Goal: Task Accomplishment & Management: Manage account settings

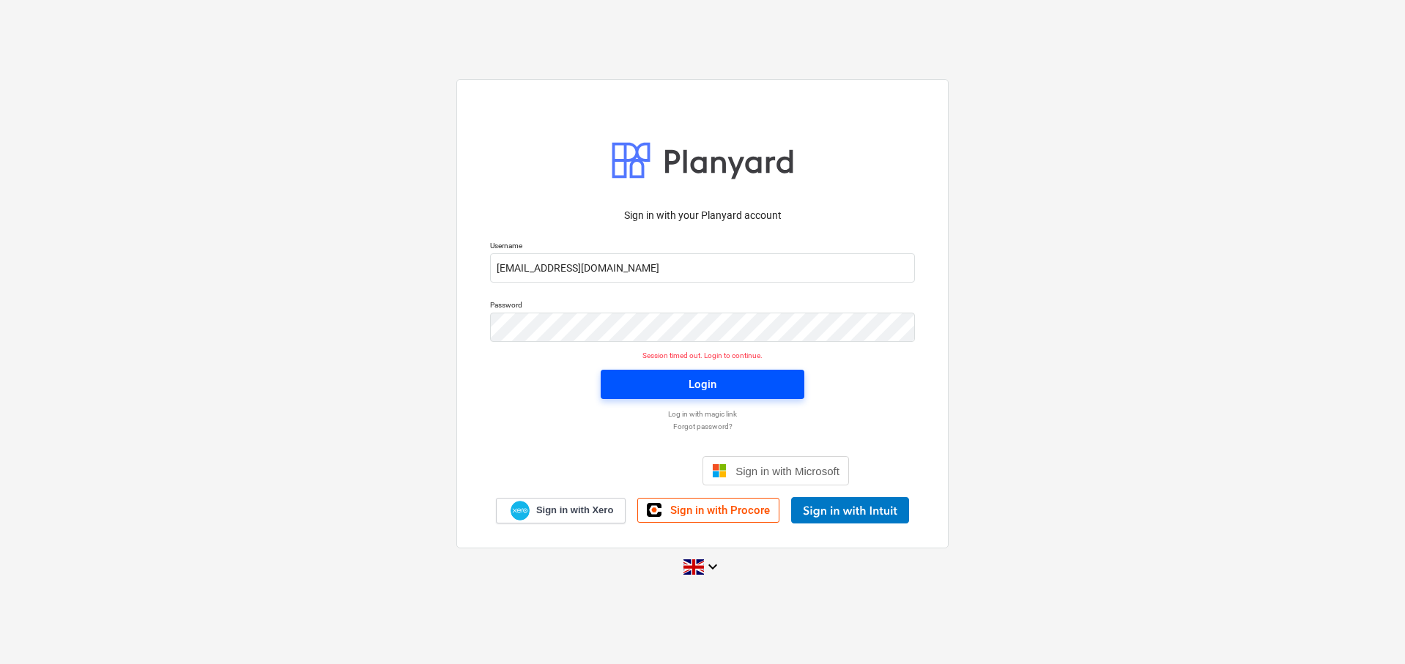
click at [708, 384] on div "Login" at bounding box center [703, 384] width 28 height 19
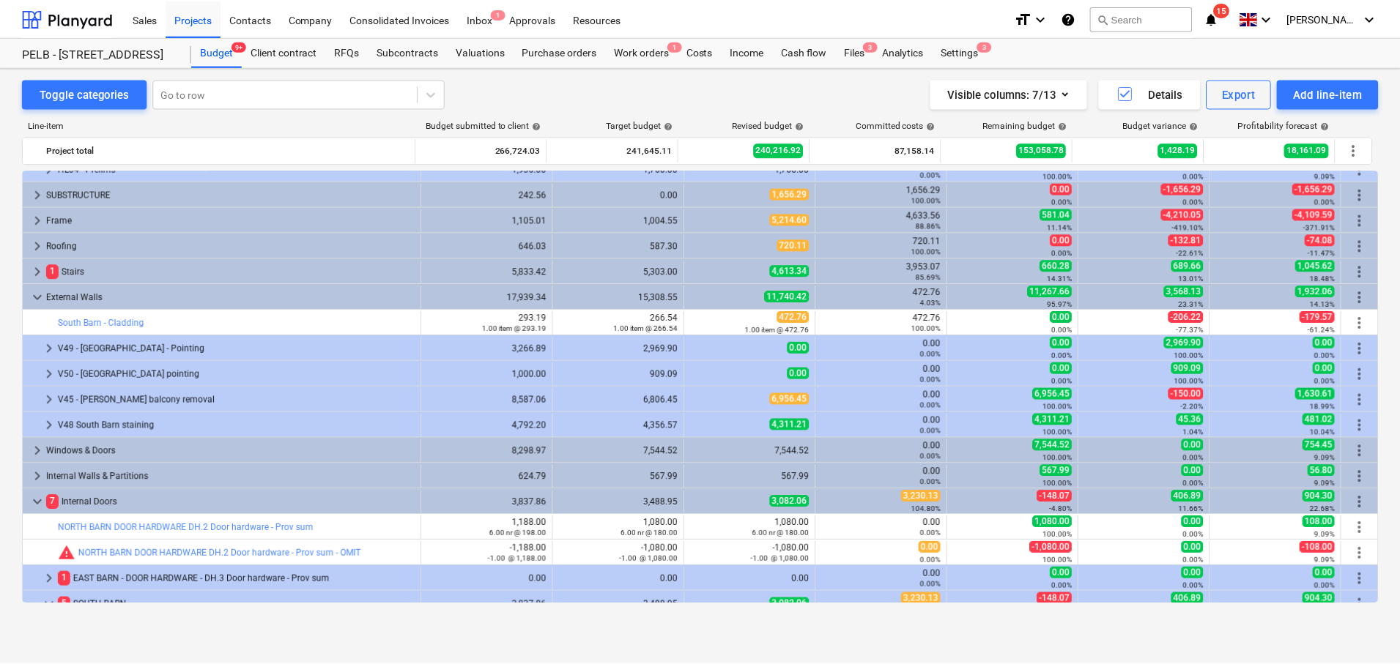
scroll to position [63, 0]
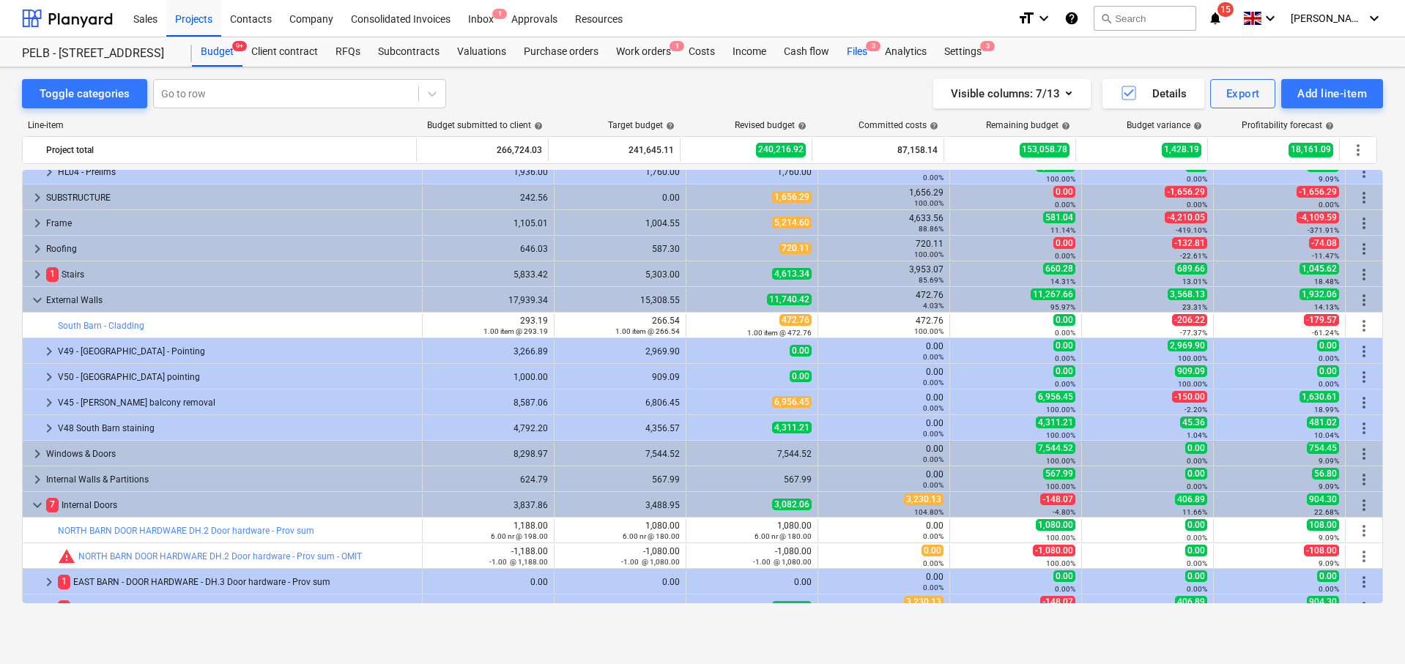
click at [848, 50] on div "Files 3" at bounding box center [857, 51] width 38 height 29
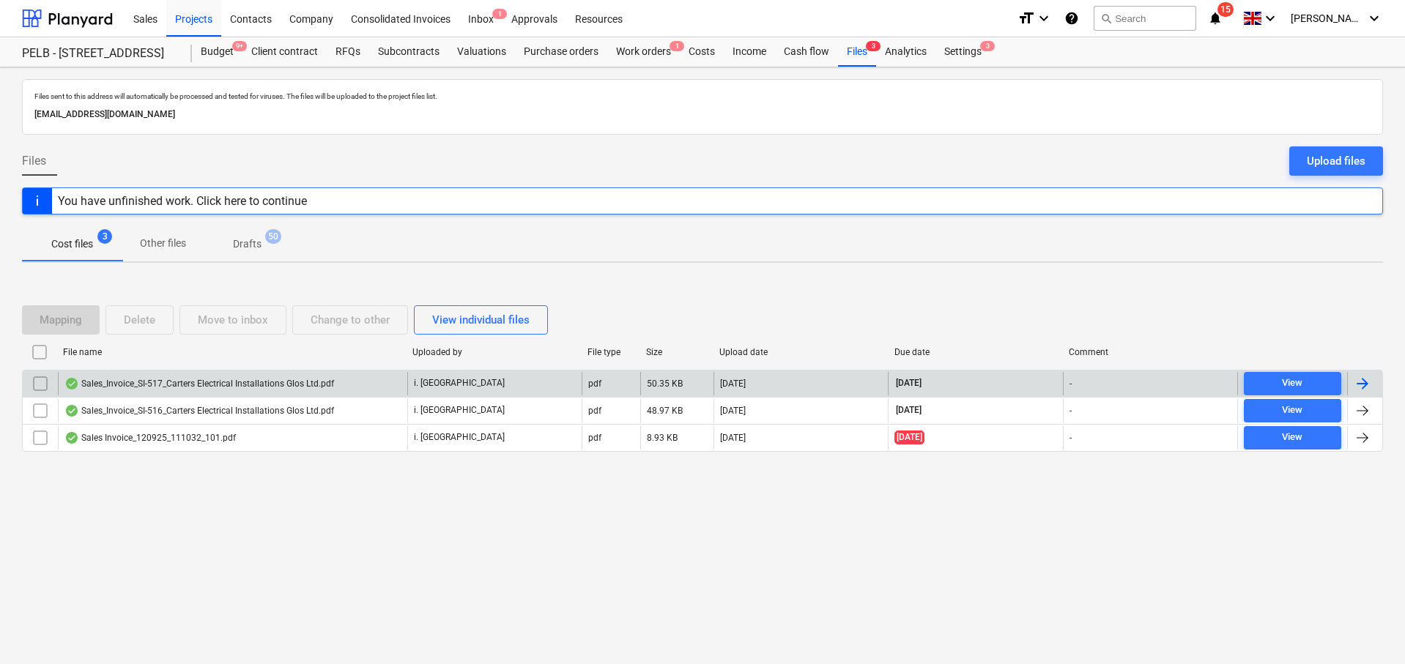
click at [333, 385] on div "Sales_Invoice_SI-517_Carters Electrical Installations Glos Ltd.pdf" at bounding box center [199, 384] width 270 height 12
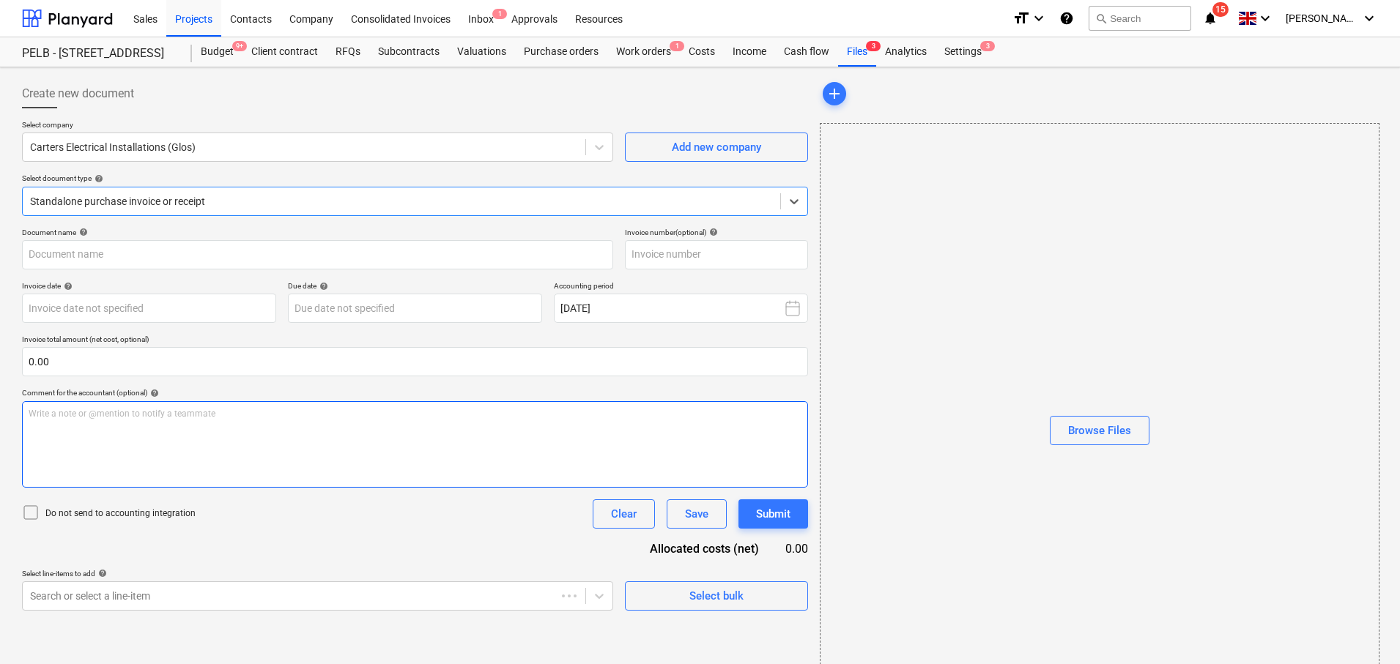
type input "SI-517"
type input "[DATE]"
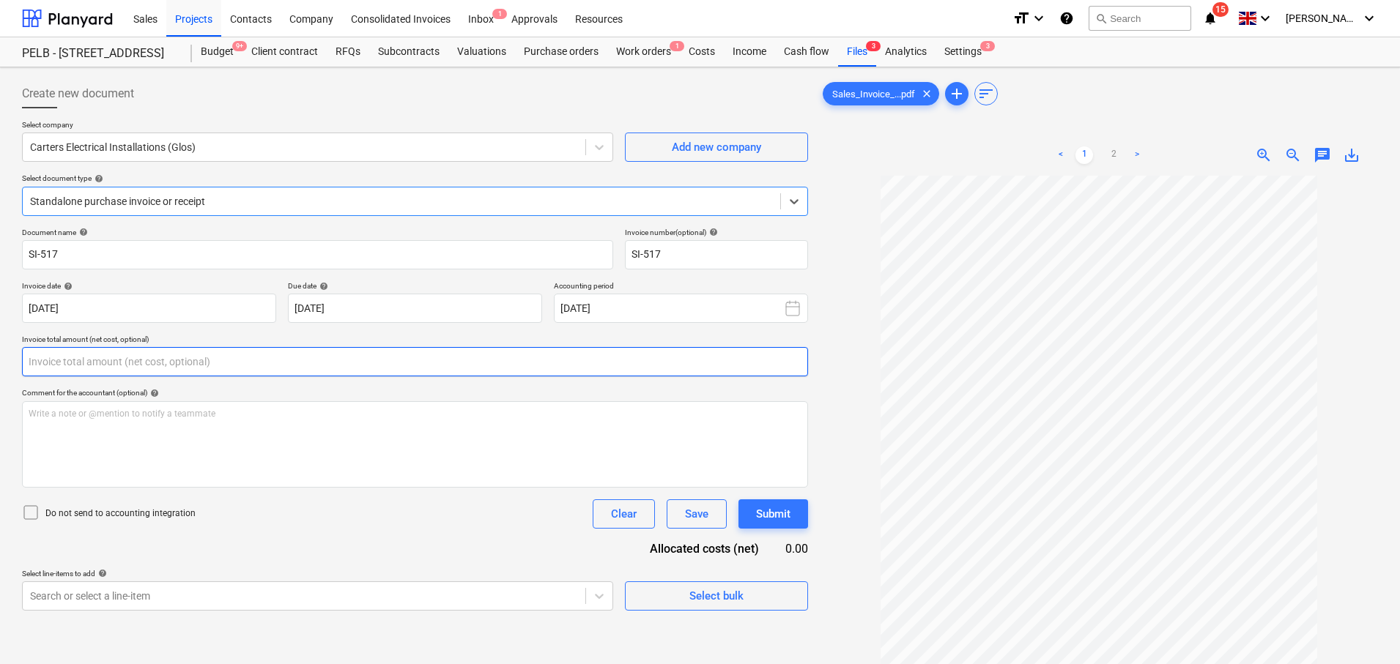
click at [114, 362] on input "text" at bounding box center [415, 361] width 786 height 29
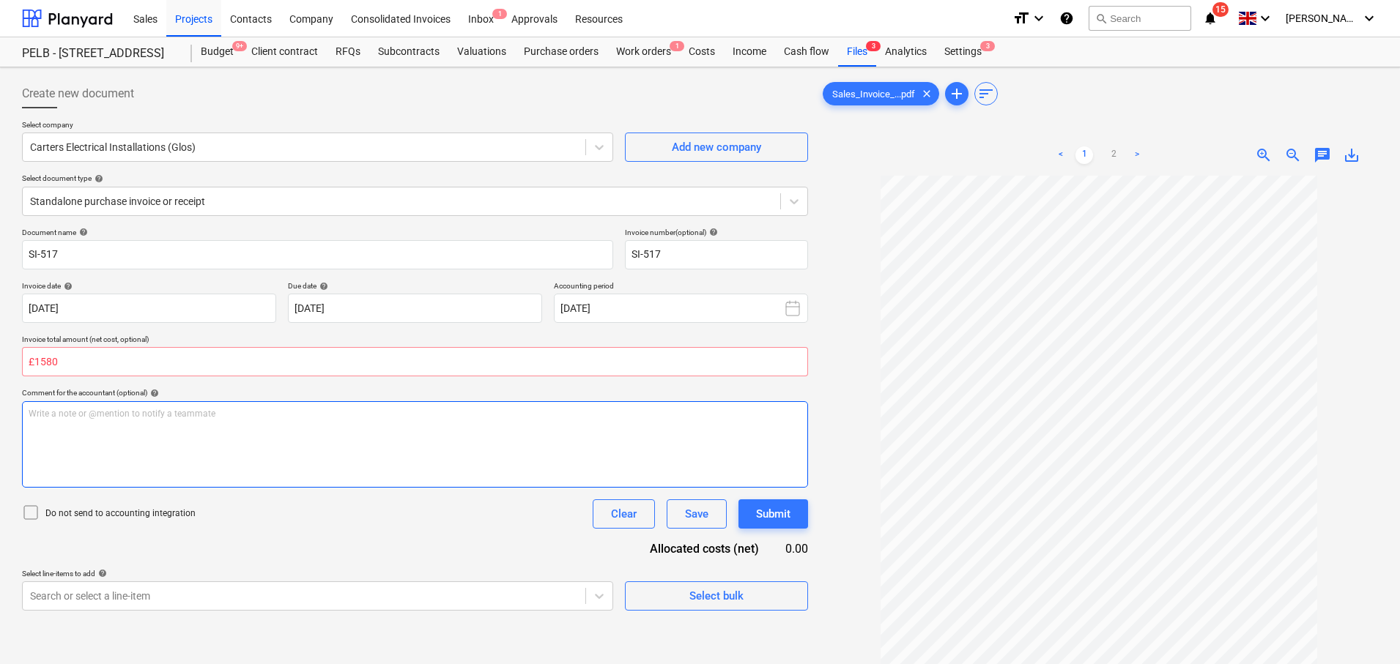
type input "0.00"
click at [258, 438] on div "Write a note or @mention to notify a teammate [PERSON_NAME]" at bounding box center [415, 444] width 786 height 86
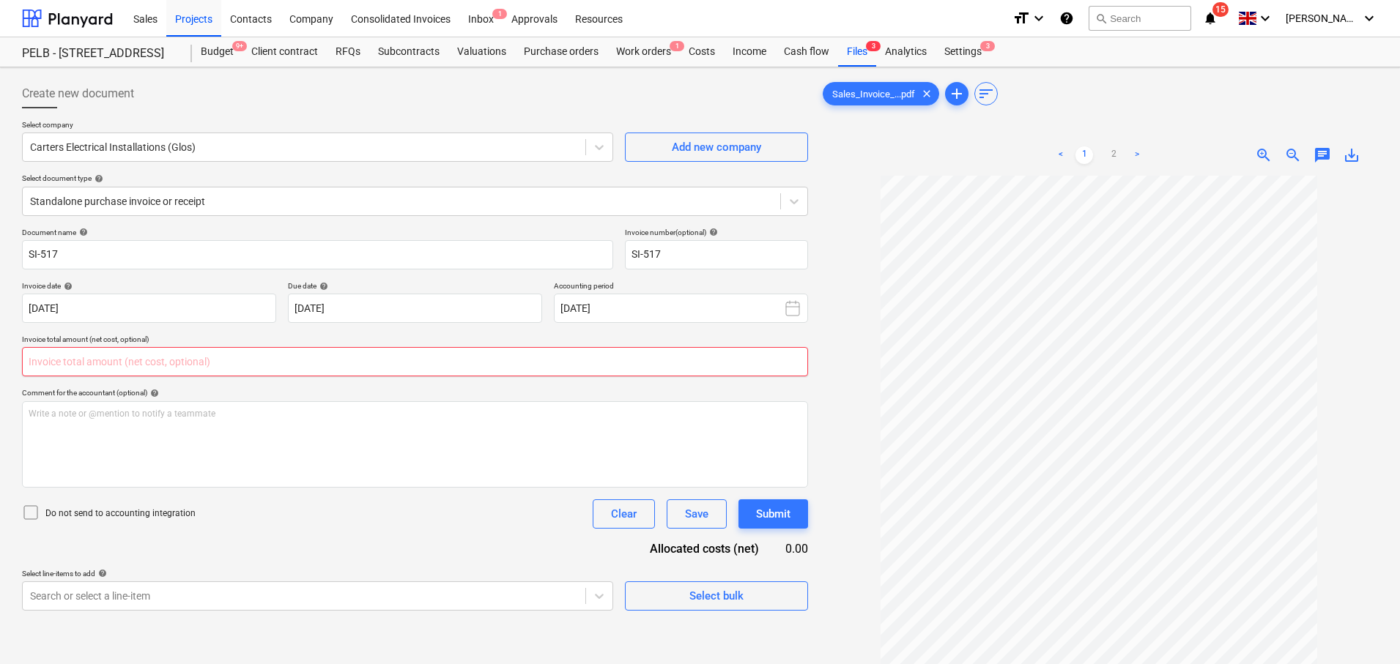
click at [120, 360] on input "text" at bounding box center [415, 361] width 786 height 29
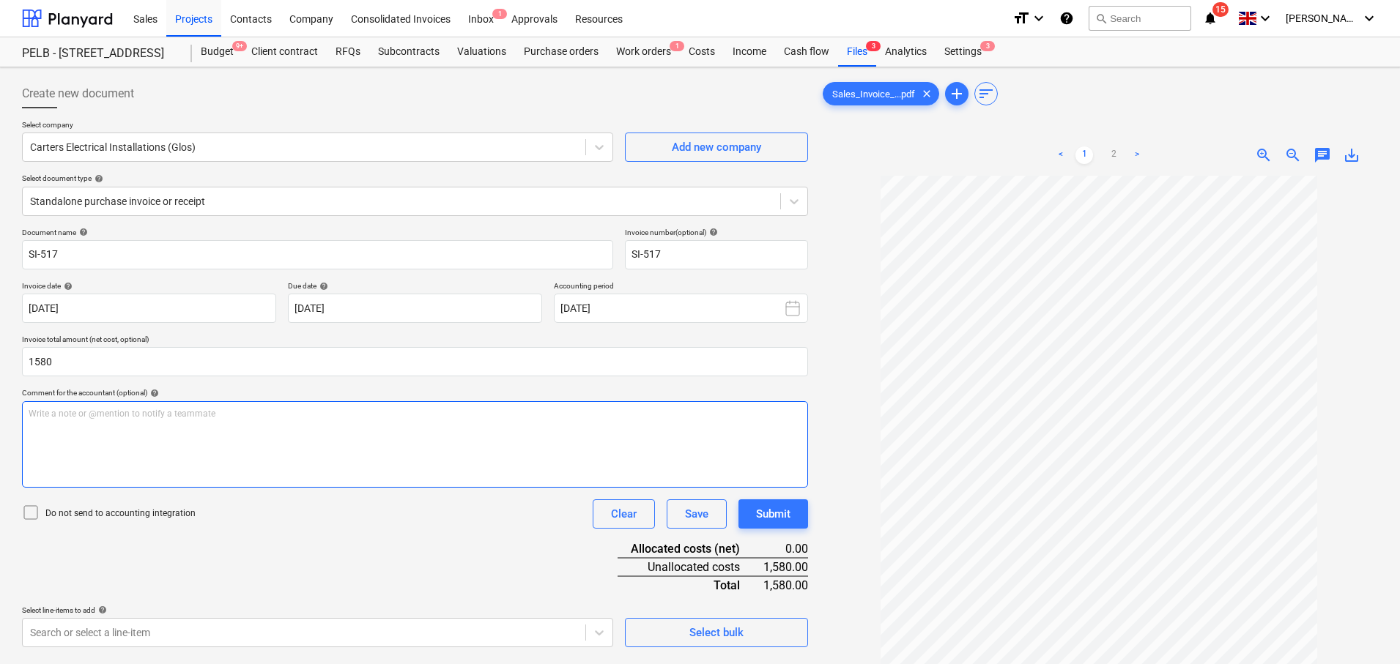
type input "1,580.00"
click at [366, 434] on div "Write a note or @mention to notify a teammate [PERSON_NAME]" at bounding box center [415, 444] width 786 height 86
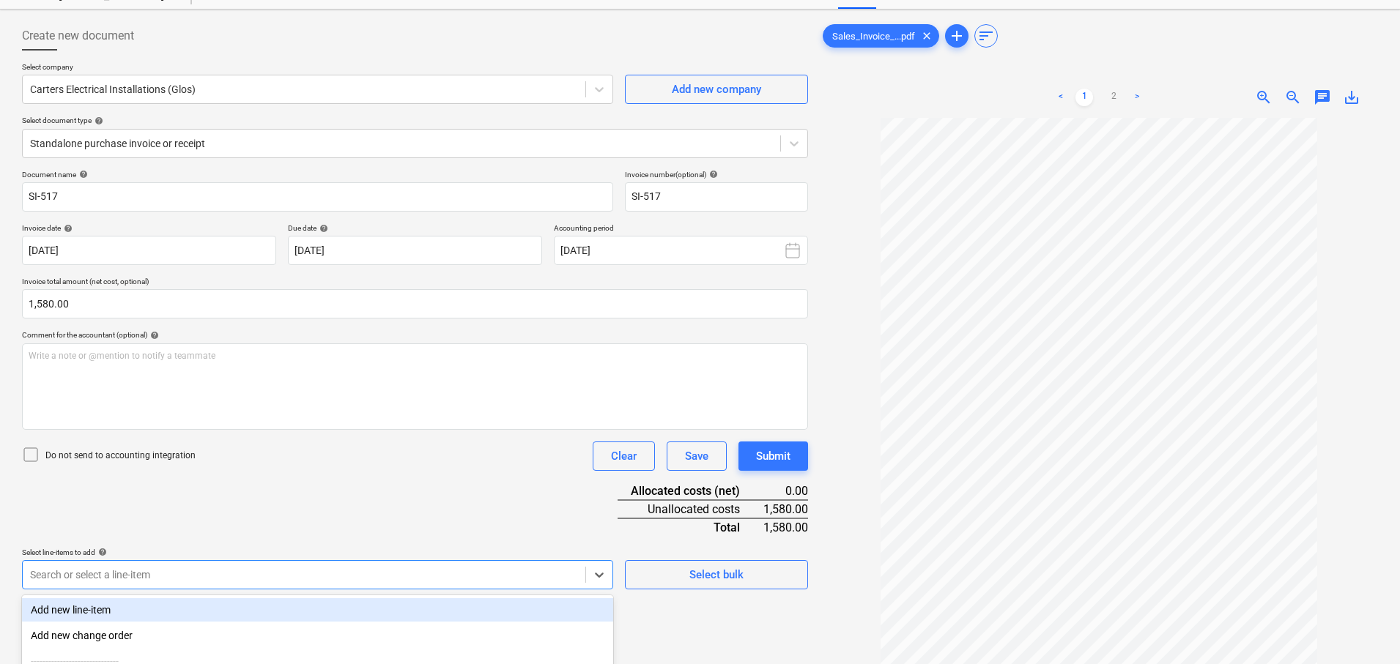
scroll to position [212, 0]
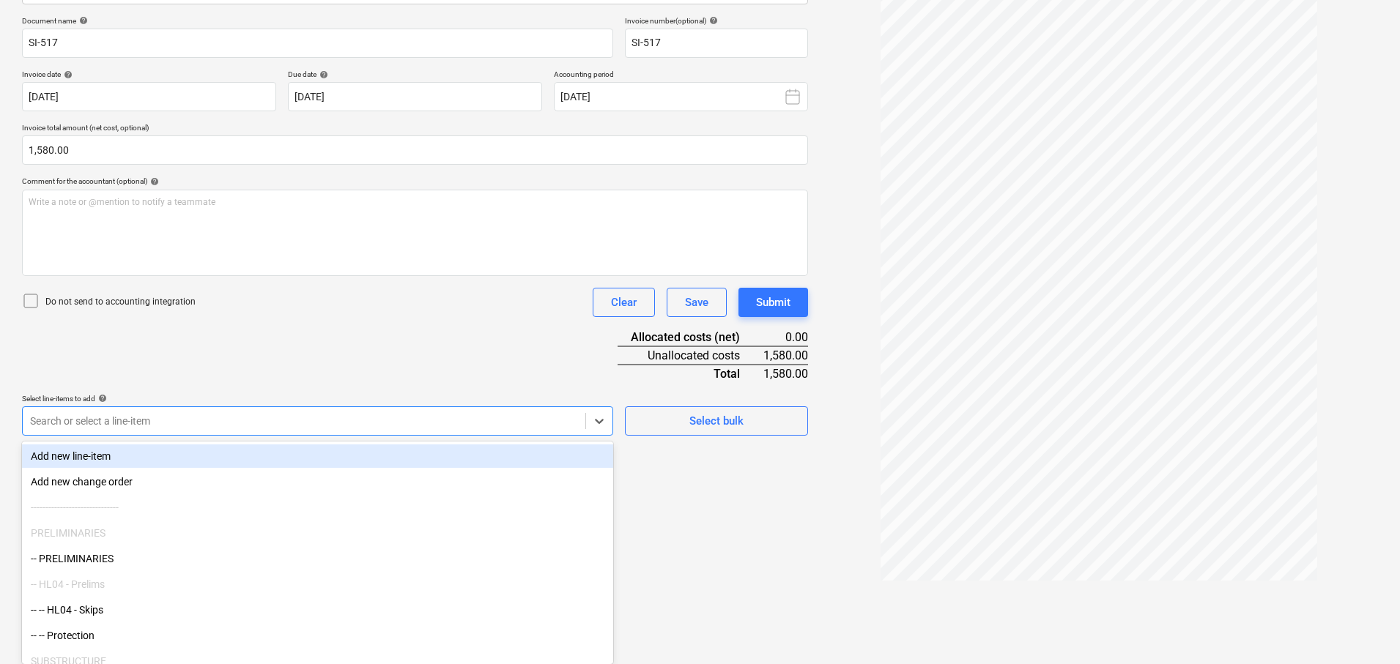
click at [319, 453] on body "Sales Projects Contacts Company Consolidated Invoices Inbox 1 Approvals Resourc…" at bounding box center [700, 120] width 1400 height 664
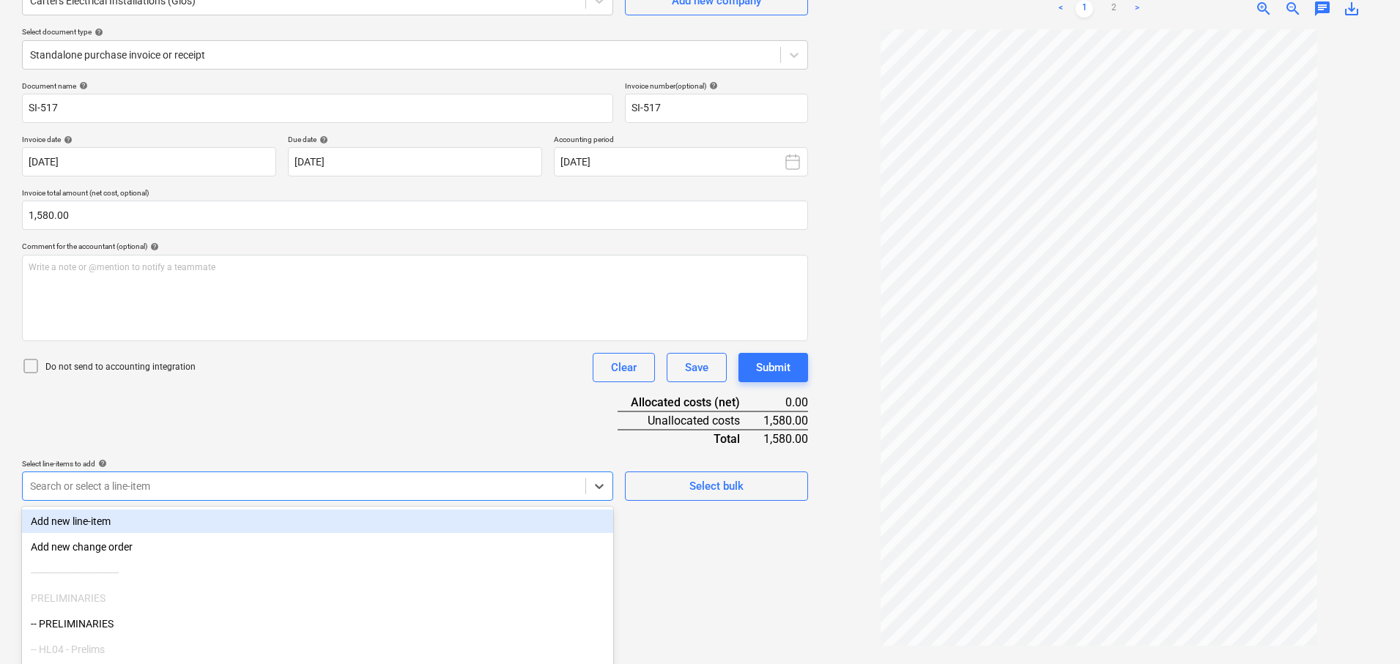
click at [315, 416] on div "Document name help SI-517 Invoice number (optional) help SI-517 Invoice date he…" at bounding box center [415, 291] width 786 height 420
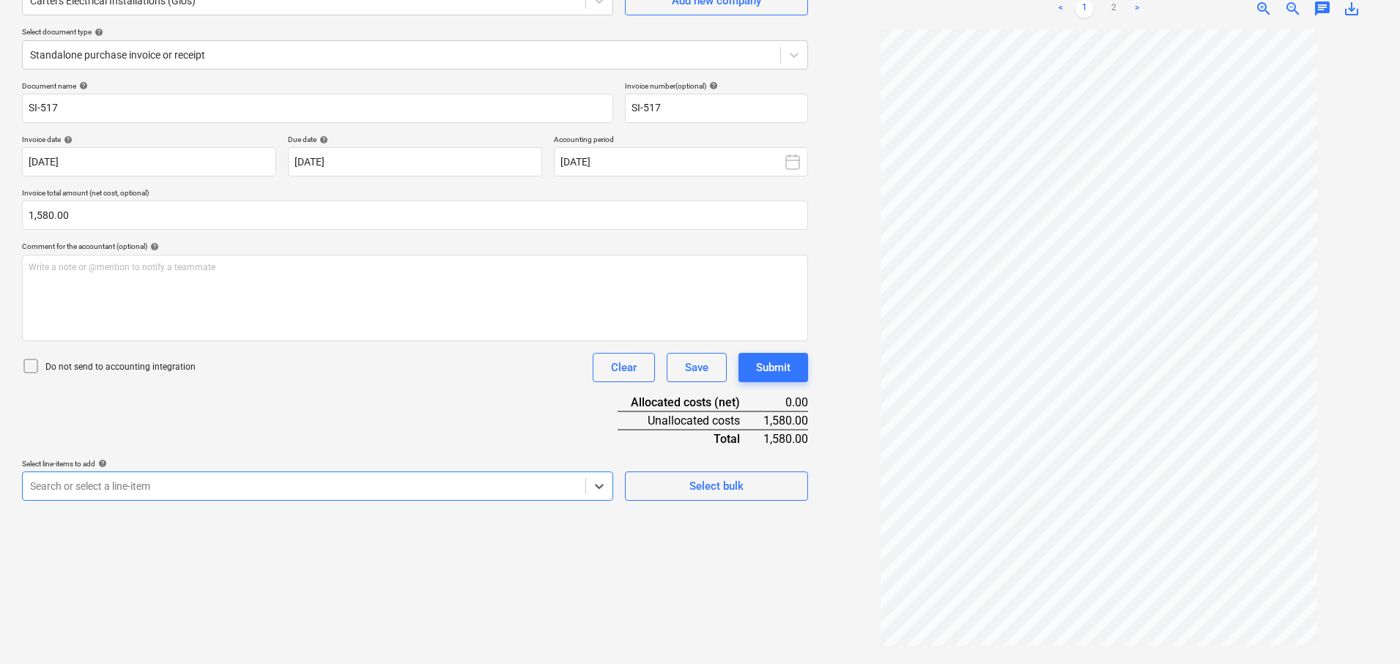
click at [273, 483] on body "Sales Projects Contacts Company Consolidated Invoices Inbox 1 Approvals Resourc…" at bounding box center [700, 185] width 1400 height 664
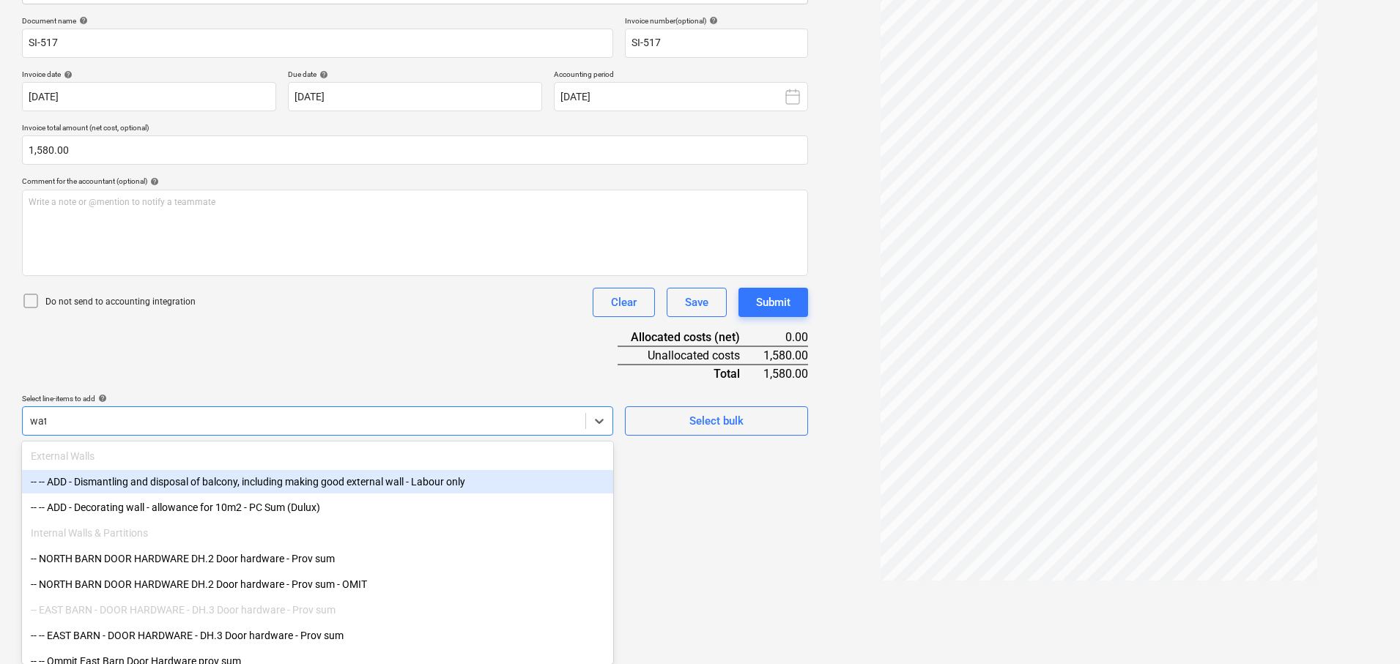
scroll to position [147, 0]
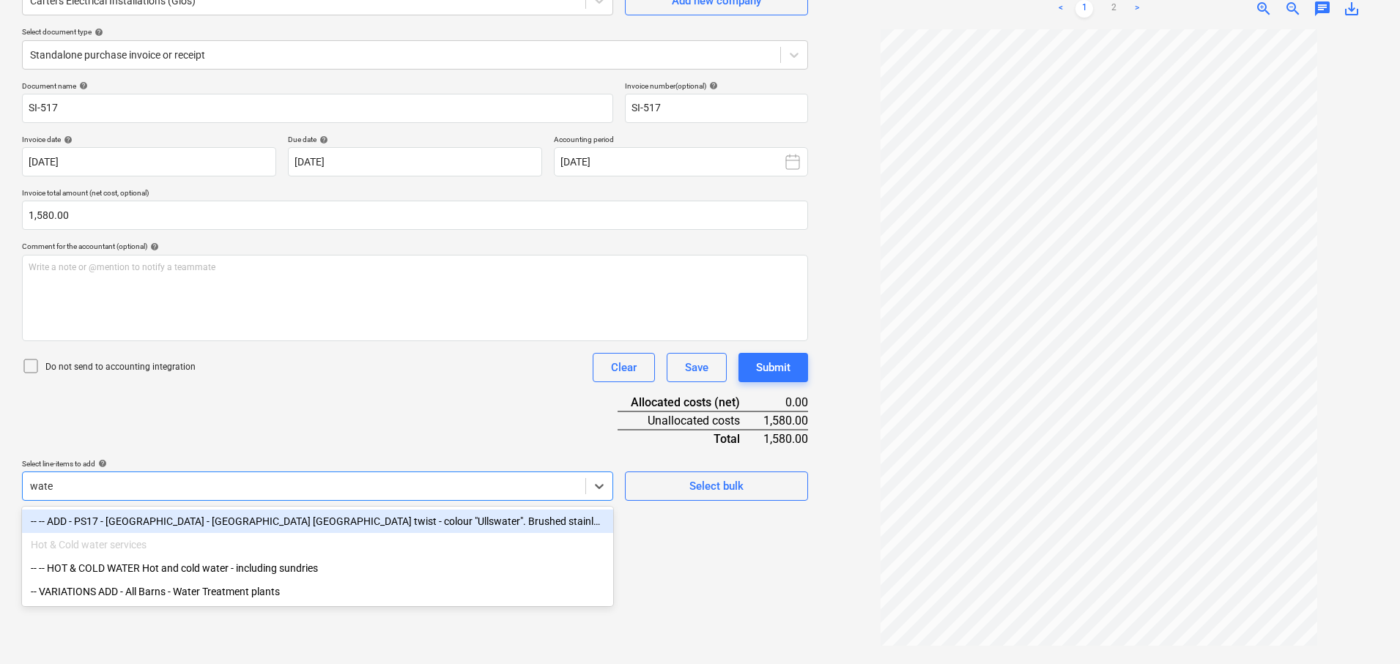
type input "water"
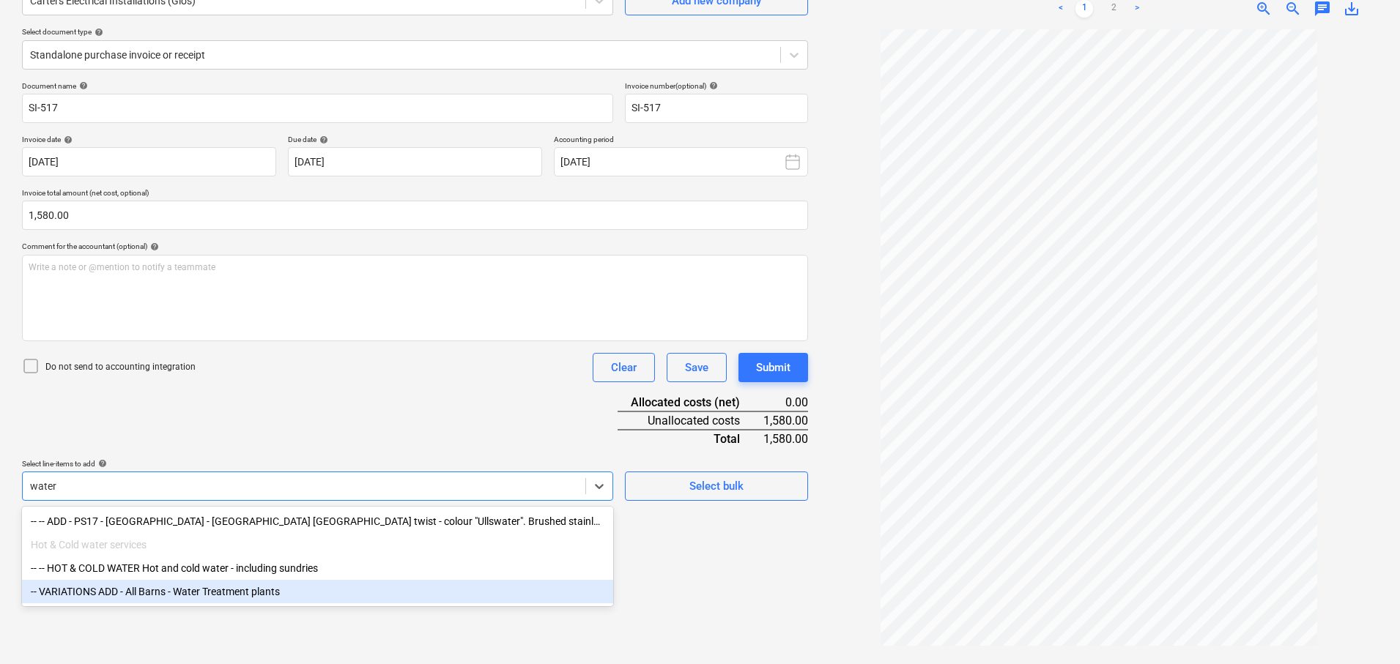
click at [239, 593] on div "-- VARIATIONS ADD - All Barns - Water Treatment plants" at bounding box center [317, 591] width 591 height 23
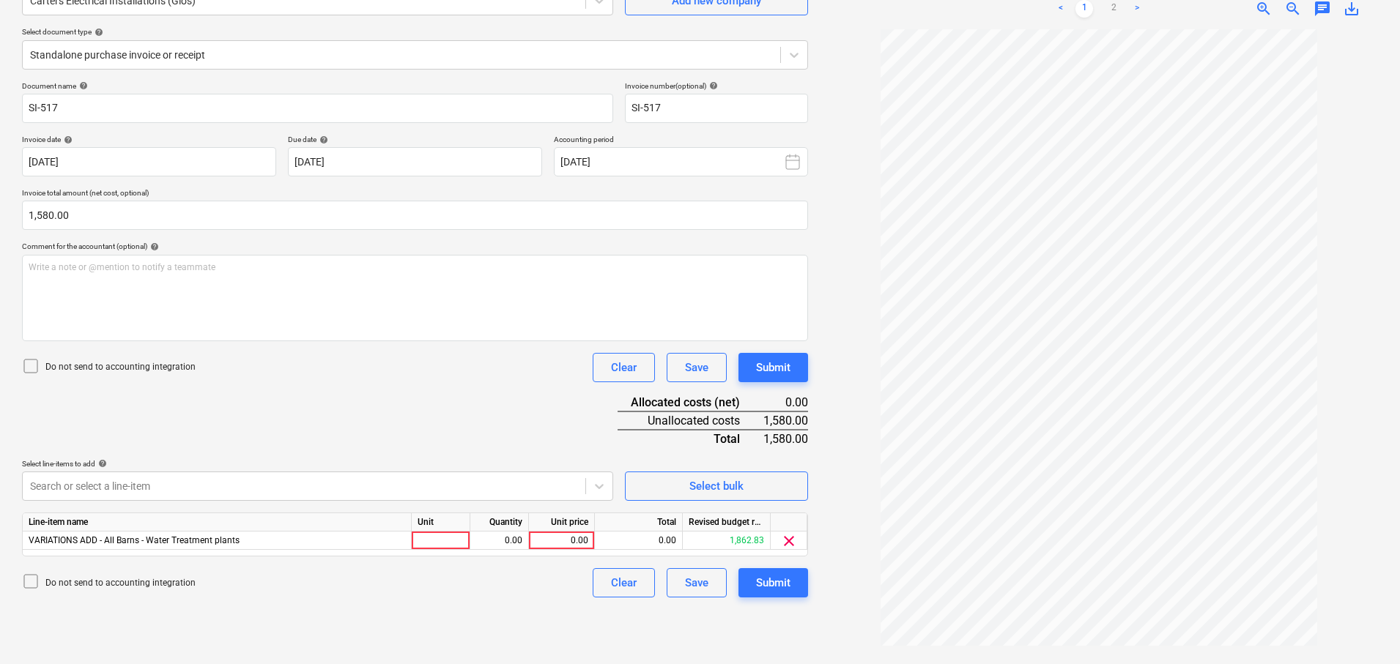
click at [521, 393] on div "Document name help SI-517 Invoice number (optional) help SI-517 Invoice date he…" at bounding box center [415, 339] width 786 height 516
click at [423, 543] on div at bounding box center [441, 541] width 59 height 18
type input "1"
click at [497, 531] on div "Quantity" at bounding box center [499, 523] width 59 height 18
click at [503, 537] on div "0.00" at bounding box center [499, 541] width 46 height 18
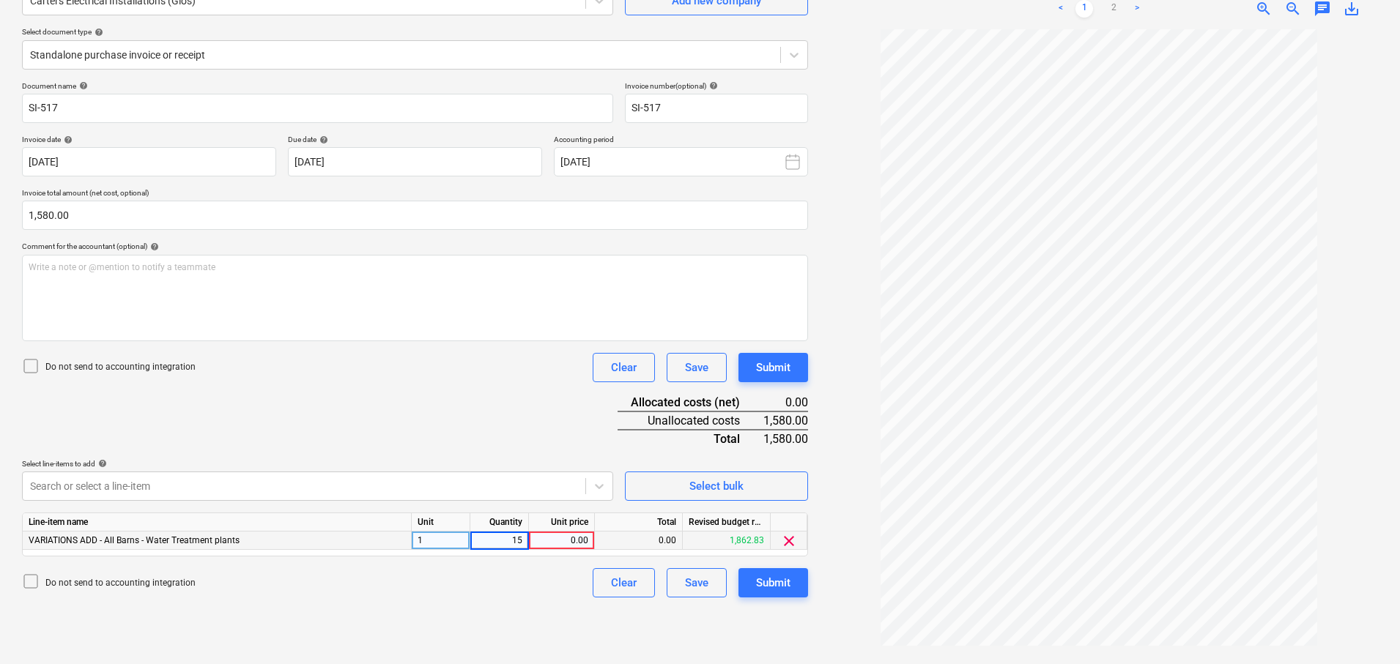
type input "1"
click at [457, 543] on div "1" at bounding box center [441, 541] width 59 height 18
type input "item"
click at [514, 541] on div "0.00" at bounding box center [499, 541] width 46 height 18
type input "1"
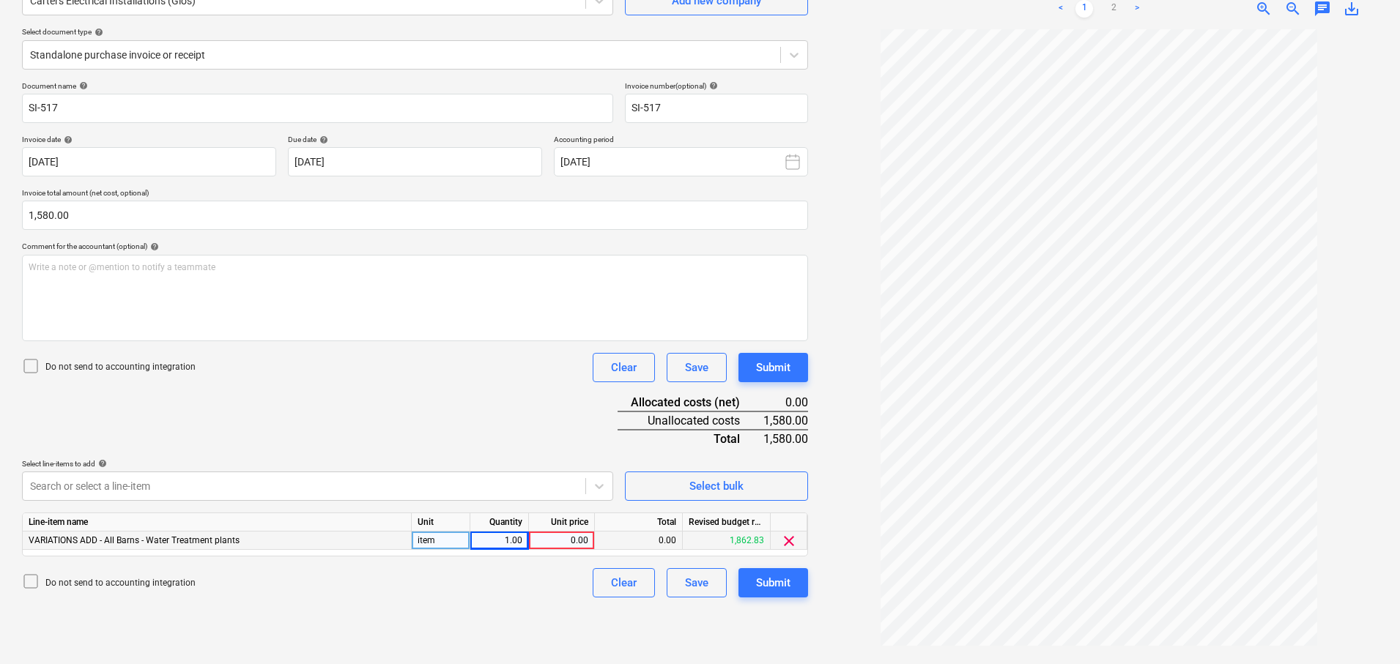
click at [559, 540] on div "0.00" at bounding box center [561, 541] width 53 height 18
type input "1580"
click at [508, 616] on div "Create new document Select company Carters Electrical Installations (Glos) Add …" at bounding box center [415, 293] width 798 height 732
click at [769, 580] on div "Submit" at bounding box center [773, 583] width 34 height 19
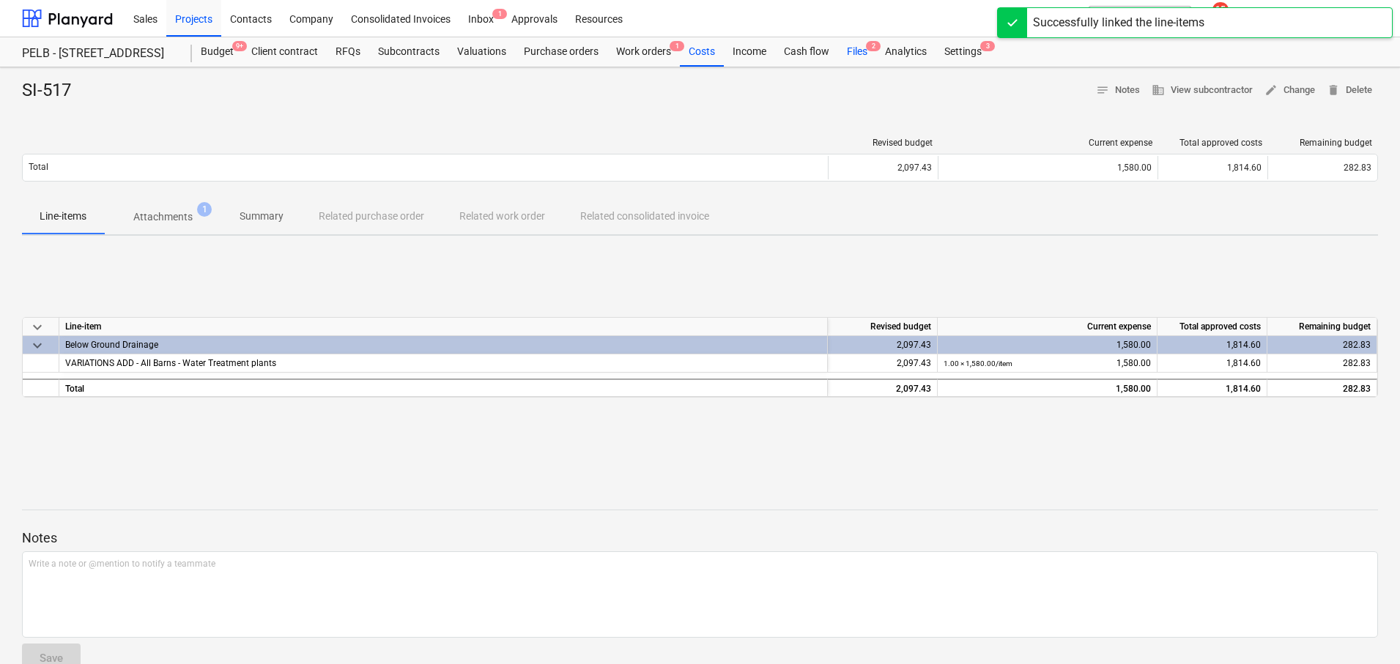
click at [855, 53] on div "Files 2" at bounding box center [857, 51] width 38 height 29
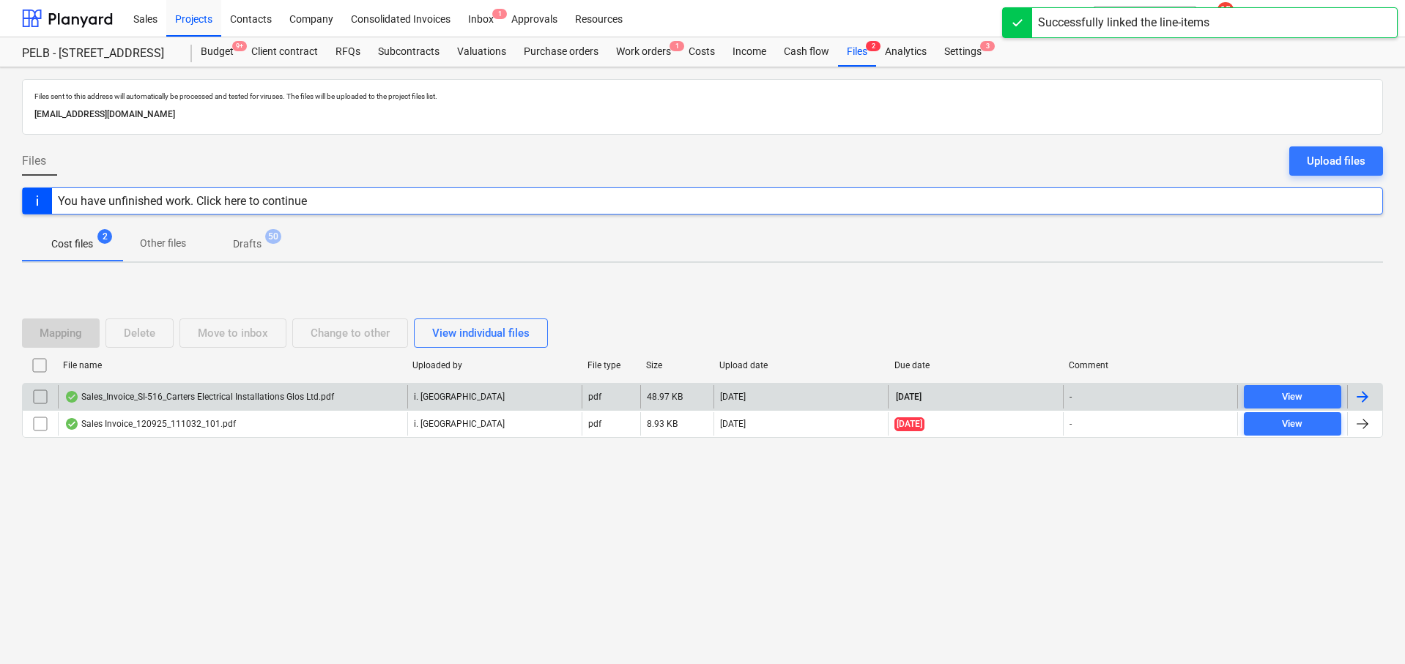
click at [292, 396] on div "Sales_Invoice_SI-516_Carters Electrical Installations Glos Ltd.pdf" at bounding box center [199, 397] width 270 height 12
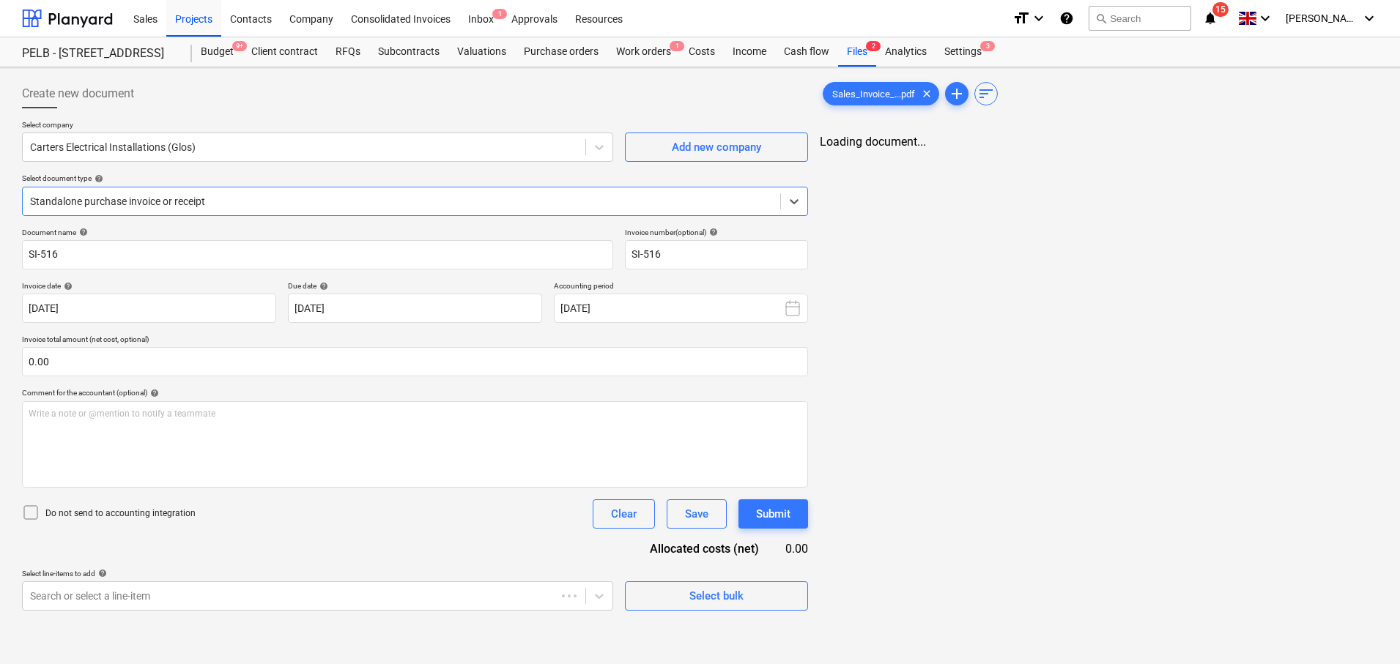
type input "SI-516"
type input "[DATE]"
click at [1355, 160] on span "save_alt" at bounding box center [1352, 156] width 18 height 18
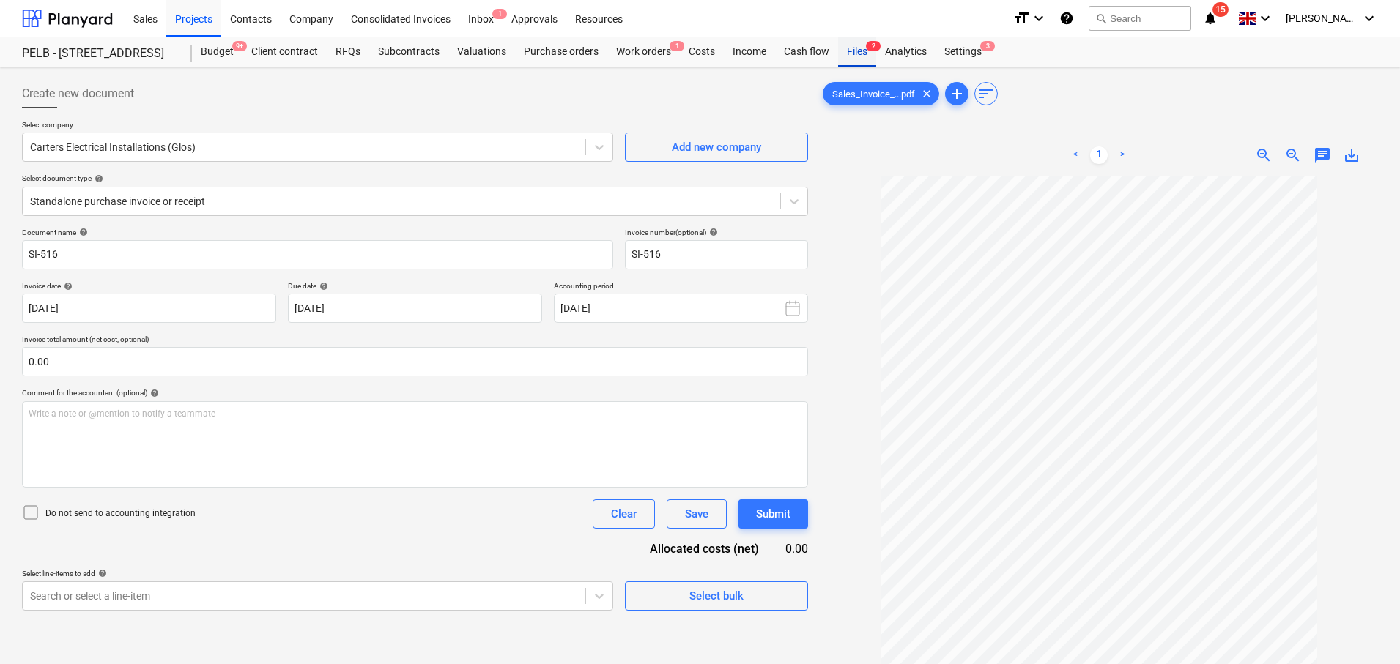
click at [867, 41] on span "2" at bounding box center [873, 46] width 15 height 10
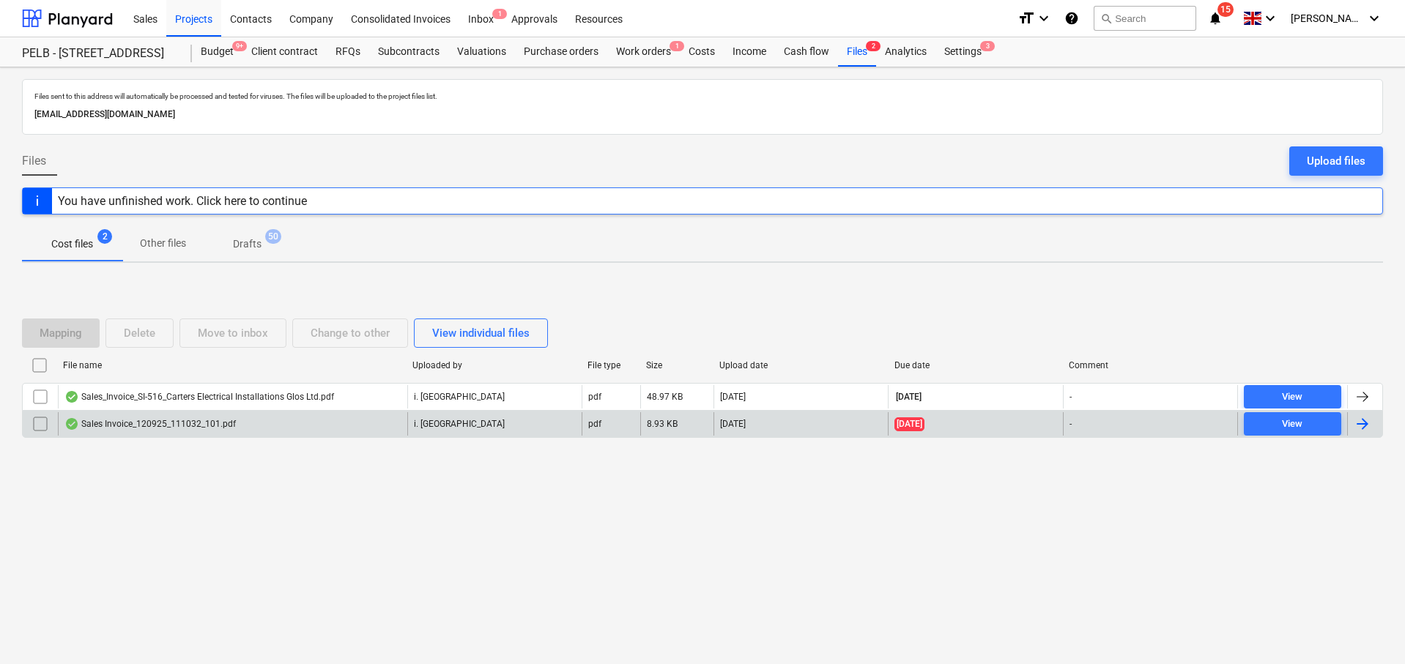
click at [503, 423] on div "i. [GEOGRAPHIC_DATA]" at bounding box center [494, 423] width 174 height 23
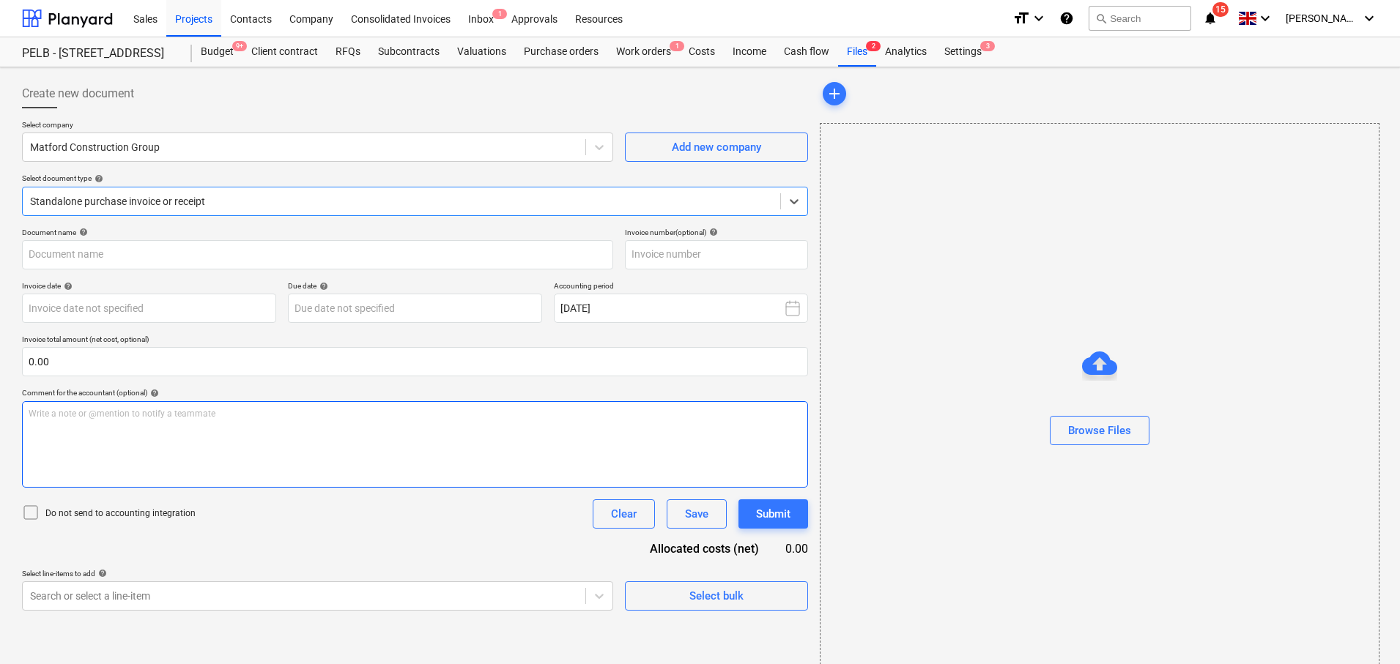
type input "43921557"
type input "[DATE]"
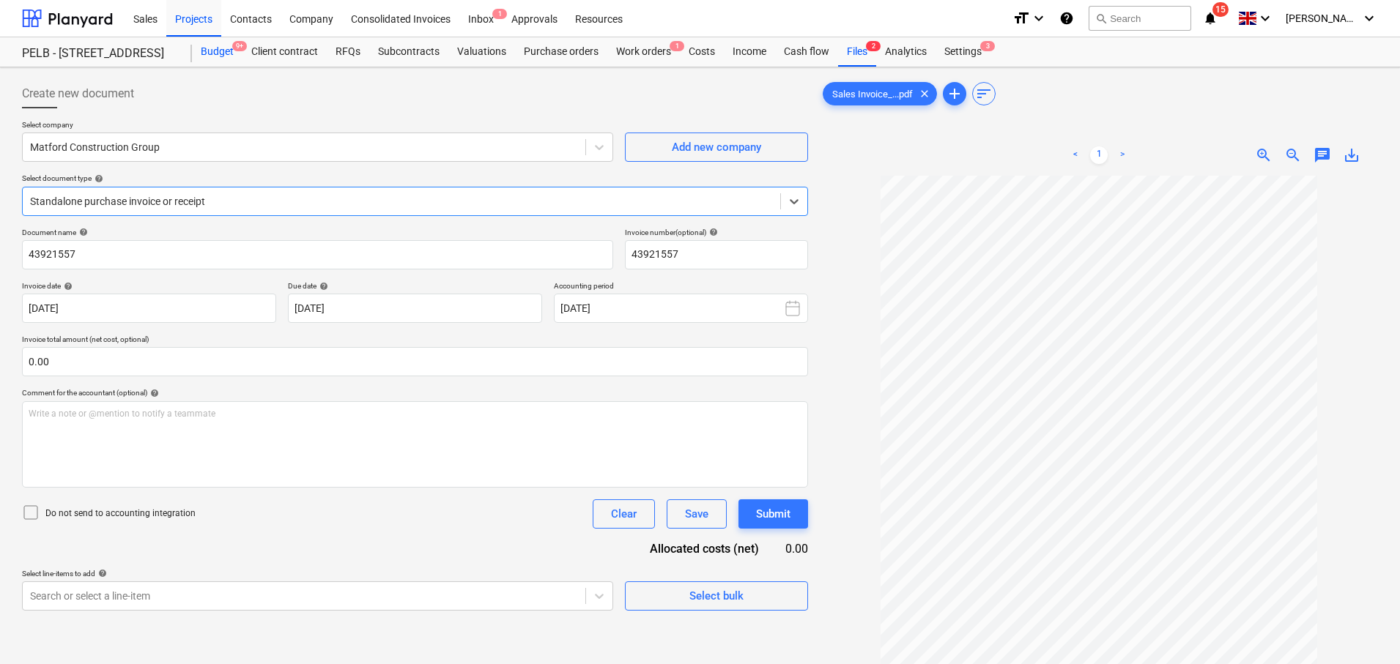
click at [228, 57] on div "Budget 9+" at bounding box center [217, 51] width 51 height 29
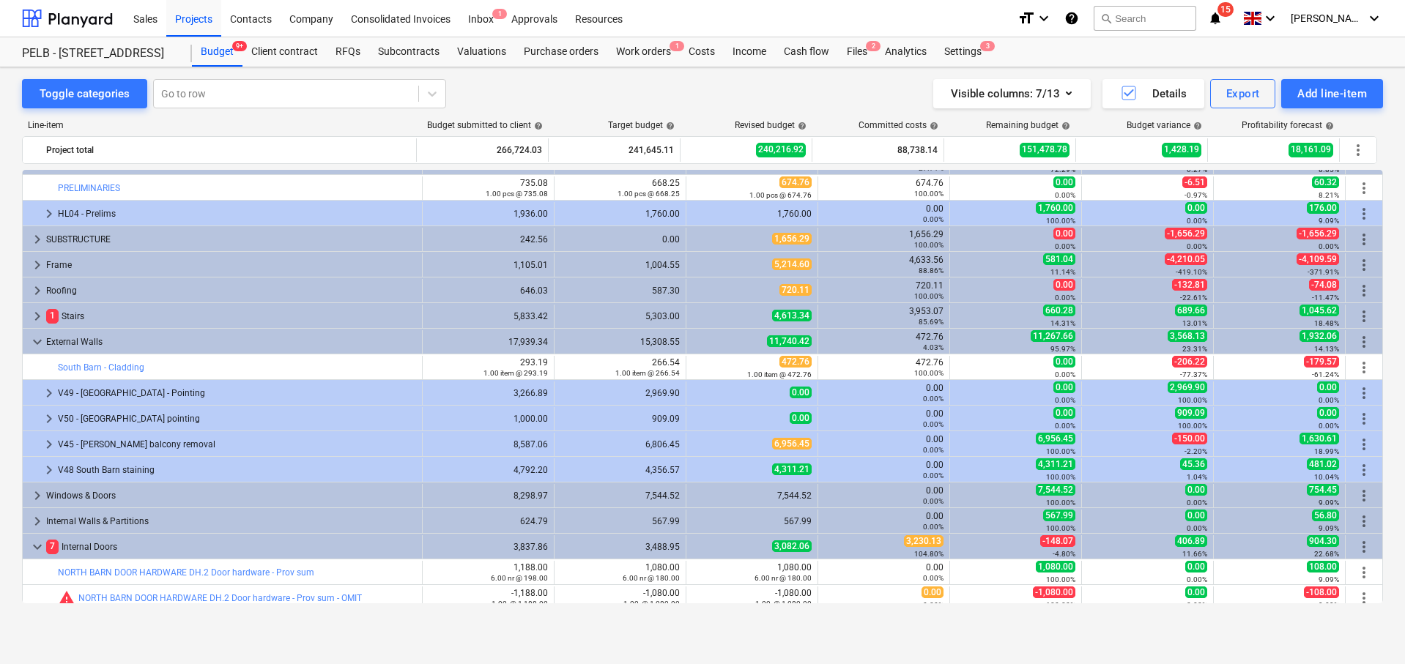
scroll to position [4, 0]
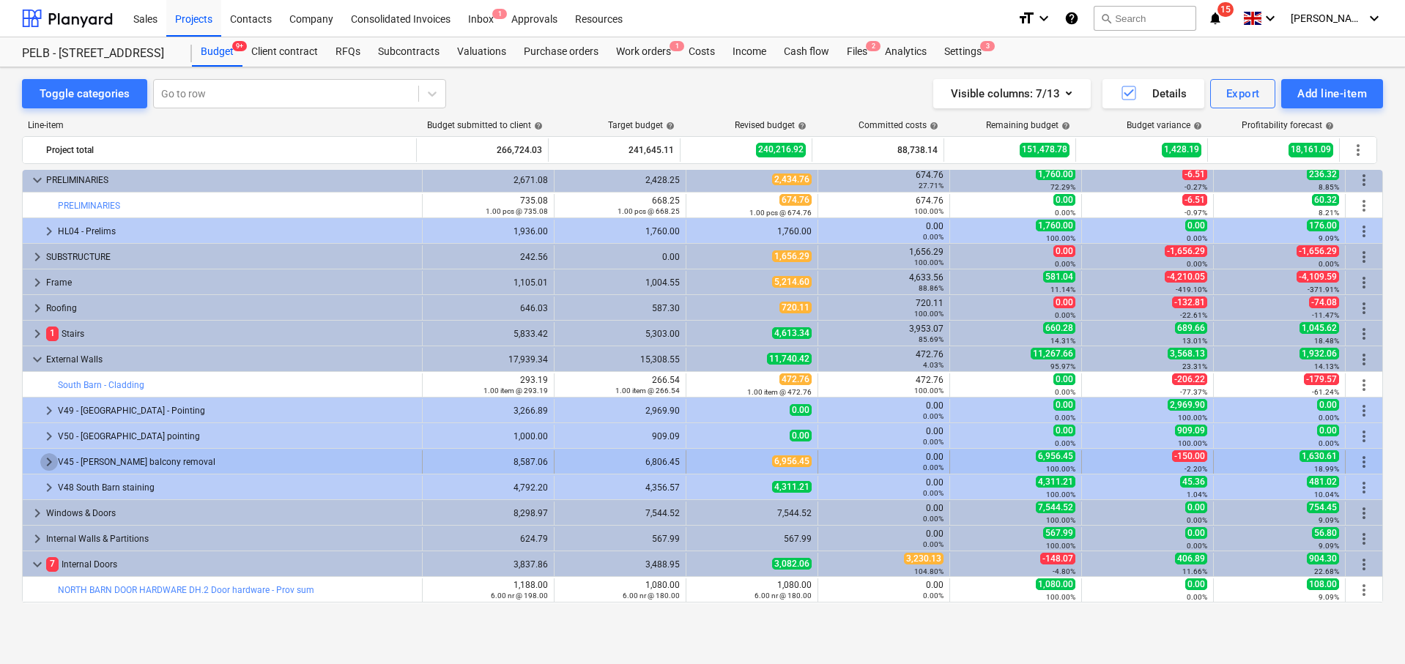
click at [52, 464] on span "keyboard_arrow_right" at bounding box center [49, 462] width 18 height 18
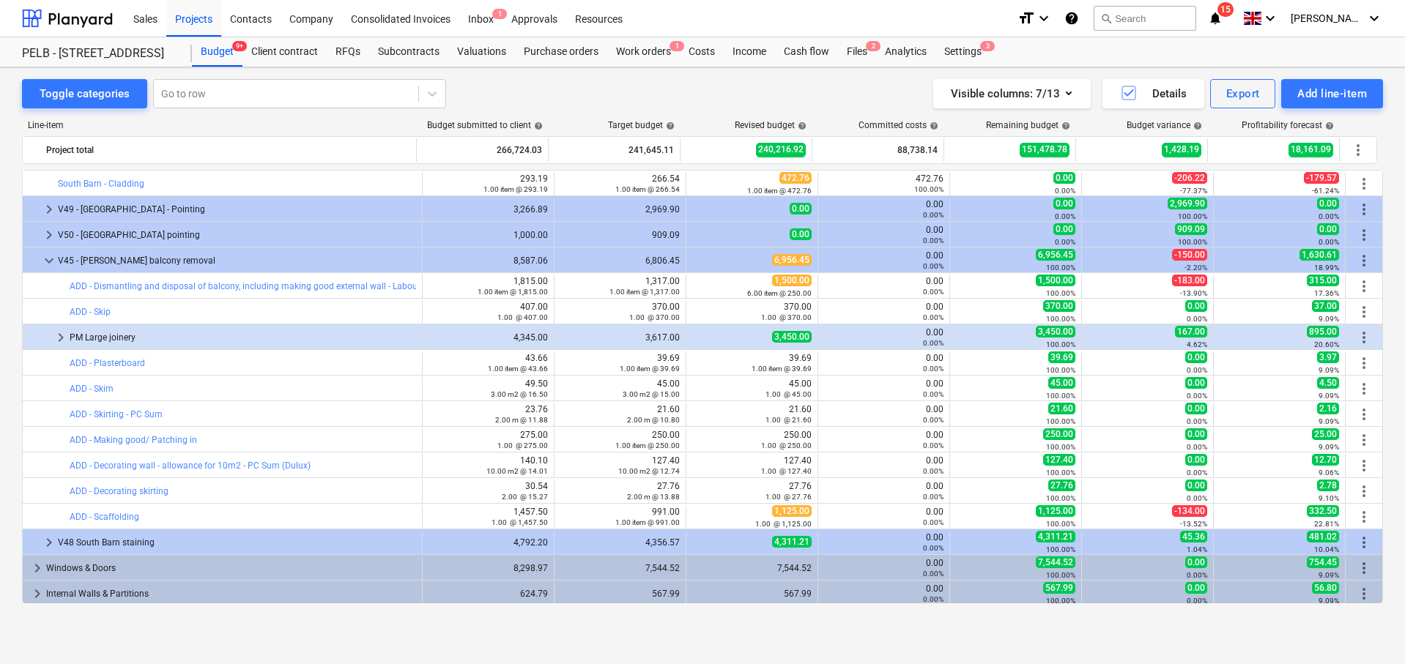
scroll to position [207, 0]
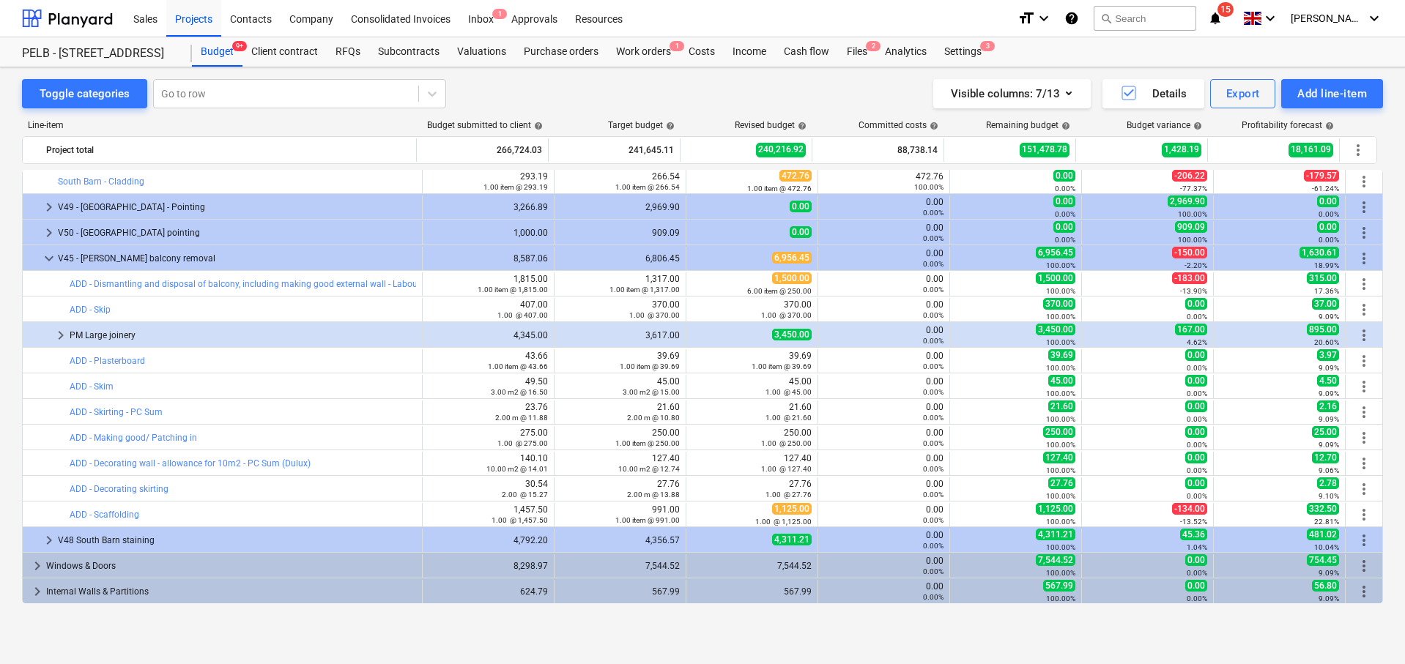
click at [656, 100] on div "Toggle categories Go to row Visible columns : 7/13 Details Export Add line-item" at bounding box center [702, 93] width 1361 height 29
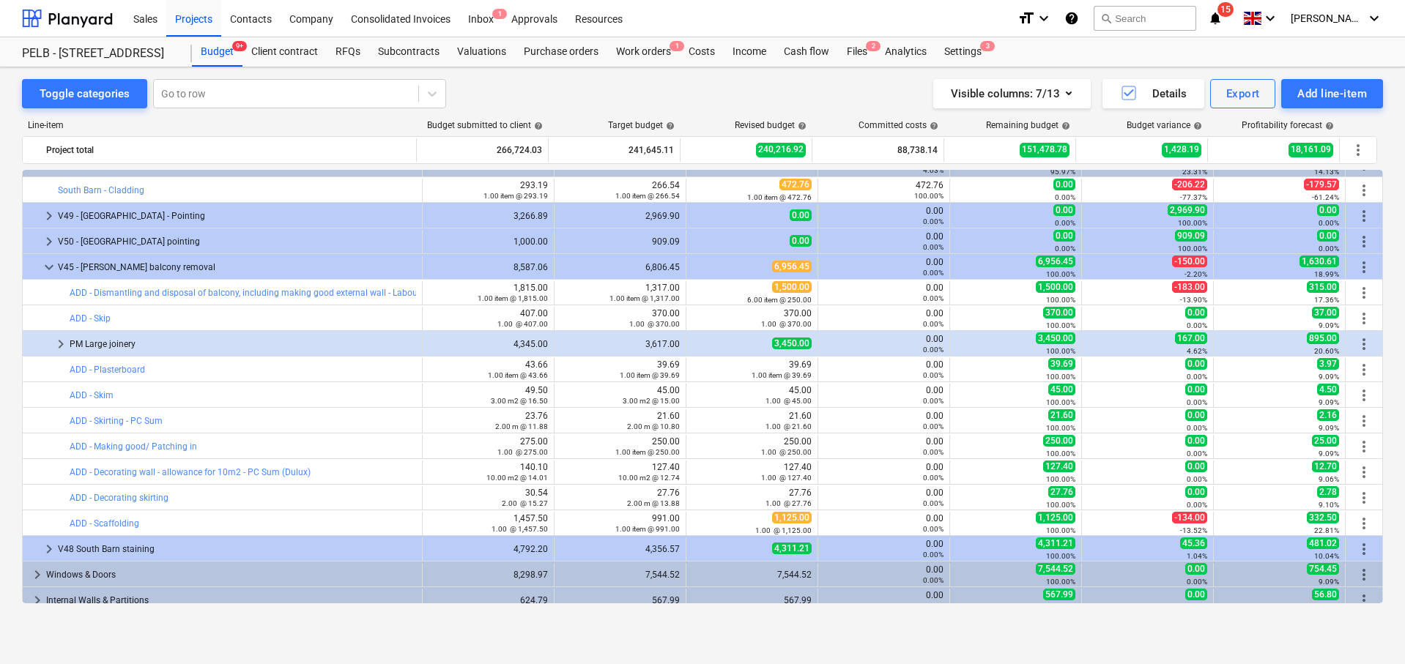
scroll to position [183, 0]
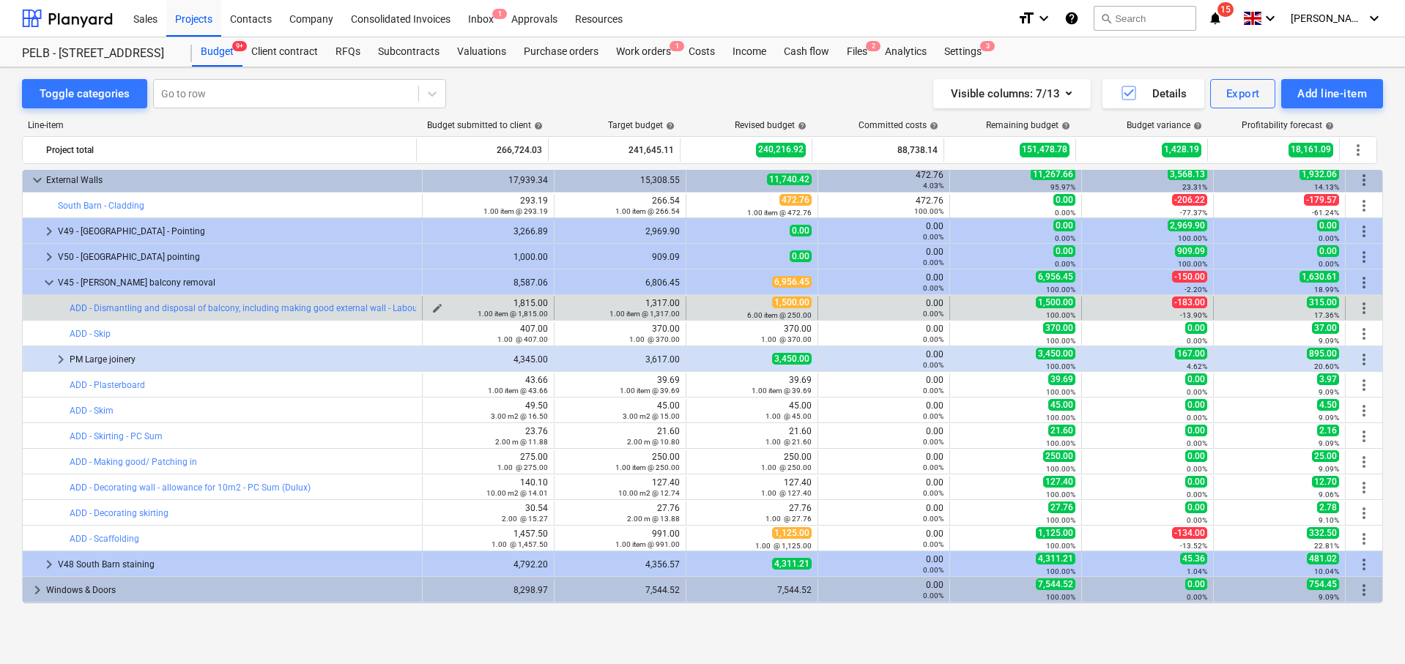
click at [431, 307] on span "edit" at bounding box center [437, 309] width 12 height 12
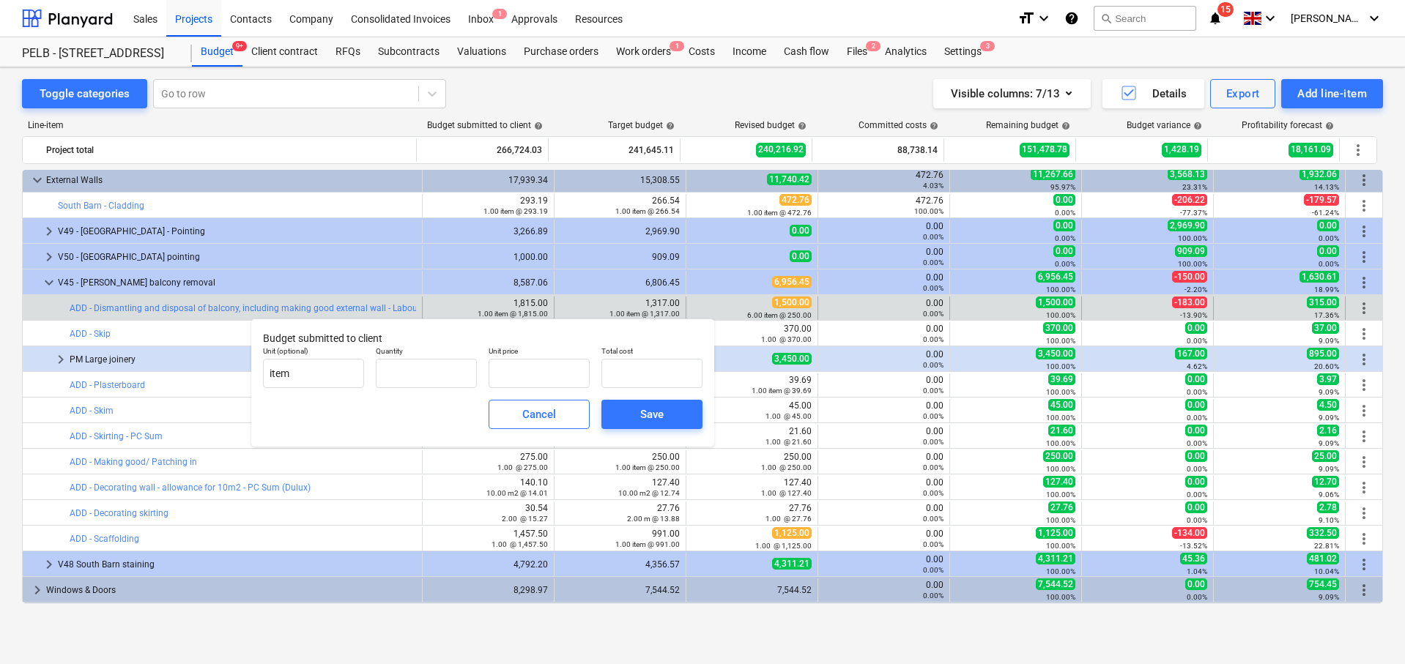
type input "1.00"
type input "1,815.00"
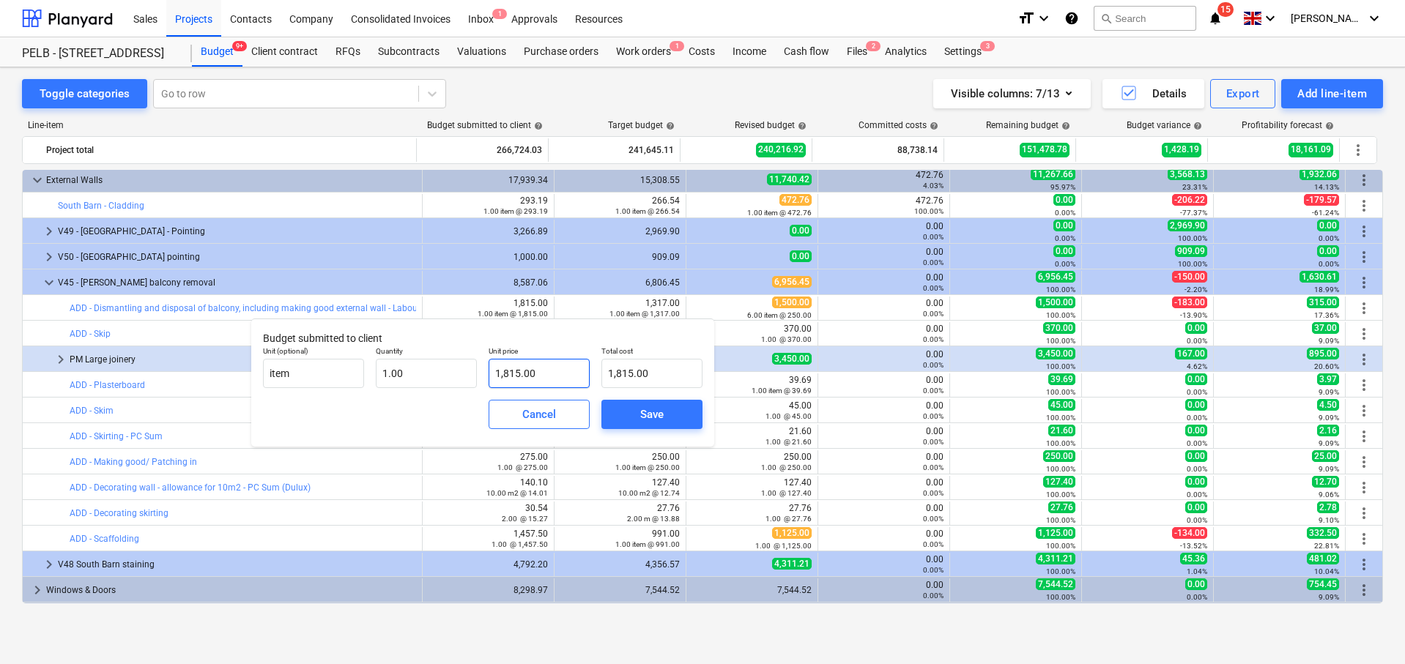
type input "1815"
drag, startPoint x: 557, startPoint y: 376, endPoint x: 490, endPoint y: 371, distance: 67.5
click at [490, 371] on input "1815" at bounding box center [539, 373] width 101 height 29
click at [570, 388] on input "1815" at bounding box center [539, 373] width 101 height 29
drag, startPoint x: 512, startPoint y: 372, endPoint x: 456, endPoint y: 368, distance: 56.5
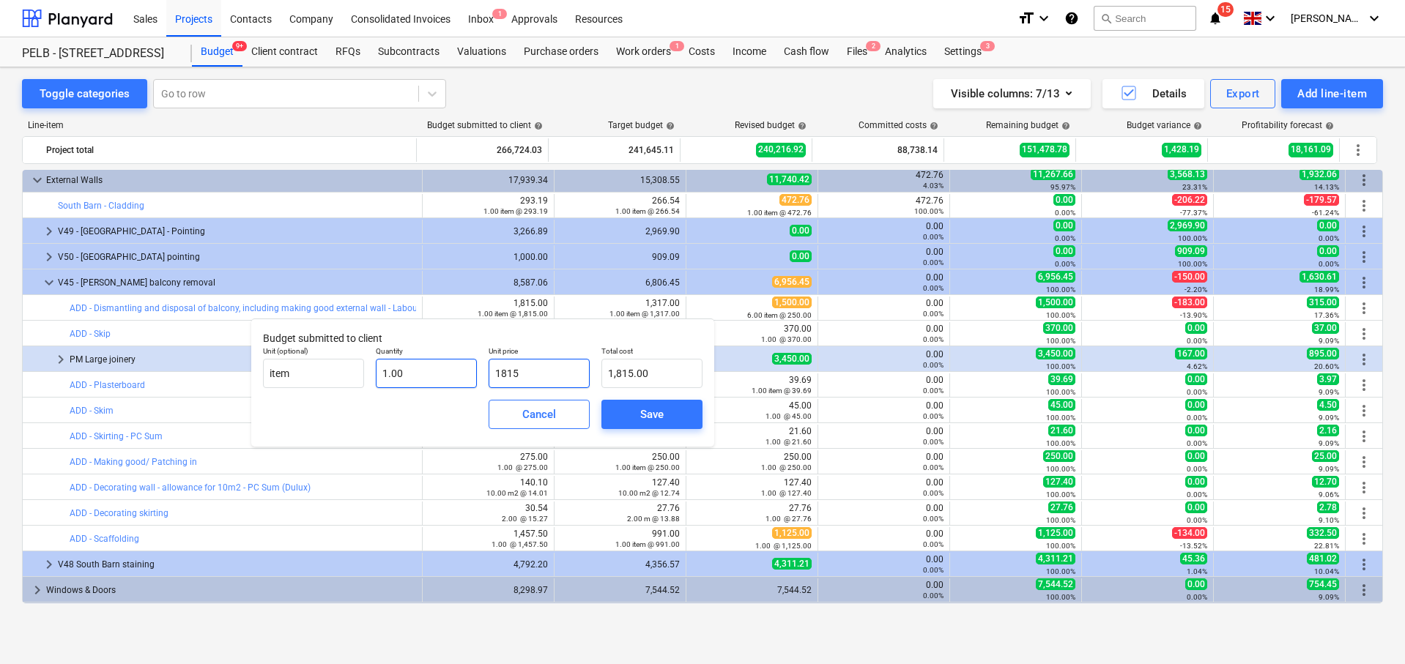
click at [456, 368] on div "Unit (optional) item Quantity 1.00 Unit price 1815 Total cost 1,815.00" at bounding box center [482, 367] width 451 height 53
type input "1"
type input "1.00"
type input "14"
type input "14.00"
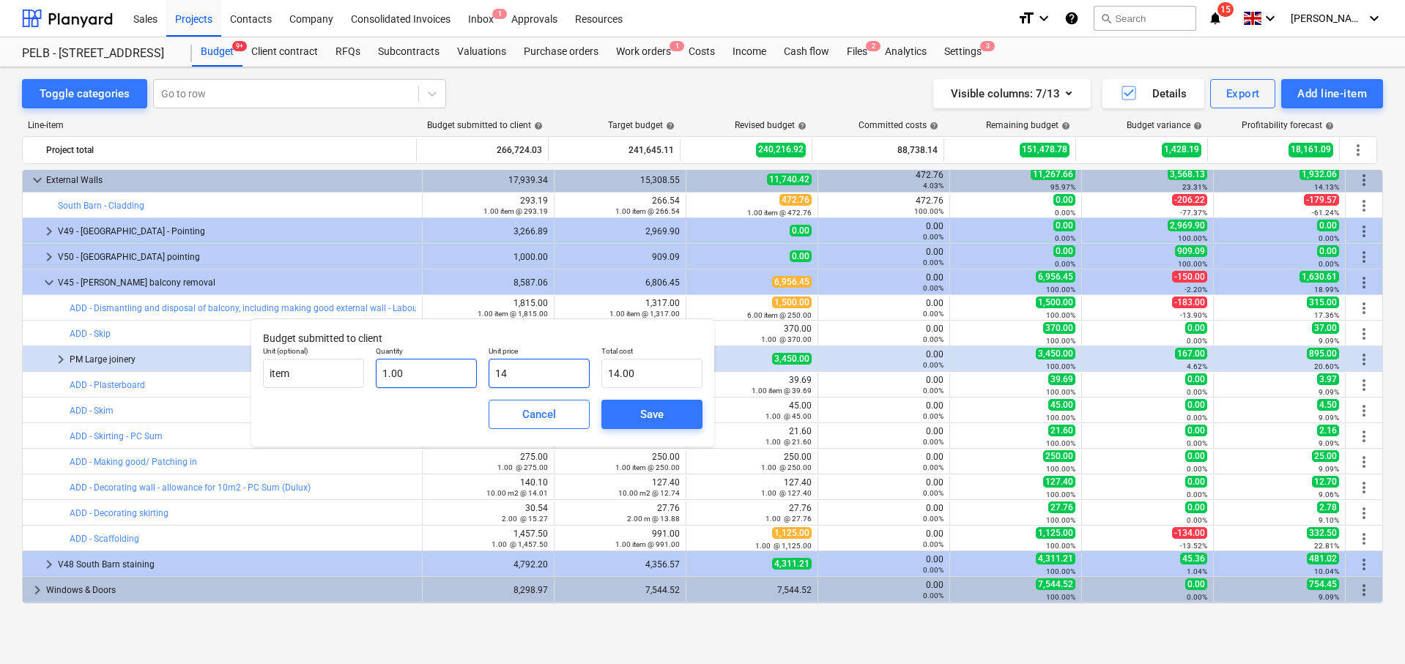
type input "144"
type input "144.00"
type input "1448"
type input "1,448.00"
type input "1448.7"
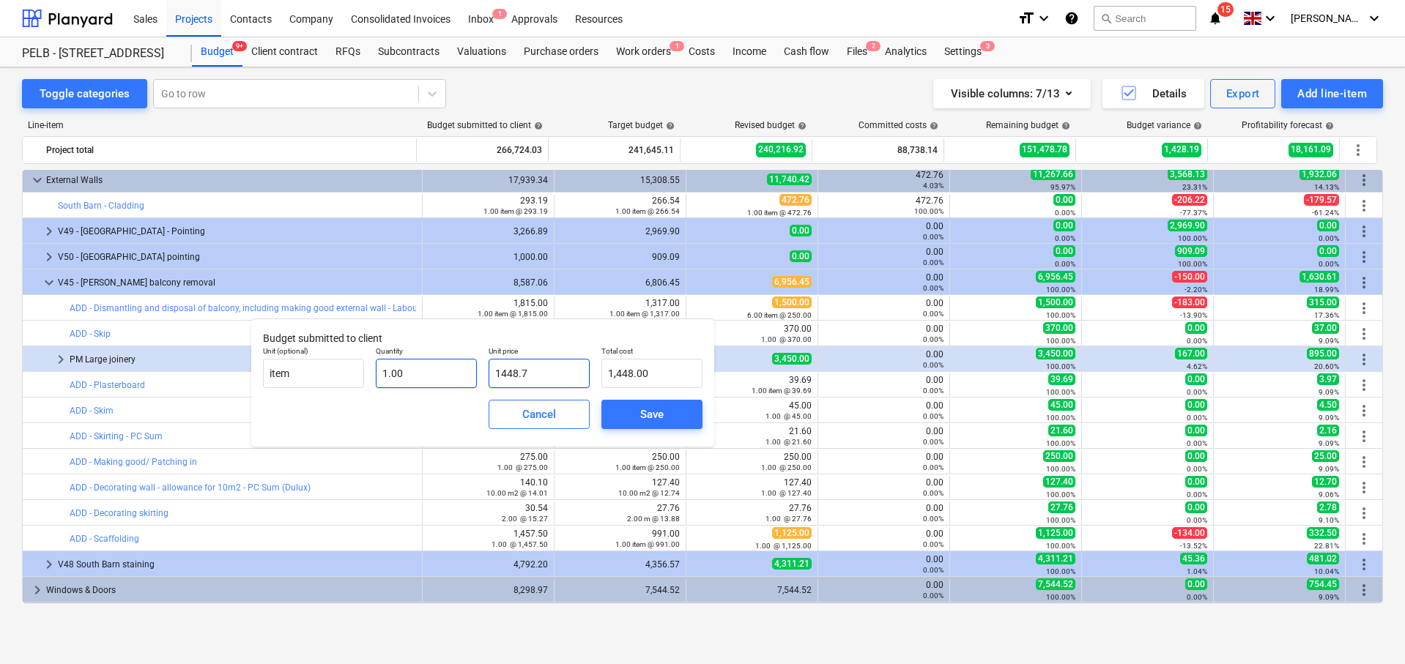
type input "1,448.70"
click at [653, 429] on div "Save" at bounding box center [652, 414] width 113 height 41
click at [653, 423] on div "Save" at bounding box center [651, 414] width 23 height 19
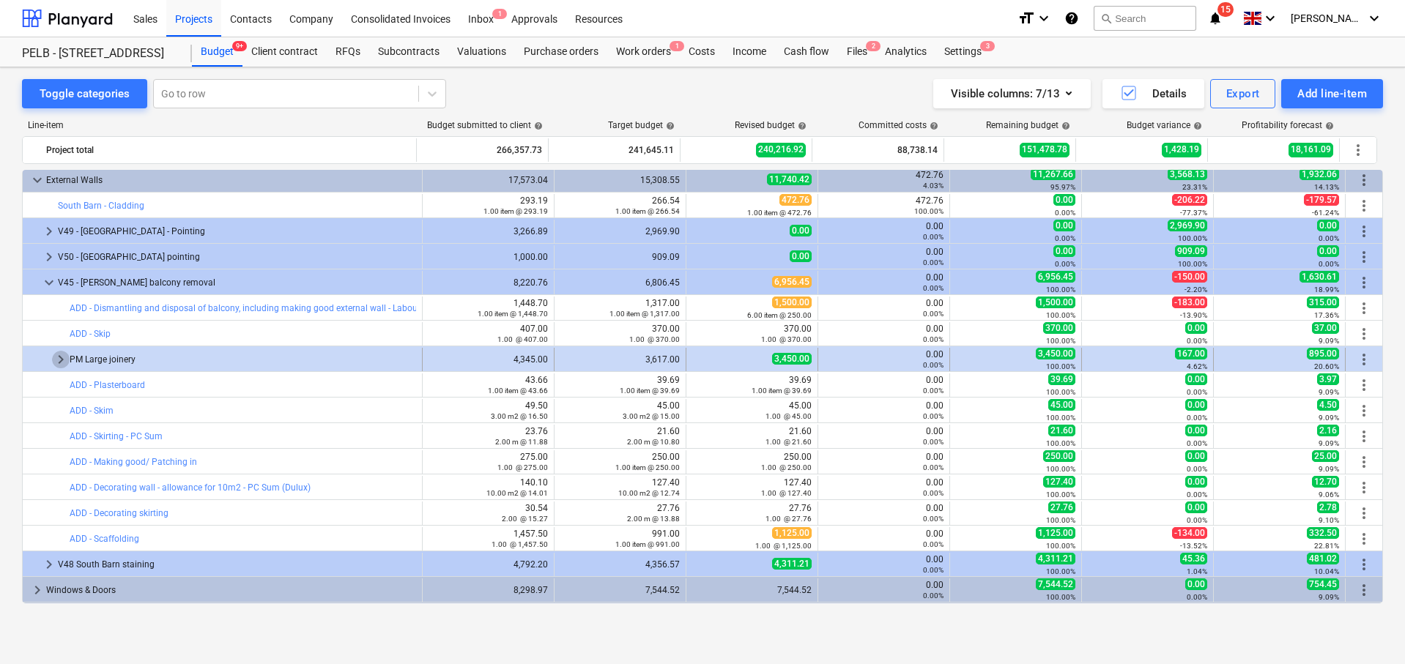
click at [64, 357] on span "keyboard_arrow_right" at bounding box center [61, 360] width 18 height 18
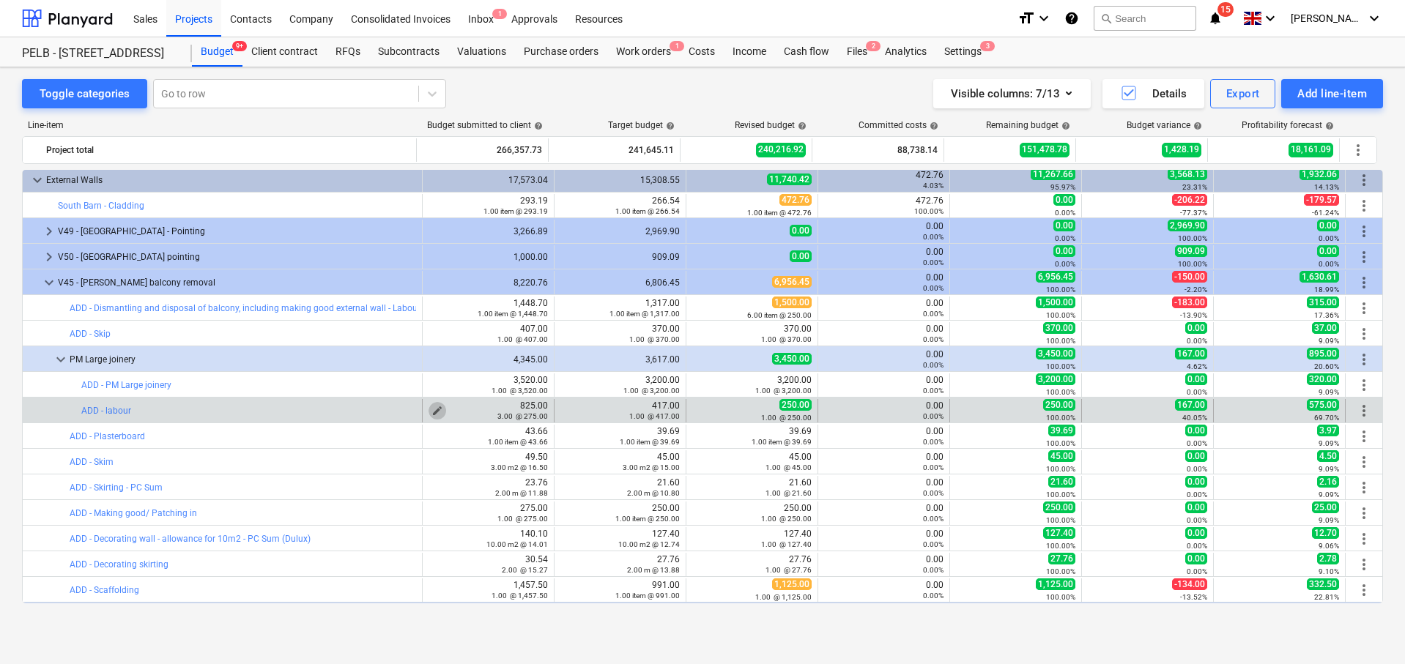
click at [431, 407] on span "edit" at bounding box center [437, 411] width 12 height 12
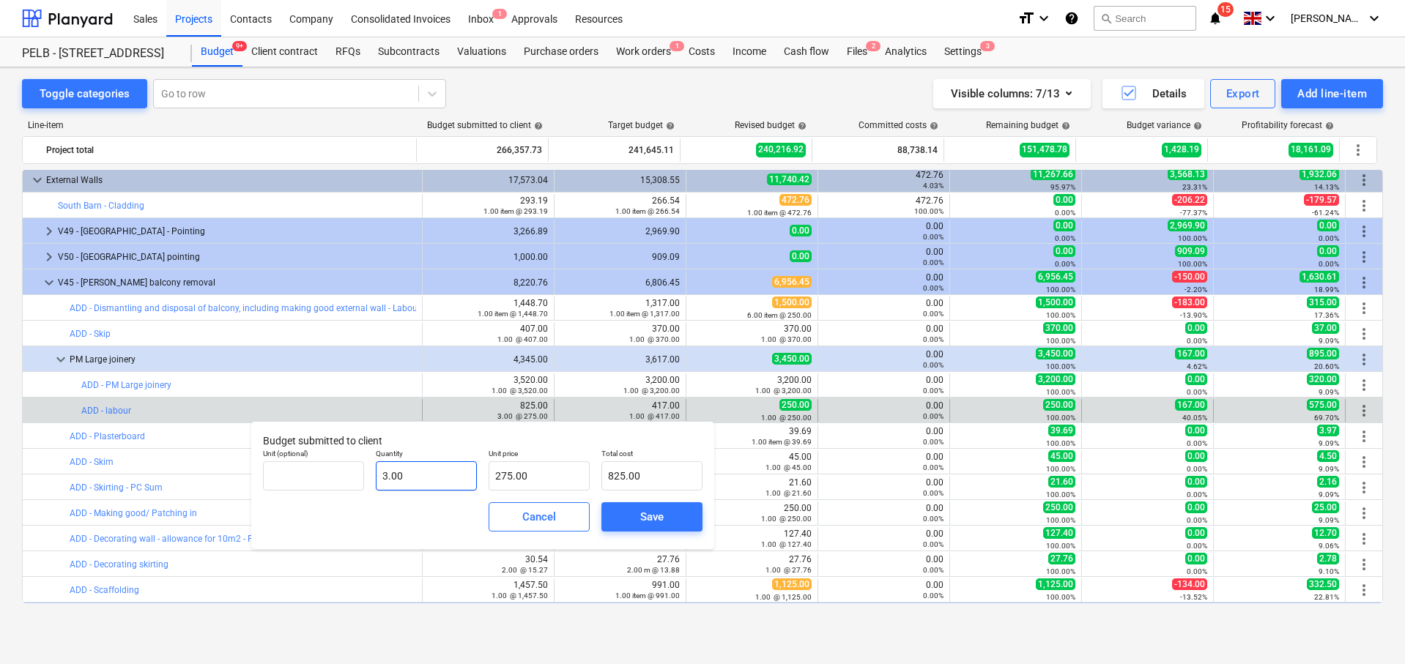
type input "3"
click at [426, 470] on input "3" at bounding box center [426, 476] width 101 height 29
type input "1"
type input "275.00"
type input "1.00"
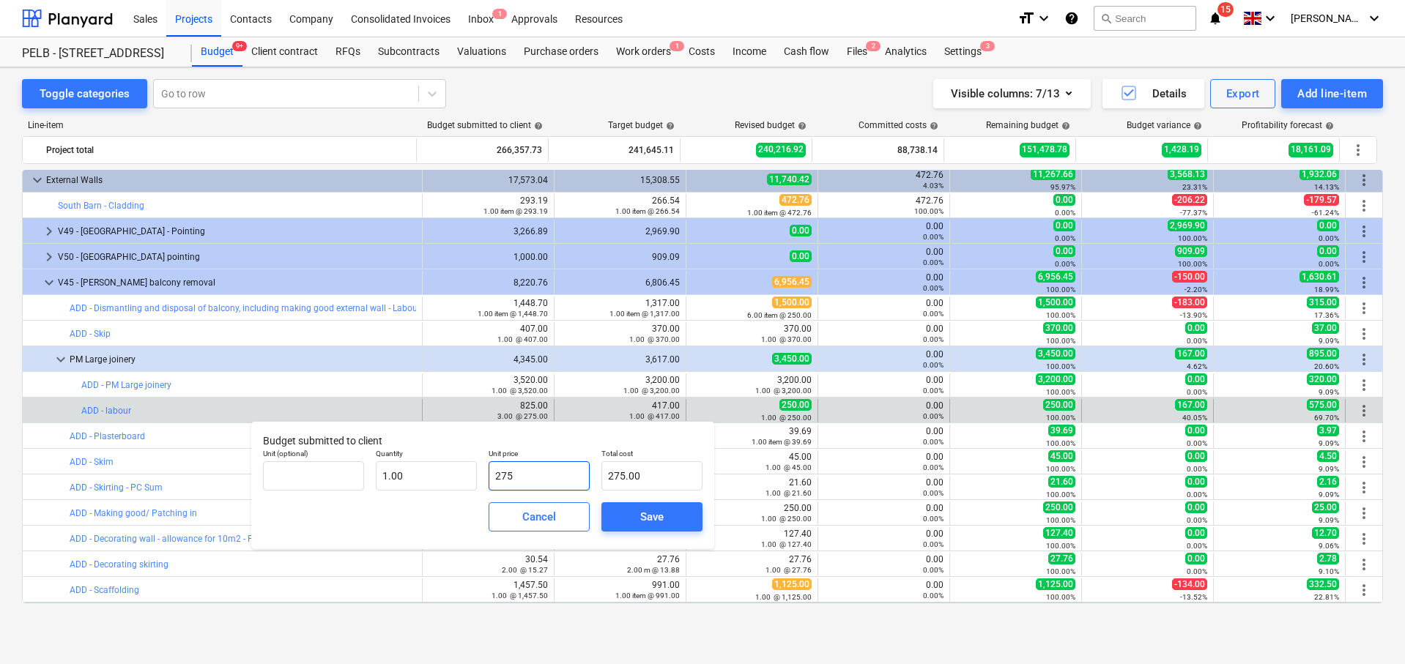
click at [535, 481] on input "275" at bounding box center [539, 476] width 101 height 29
type input "27"
type input "27.00"
type input "2"
type input "2.00"
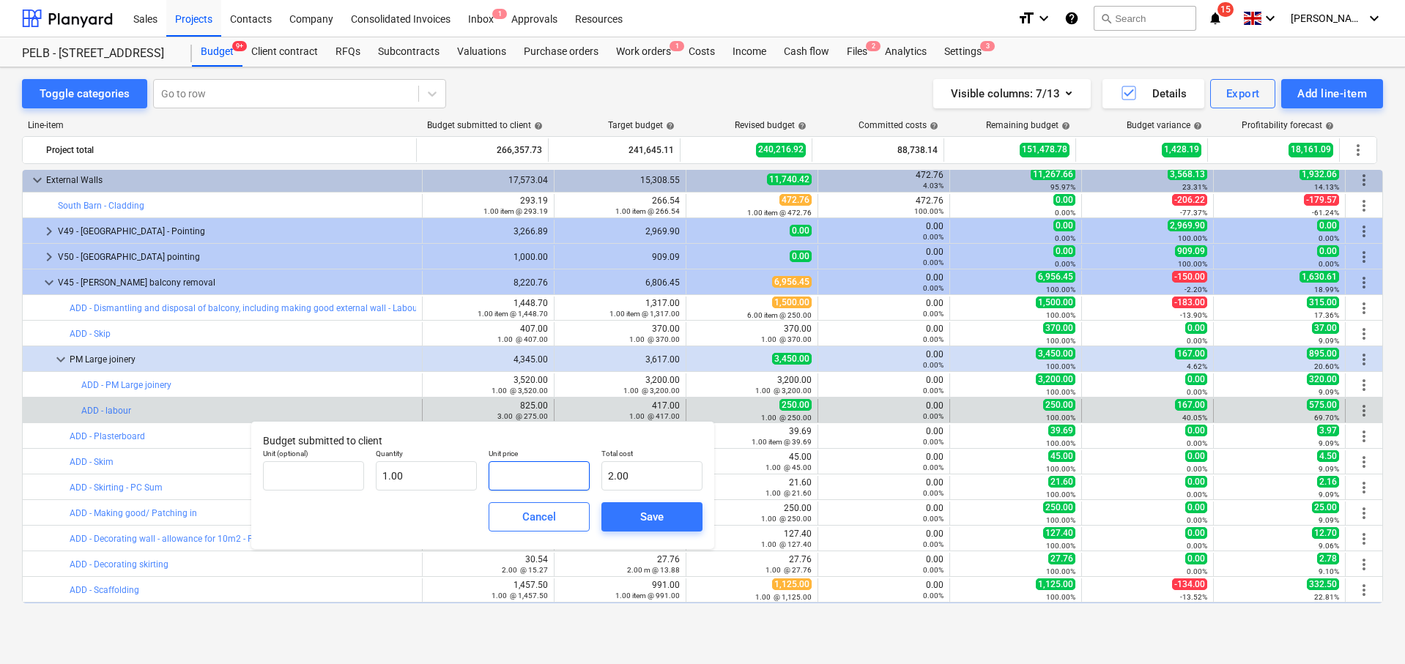
type input "0.00"
type input "4"
type input "4.00"
type input "45"
type input "45.00"
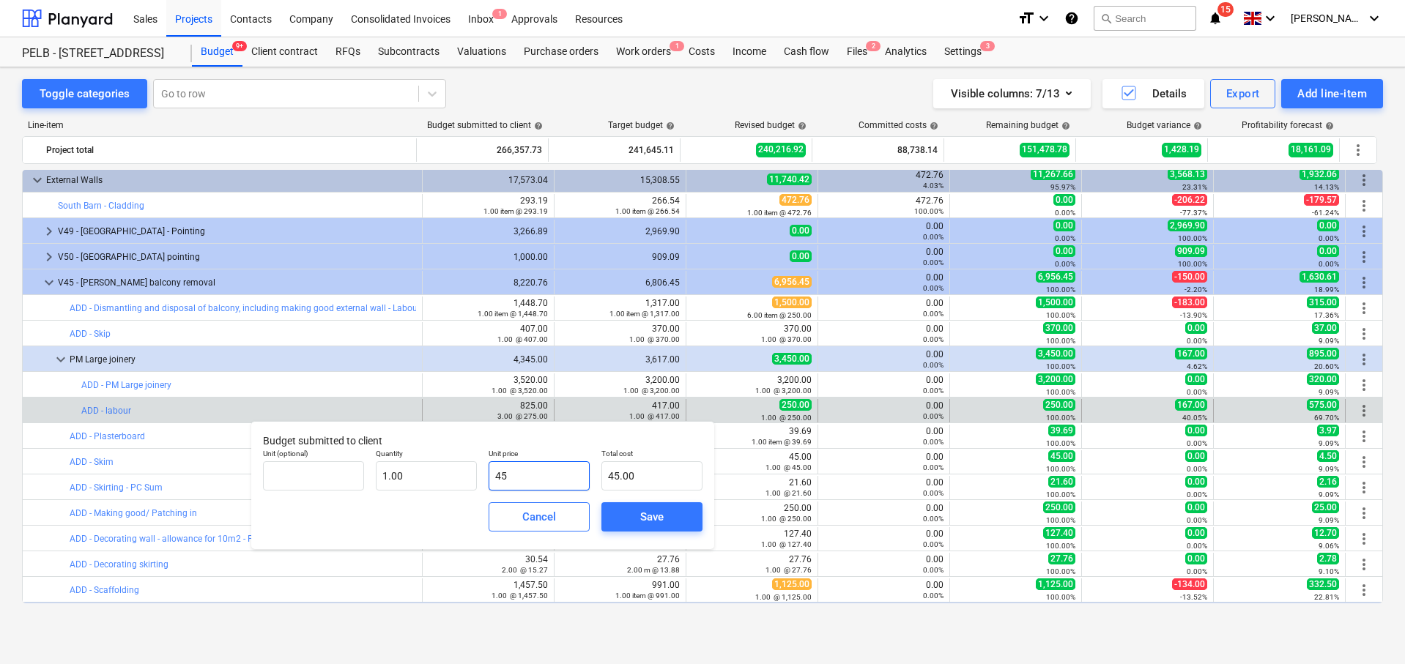
type input "458"
type input "458.00"
type input "458.7"
type input "458.70"
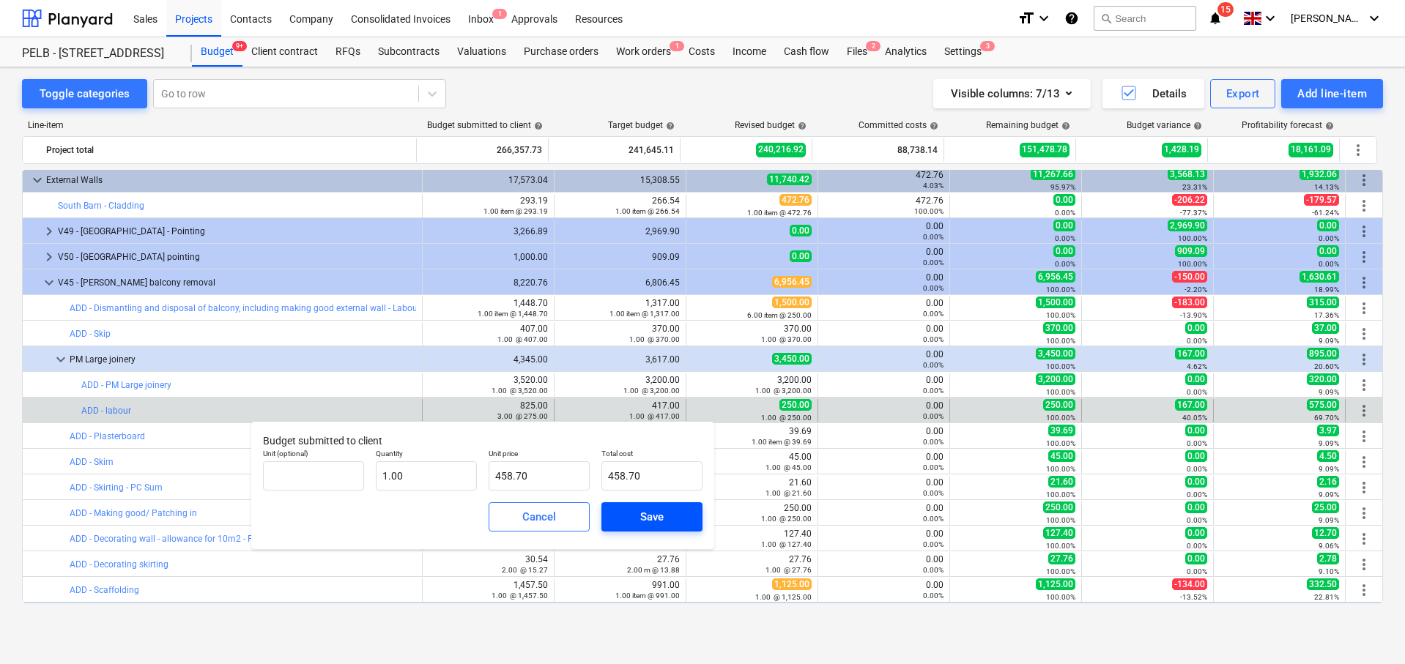
click at [648, 522] on div "Save" at bounding box center [651, 517] width 23 height 19
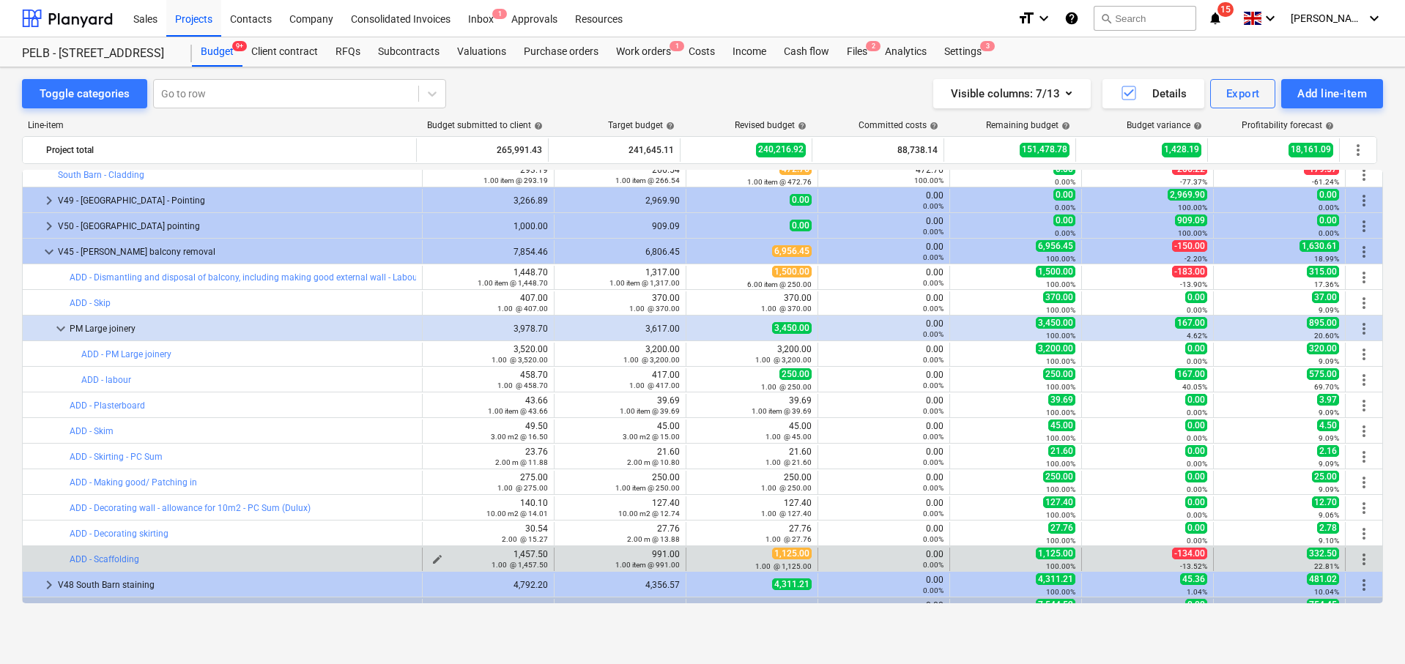
scroll to position [218, 0]
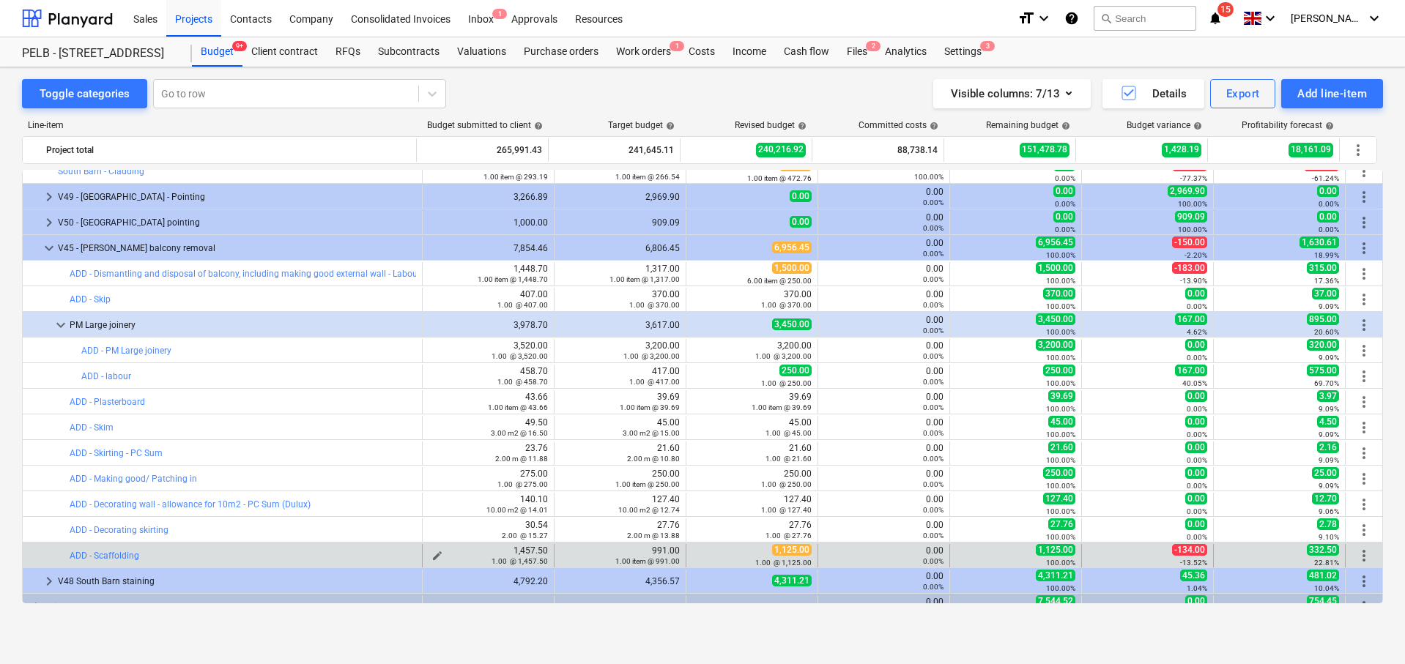
click at [429, 557] on div "1.00 @ 1,457.50" at bounding box center [488, 561] width 119 height 10
click at [430, 556] on div "1.00 @ 1,457.50" at bounding box center [488, 561] width 119 height 10
click at [436, 552] on span "edit" at bounding box center [437, 556] width 12 height 12
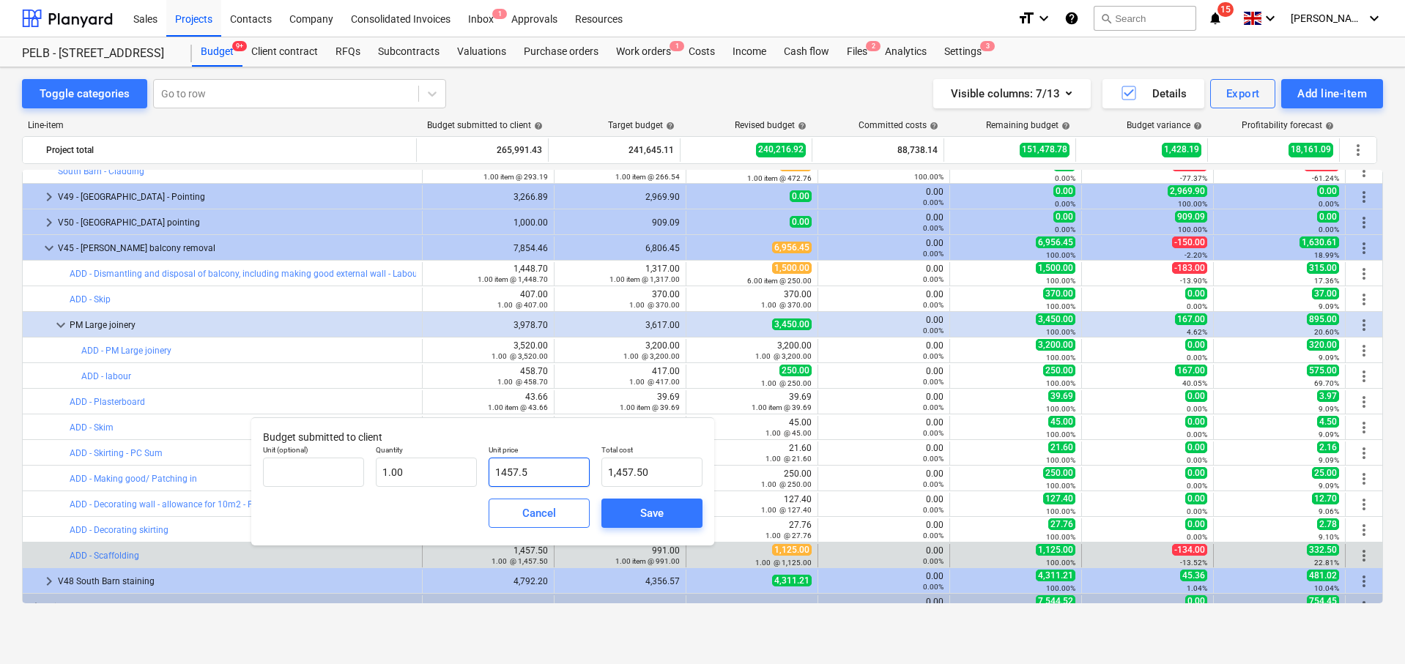
click at [555, 480] on input "1457.5" at bounding box center [539, 472] width 101 height 29
drag, startPoint x: 551, startPoint y: 476, endPoint x: 494, endPoint y: 469, distance: 57.6
click at [494, 469] on input "1457.5" at bounding box center [539, 472] width 101 height 29
type input "1"
type input "1.00"
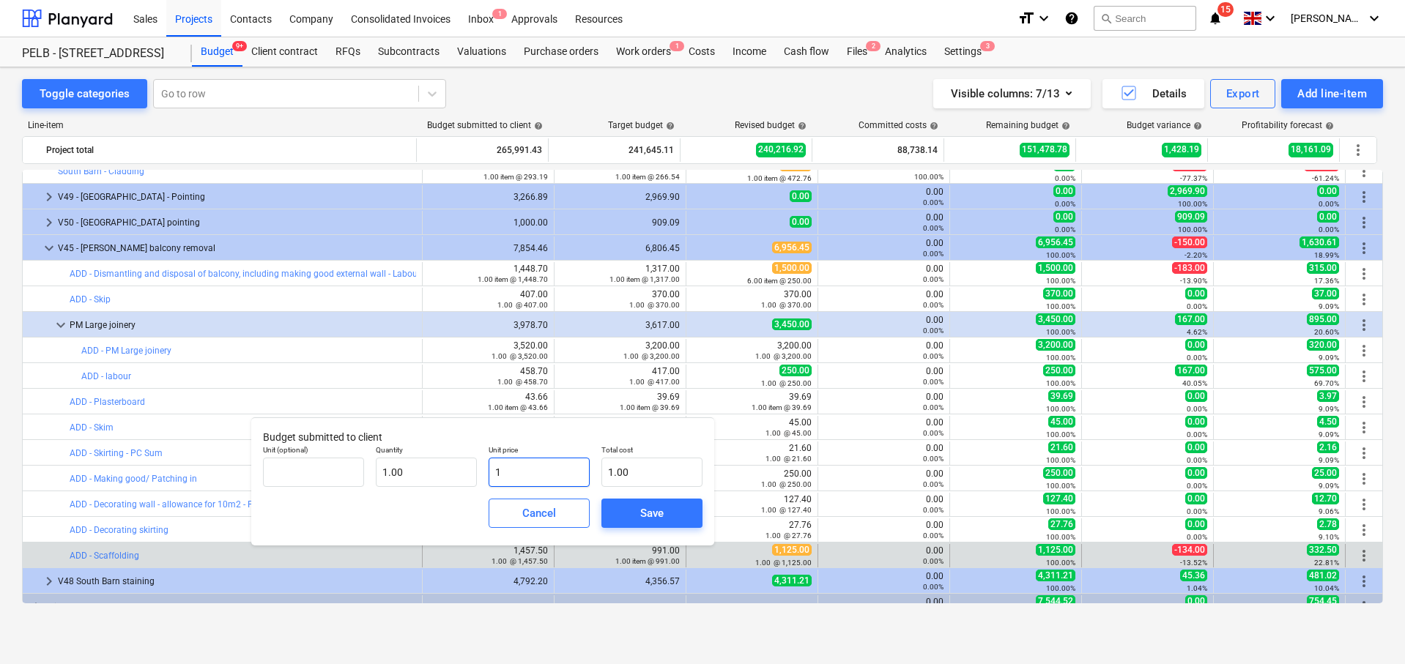
type input "10"
type input "10.00"
type input "109"
type input "109.00"
type input "1090"
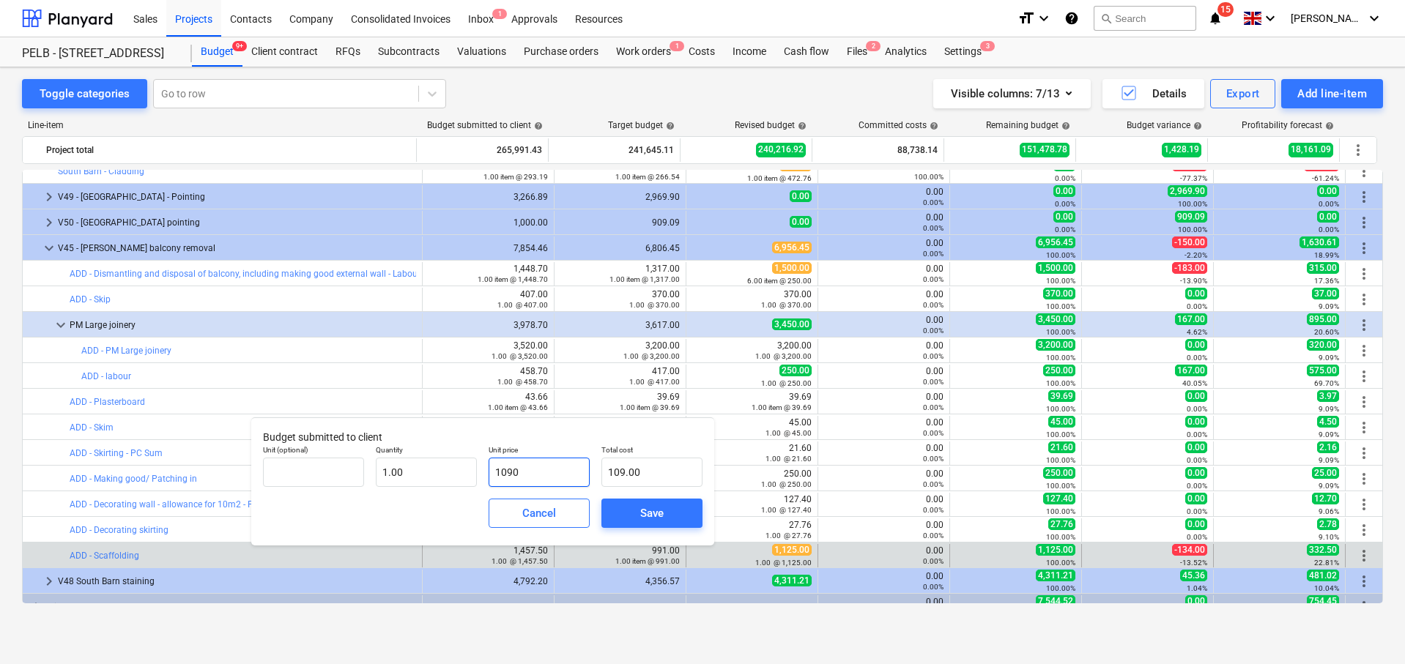
type input "1,090.00"
type input "1090.1"
type input "1,090.10"
click at [651, 518] on div "Save" at bounding box center [651, 513] width 23 height 19
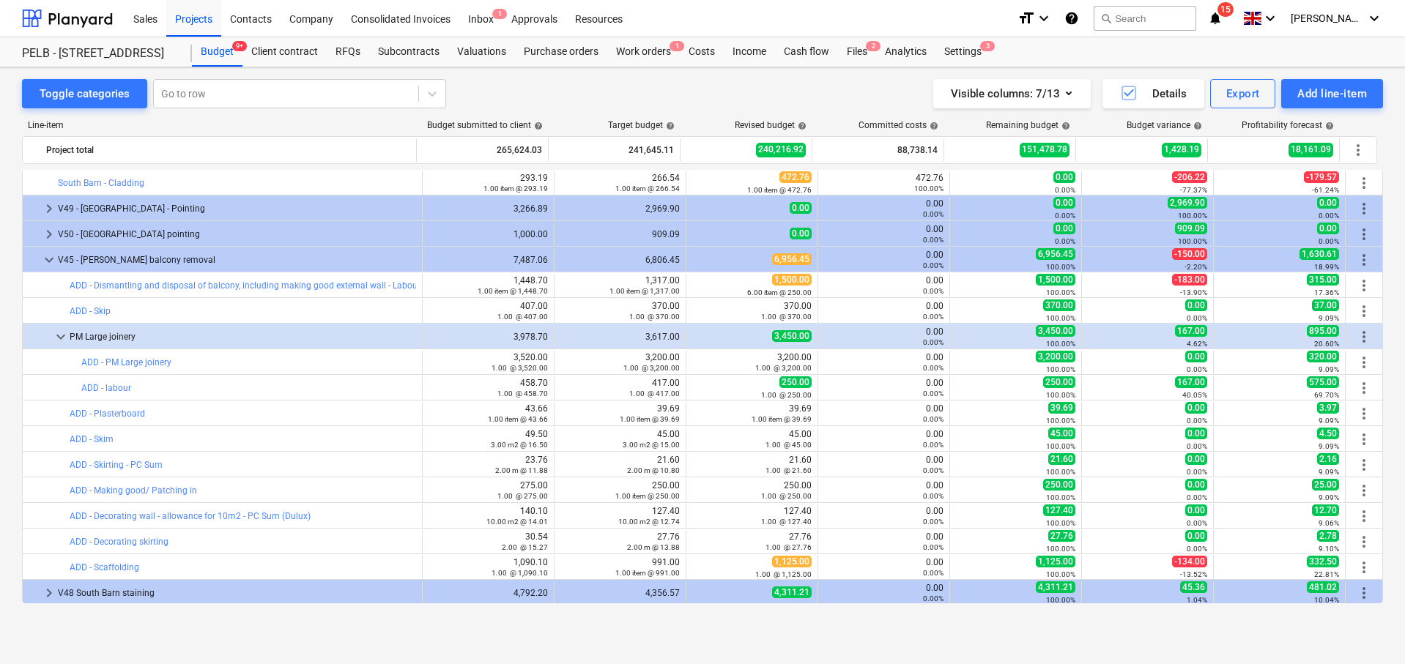
scroll to position [194, 0]
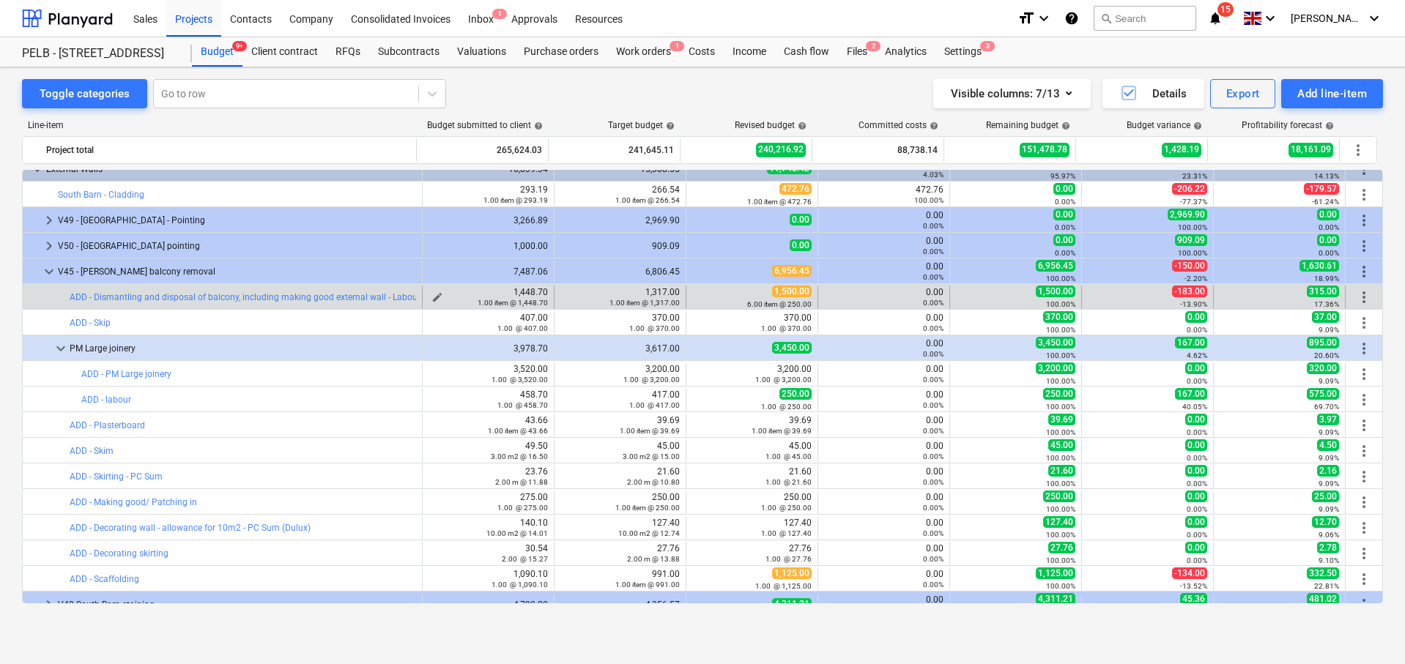
click at [432, 297] on div "1.00 item @ 1,448.70" at bounding box center [488, 302] width 119 height 10
click at [434, 294] on span "edit" at bounding box center [437, 298] width 12 height 12
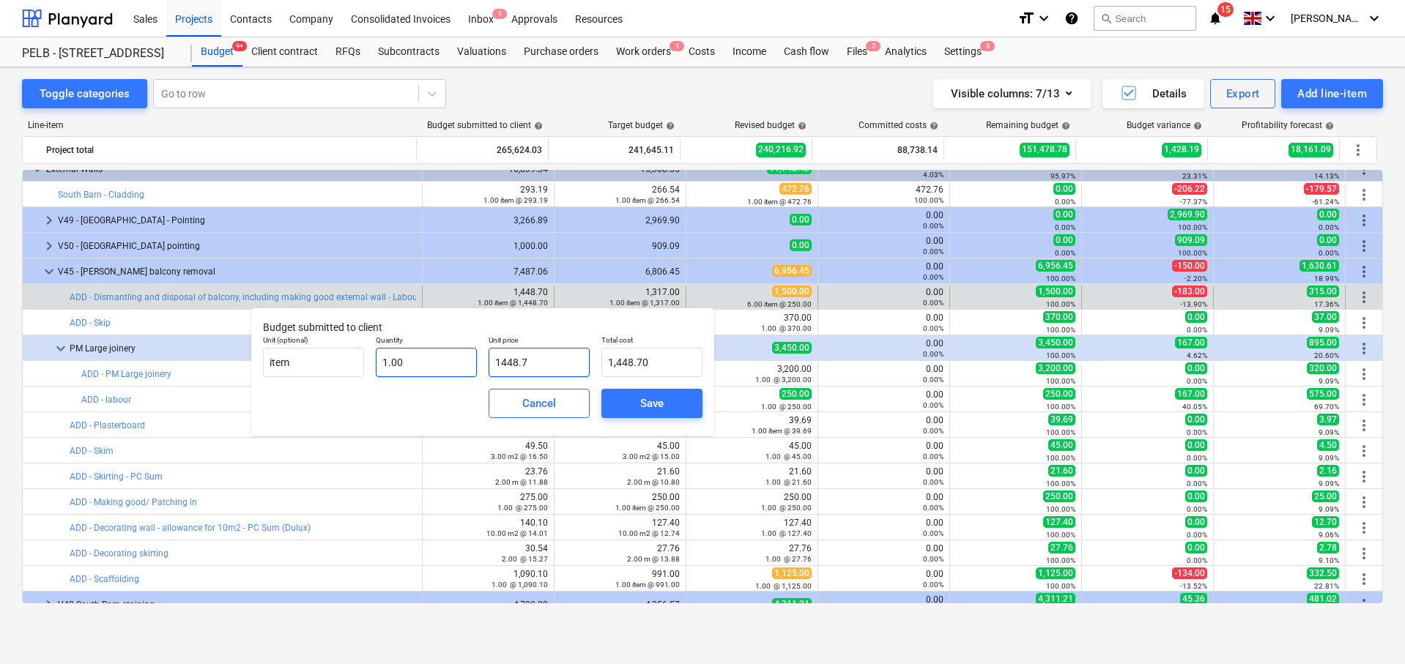
drag, startPoint x: 560, startPoint y: 360, endPoint x: 460, endPoint y: 357, distance: 99.7
click at [460, 357] on div "Unit (optional) item Quantity 1.00 Unit price 1448.7 Total cost 1,448.70" at bounding box center [482, 356] width 451 height 53
type input "1"
type input "1.00"
type input "12"
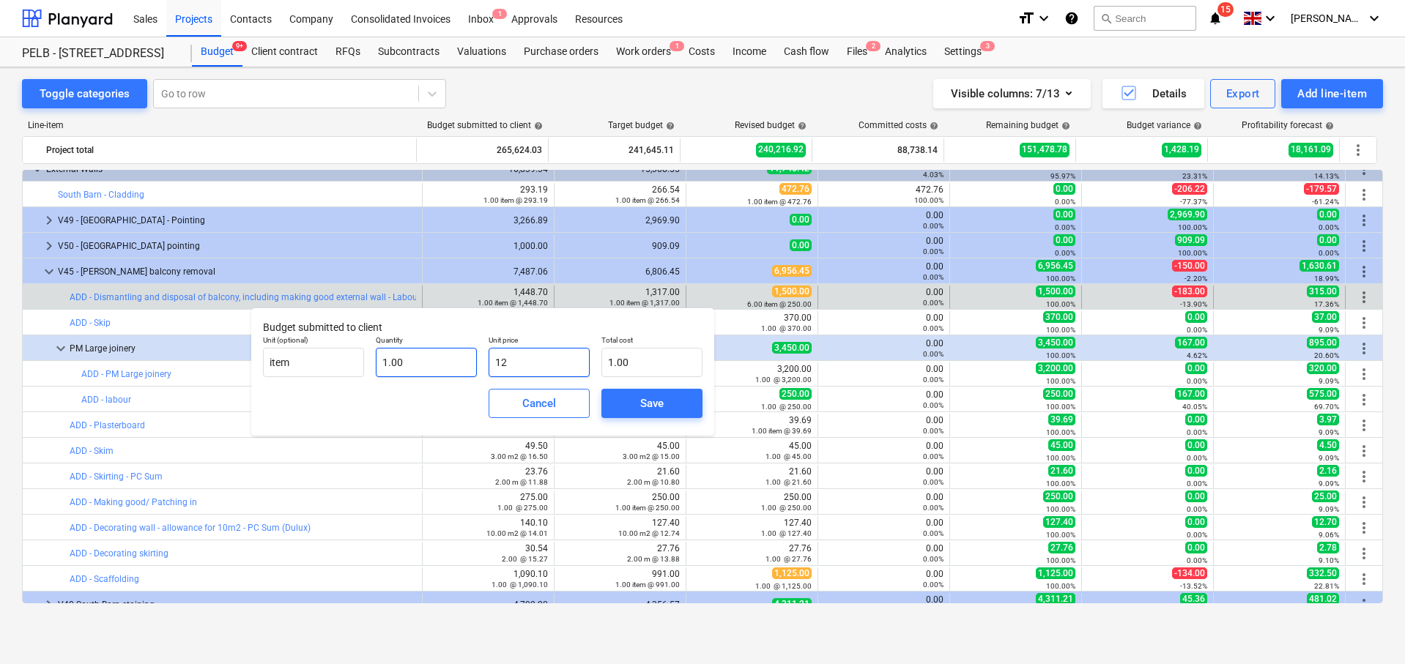
type input "12.00"
type input "123"
type input "123.00"
type input "1233"
type input "1,233.00"
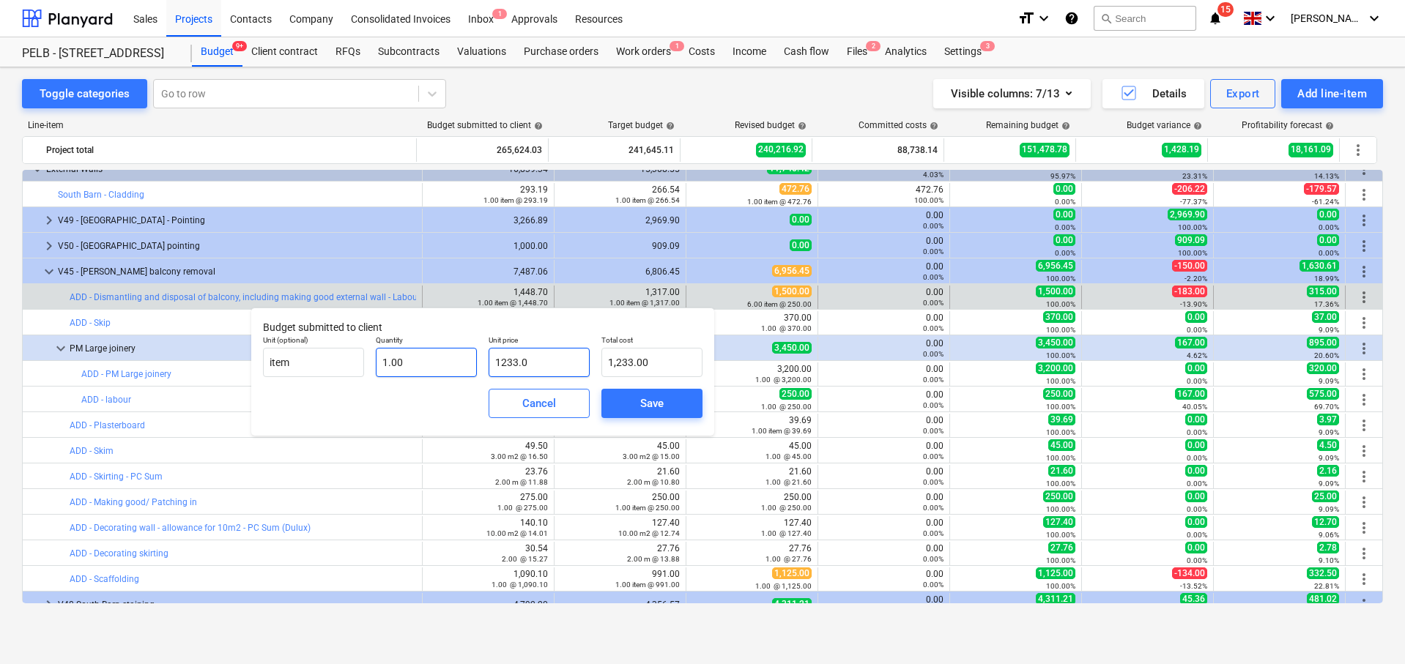
type input "1233.07"
type input "1,233.07"
click at [645, 407] on div "Save" at bounding box center [651, 403] width 23 height 19
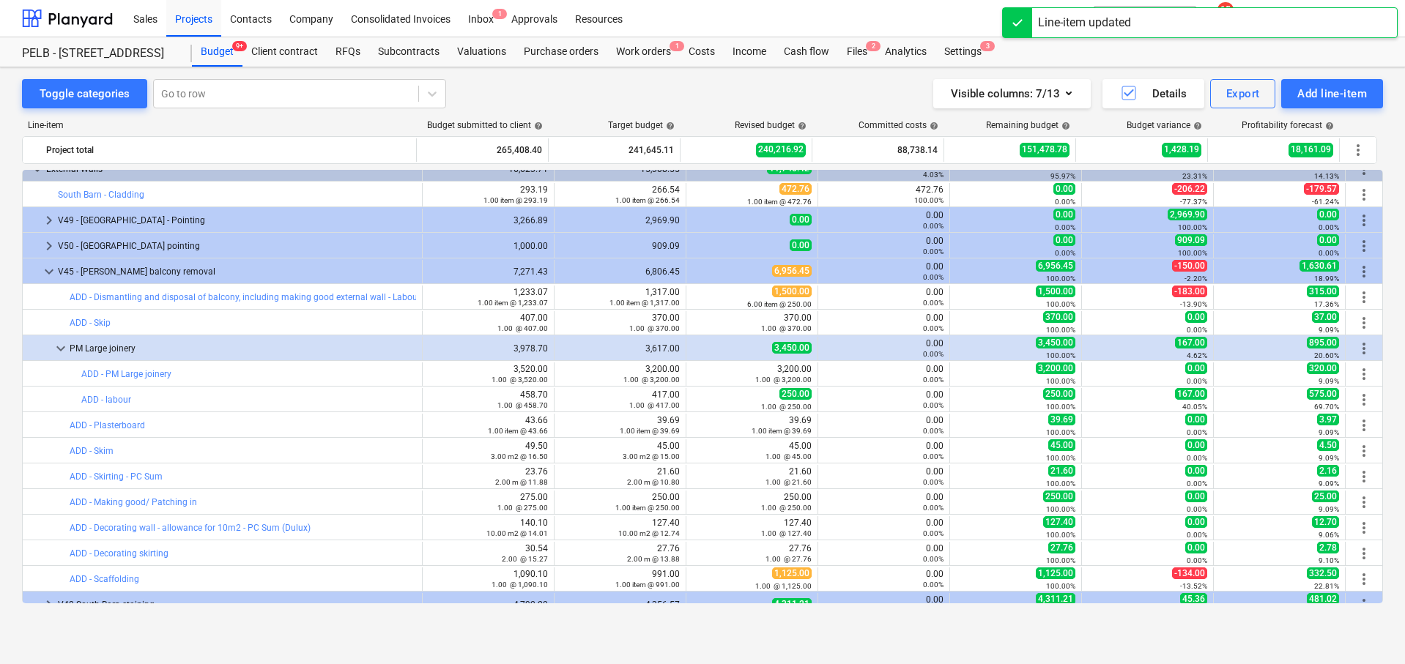
click at [564, 292] on span "edit" at bounding box center [569, 298] width 12 height 12
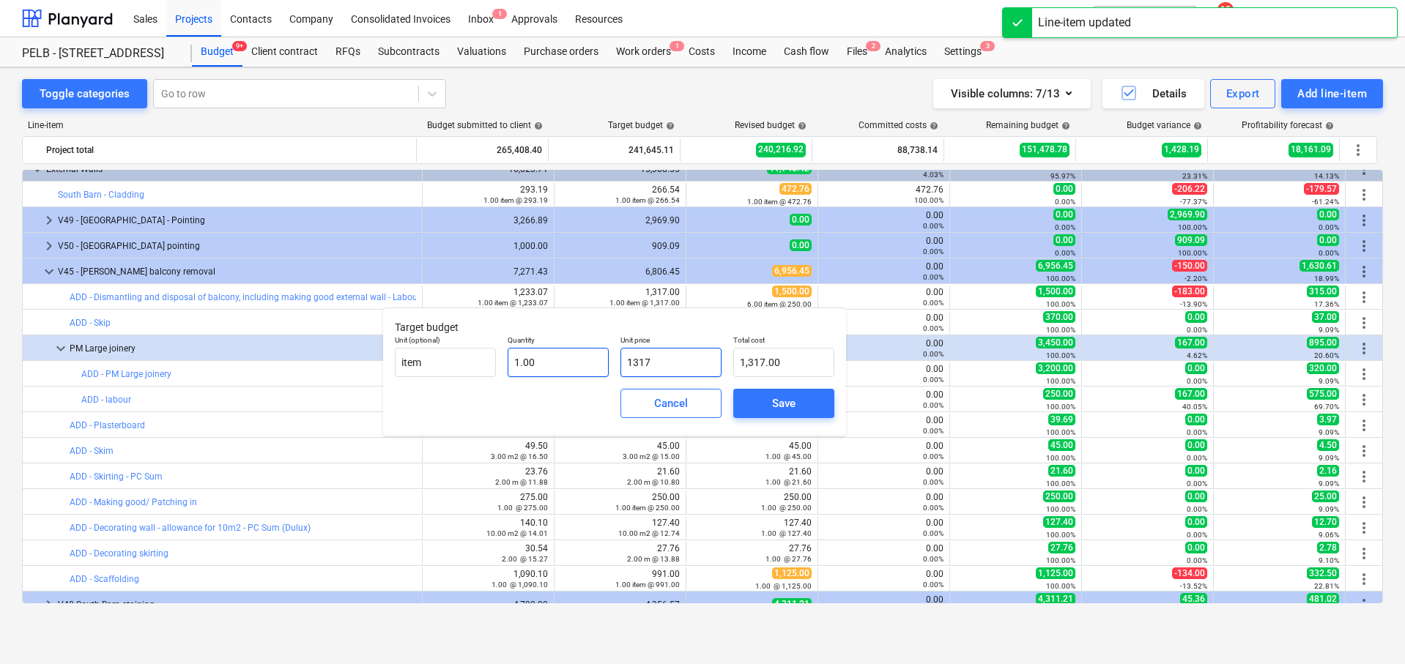
drag, startPoint x: 675, startPoint y: 361, endPoint x: 589, endPoint y: 361, distance: 86.4
click at [589, 361] on div "Unit (optional) item Quantity 1.00 Unit price 1317 Total cost 1,317.00" at bounding box center [614, 356] width 451 height 53
type input "1"
type input "1.00"
type input "11"
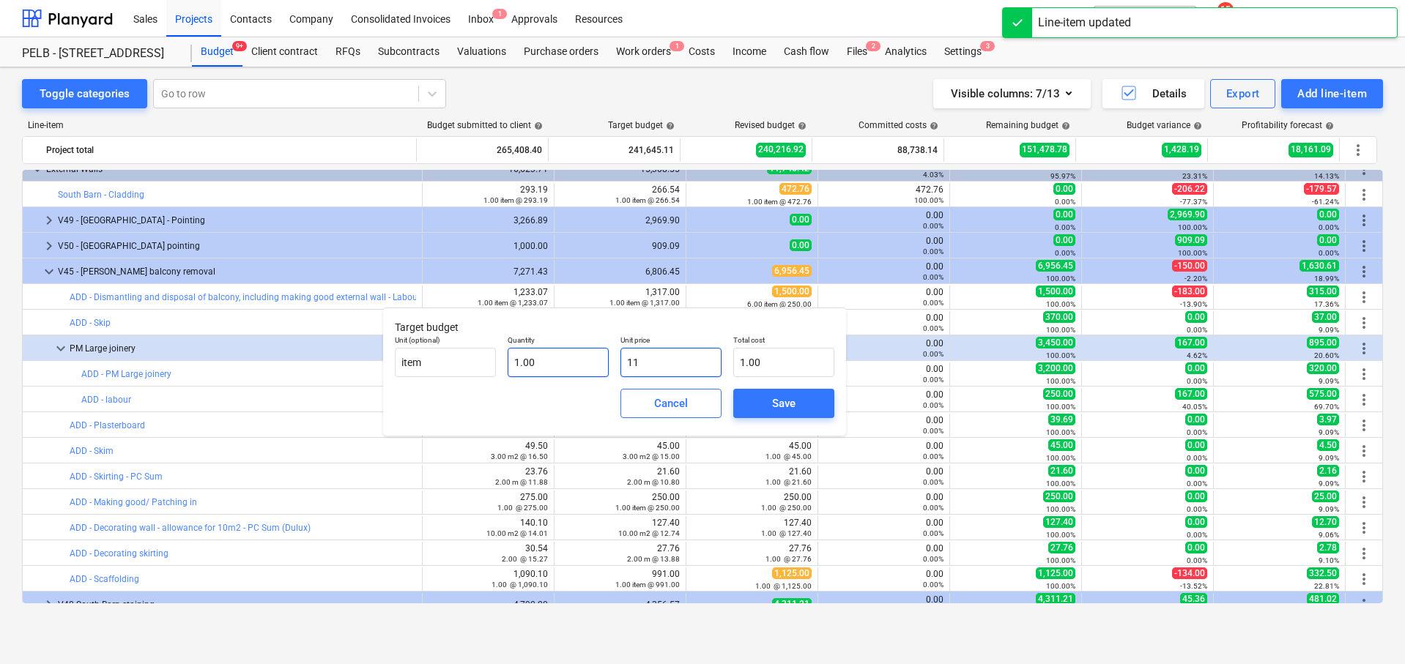
type input "11.00"
type input "112"
type input "112.00"
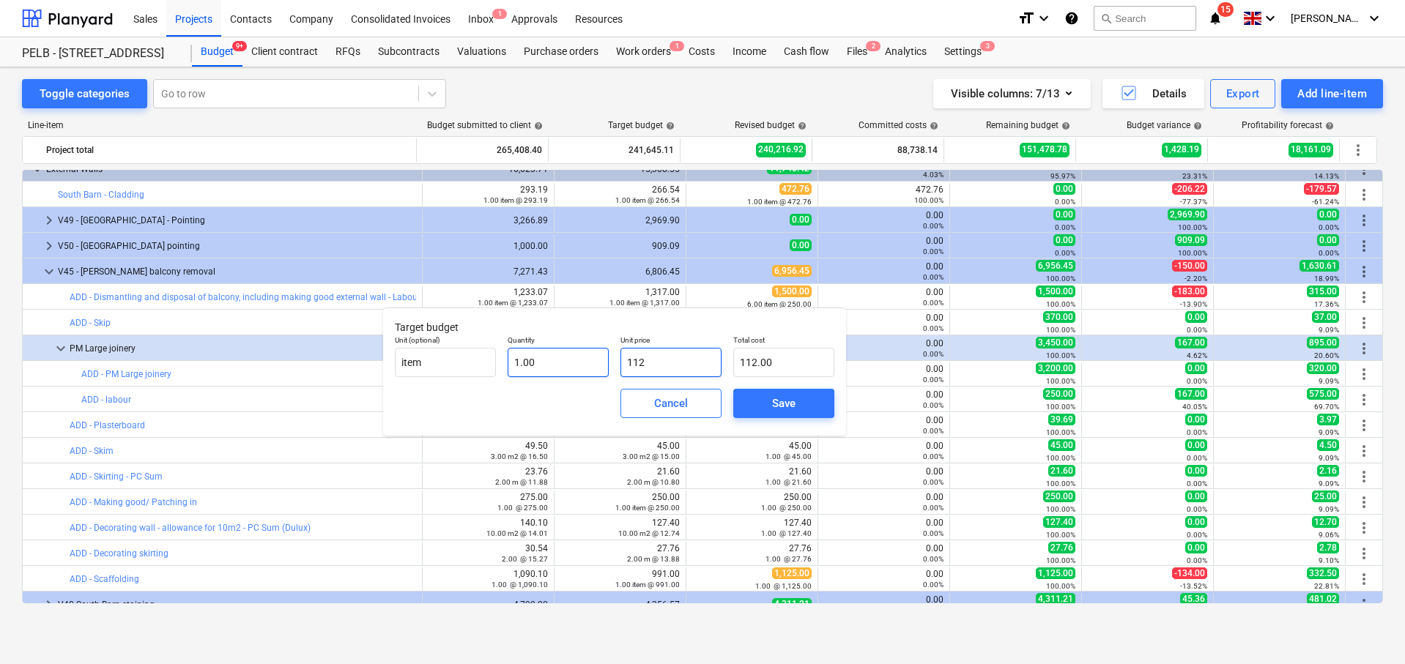
type input "1120"
type input "1,120.00"
type input "1120.9"
type input "1,120.90"
type input "1120.97"
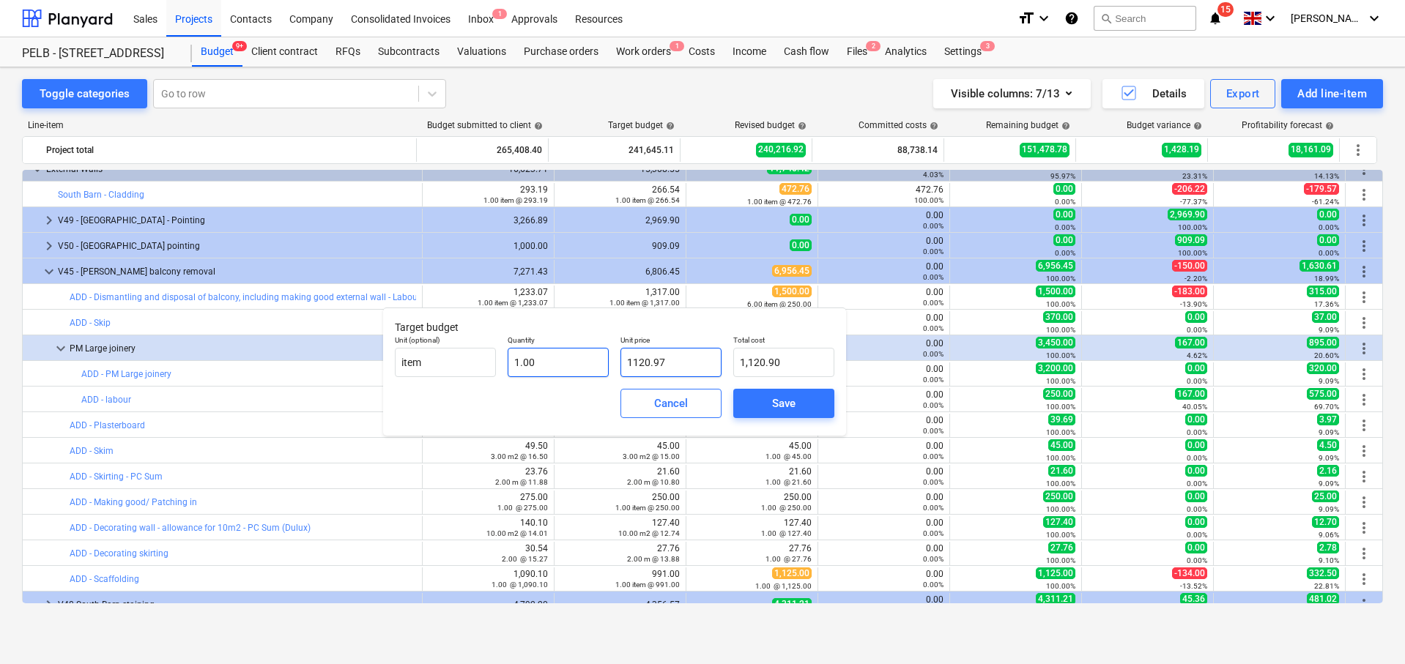
type input "1,120.97"
click at [777, 406] on div "Save" at bounding box center [783, 403] width 23 height 19
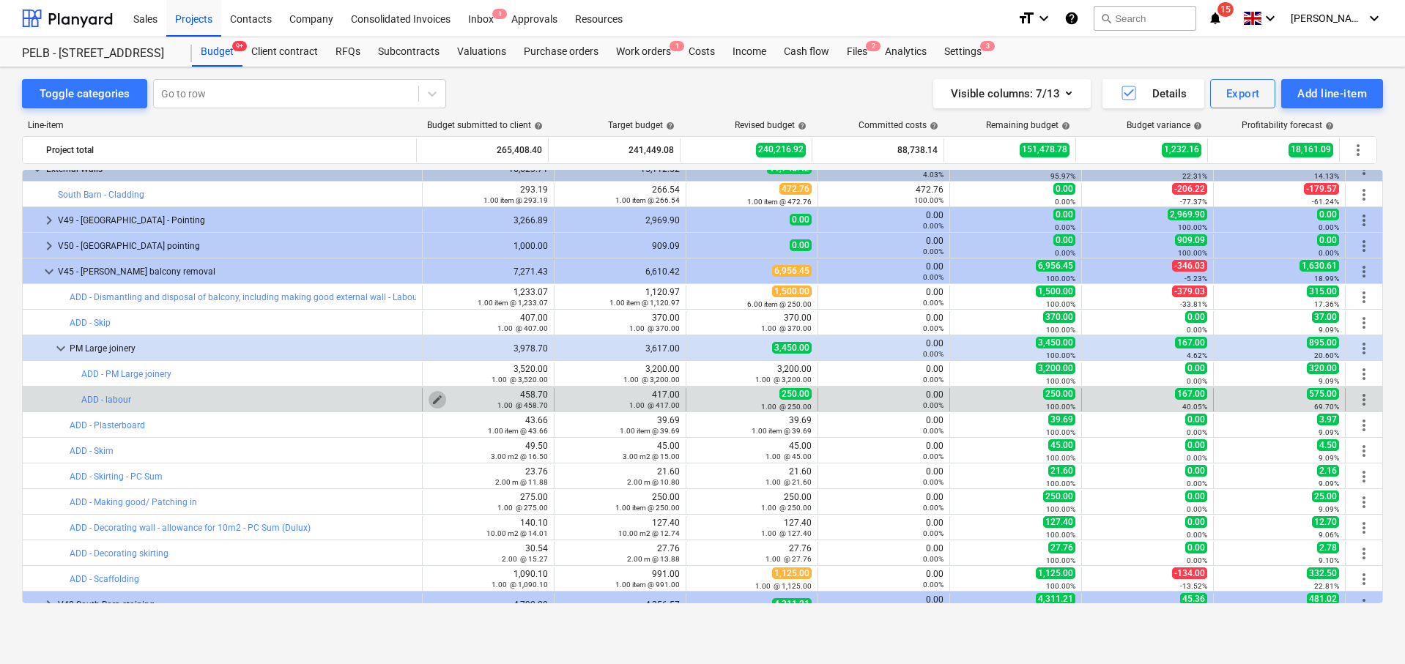
click at [431, 398] on span "edit" at bounding box center [437, 400] width 12 height 12
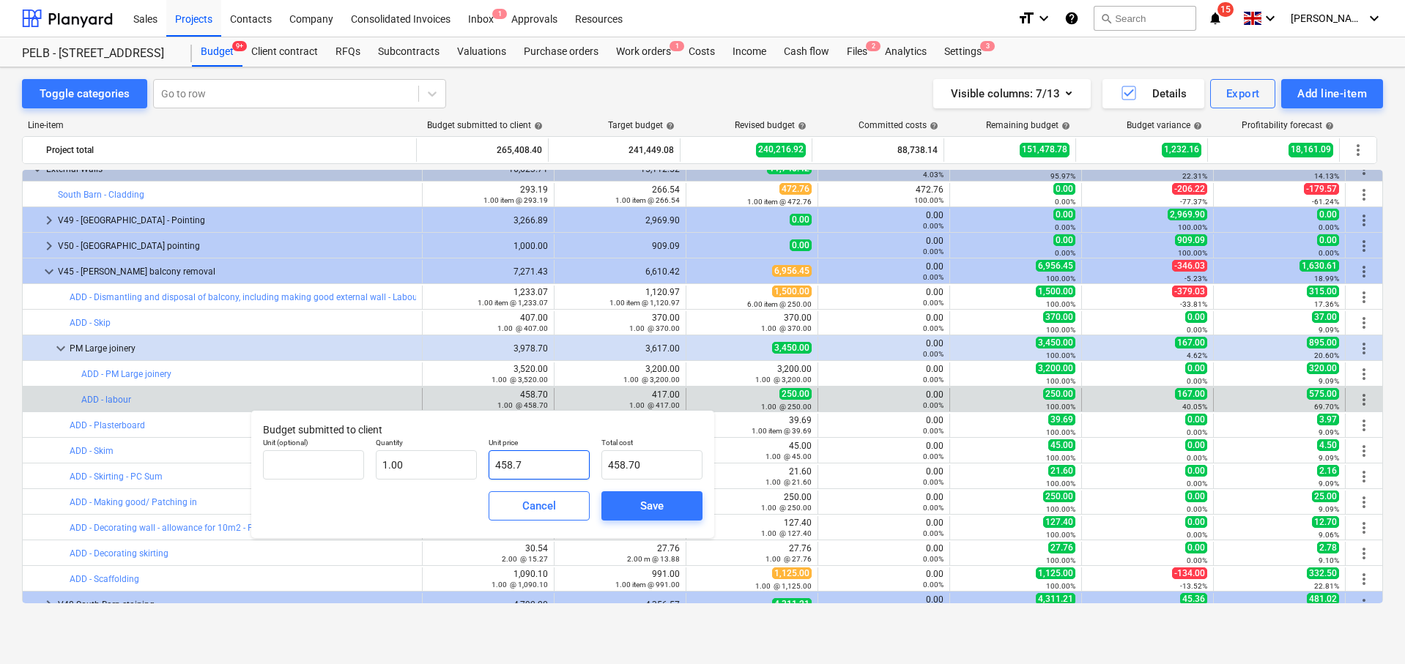
drag, startPoint x: 577, startPoint y: 459, endPoint x: 588, endPoint y: 475, distance: 20.1
click at [588, 475] on input "458.7" at bounding box center [539, 465] width 101 height 29
type input "2"
type input "2.00"
type input "24"
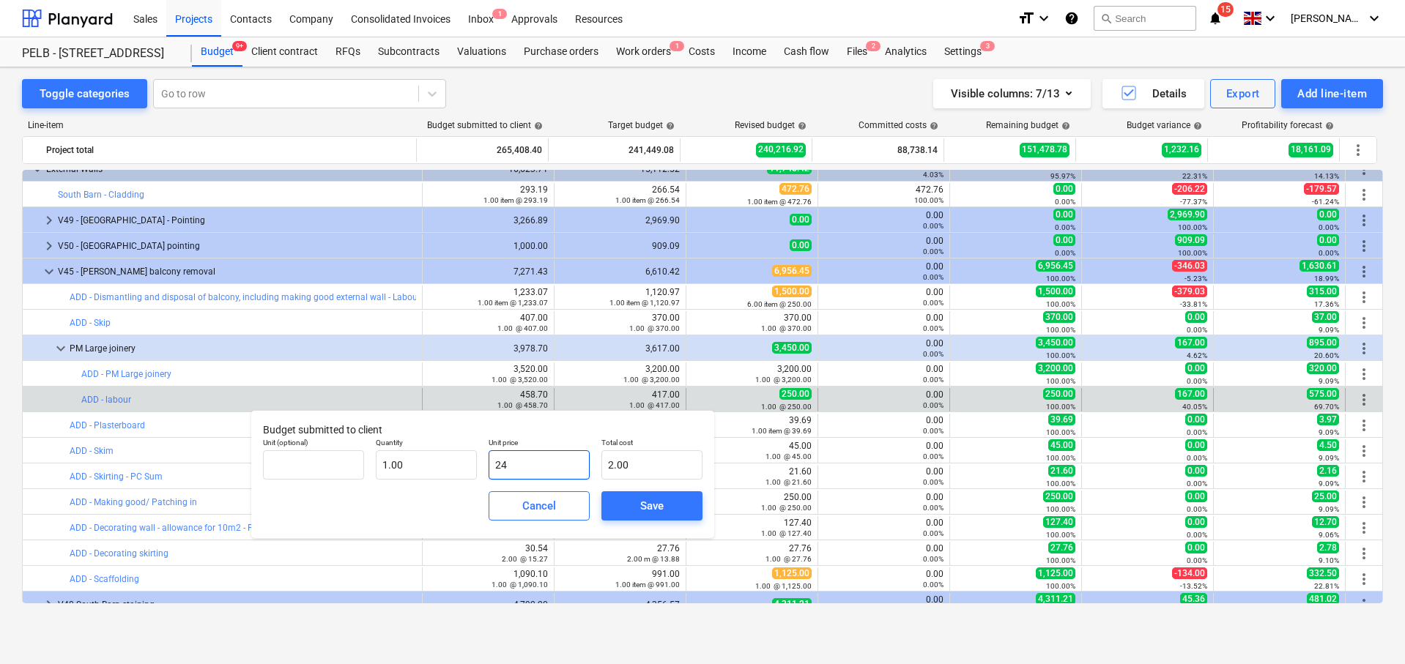
type input "24.00"
type input "243"
type input "243.00"
type input "2430"
type input "2,430.00"
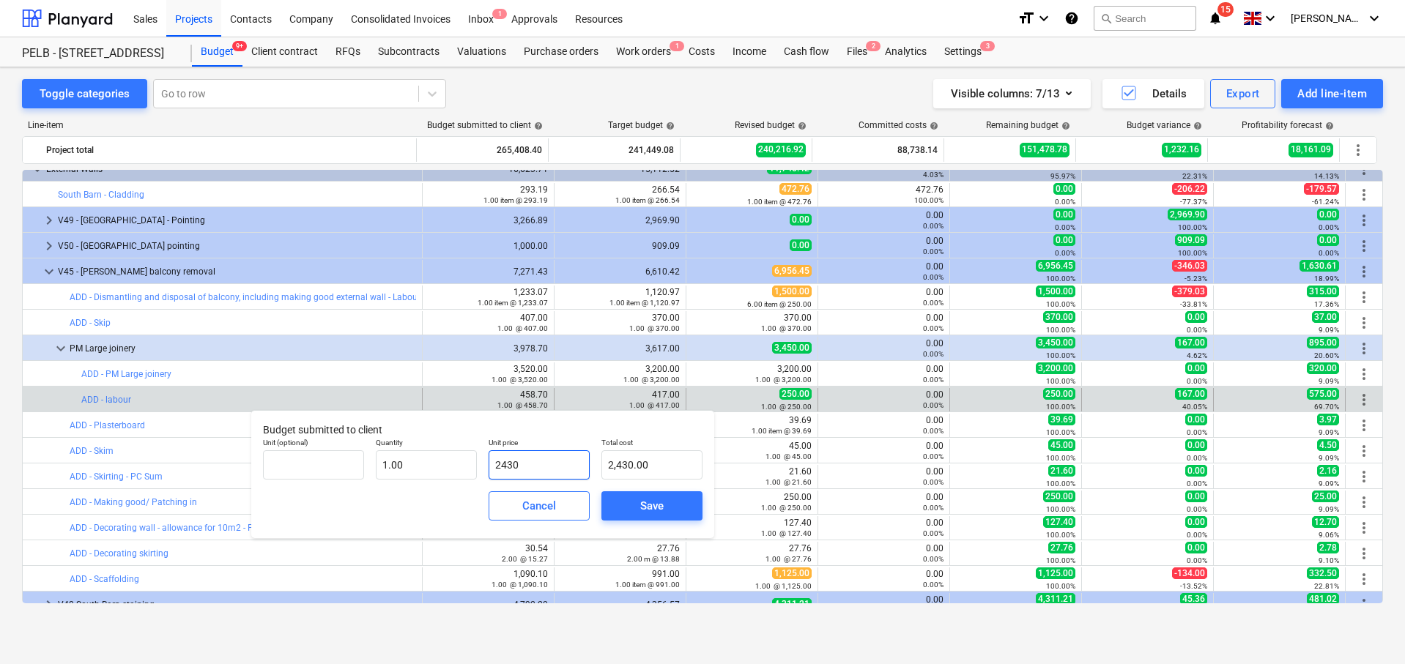
type input "243"
type input "243.00"
type input "243.07"
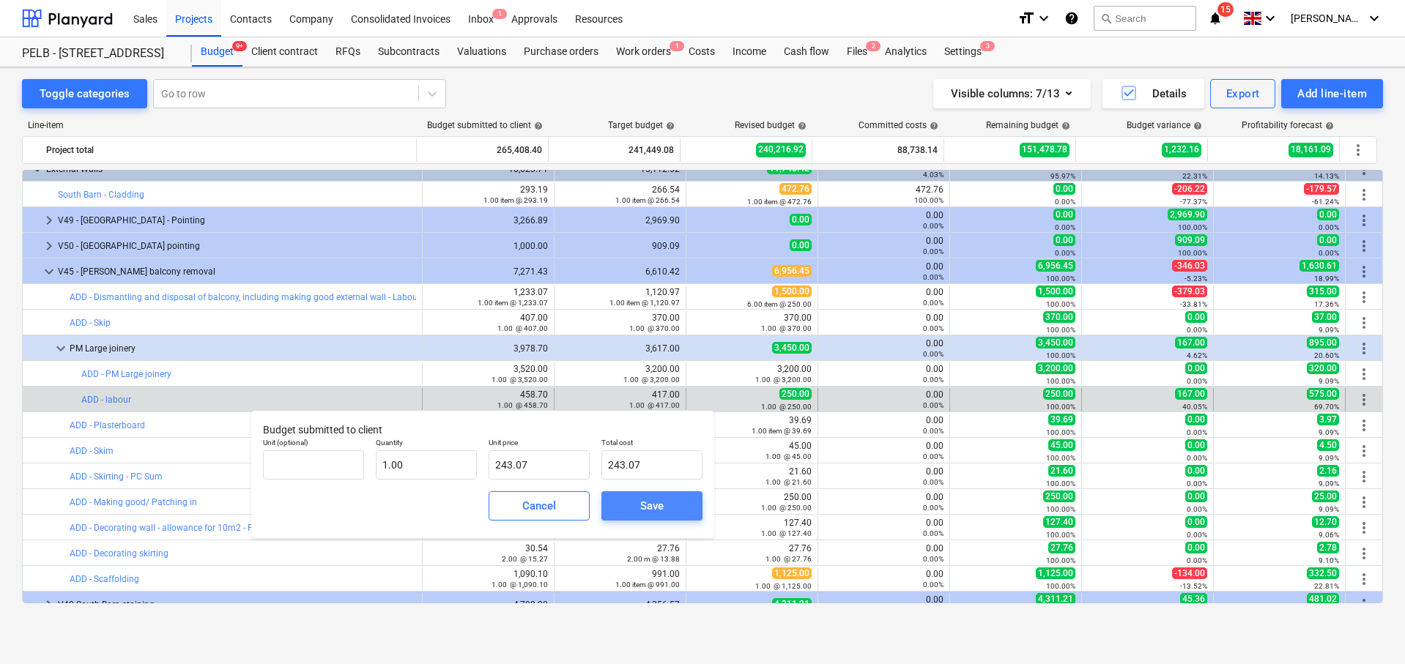
click at [645, 511] on div "Save" at bounding box center [651, 506] width 23 height 19
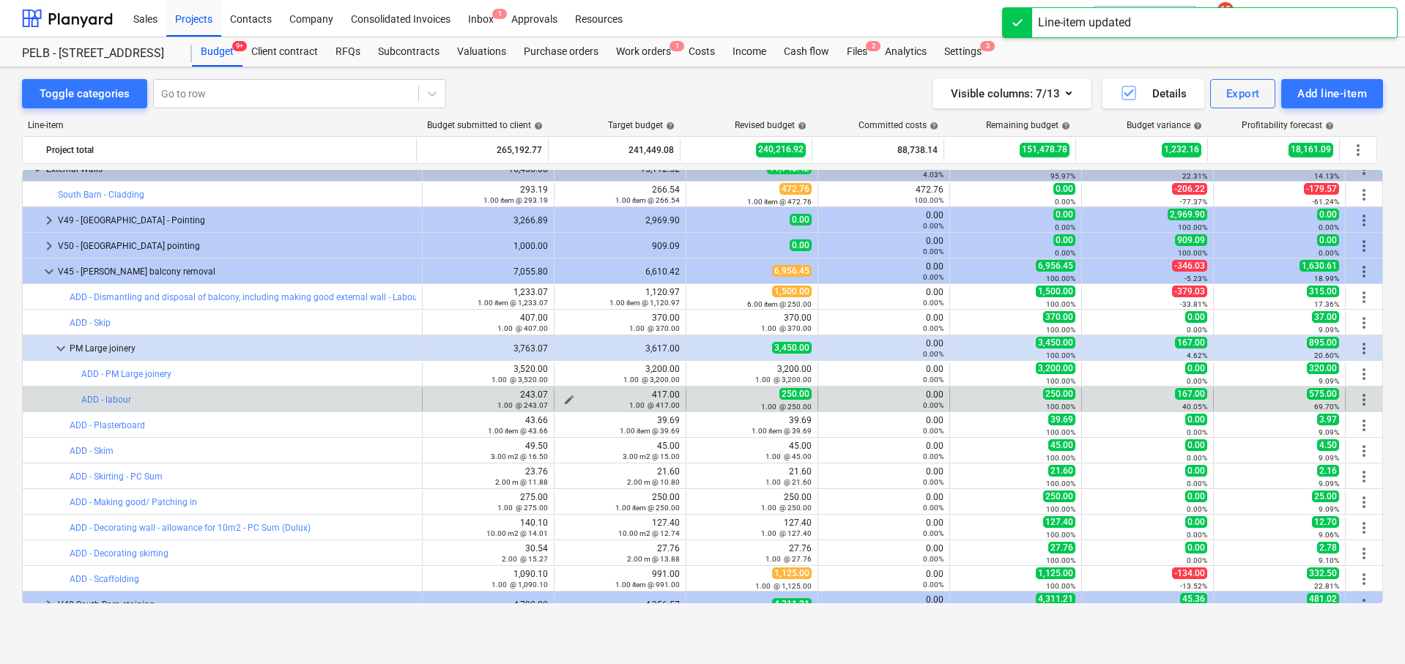
click at [565, 400] on div "1.00 @ 417.00" at bounding box center [619, 405] width 119 height 10
click at [566, 397] on span "edit" at bounding box center [569, 400] width 12 height 12
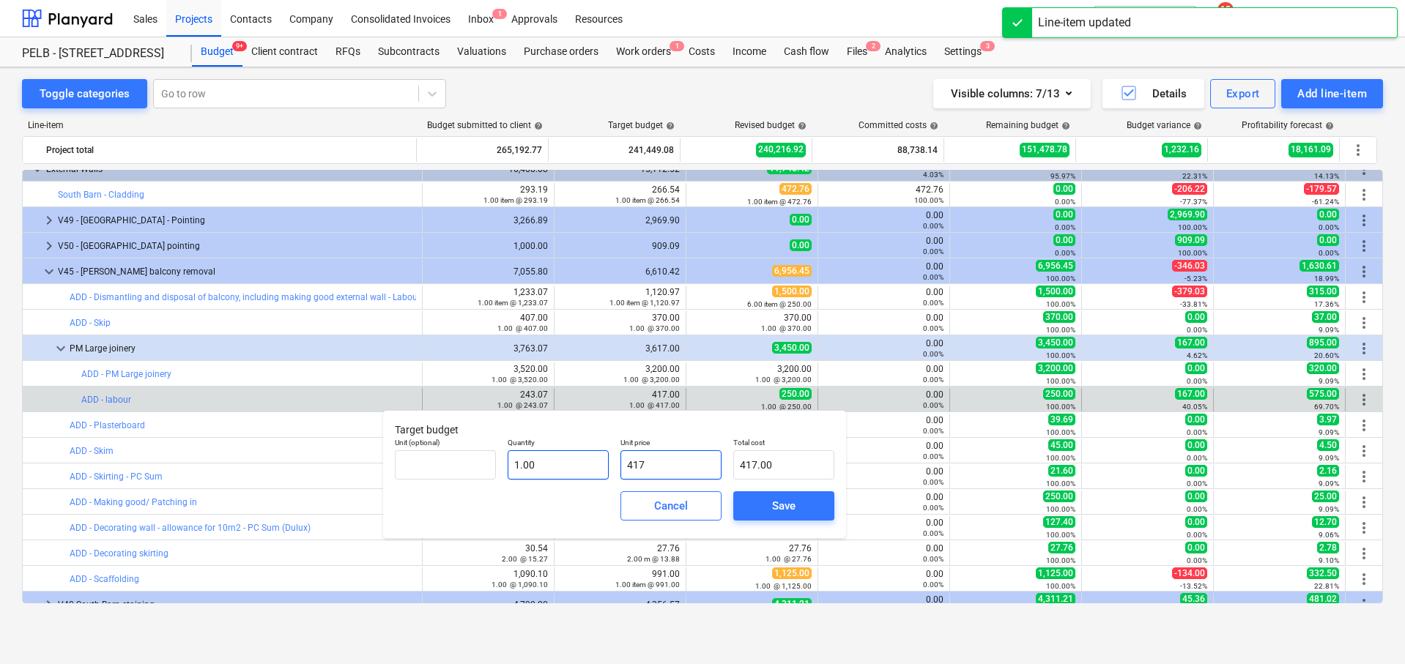
drag, startPoint x: 659, startPoint y: 466, endPoint x: 589, endPoint y: 464, distance: 70.4
click at [589, 464] on div "Unit (optional) Quantity 1.00 Unit price 417 Total cost 417.00" at bounding box center [614, 458] width 451 height 53
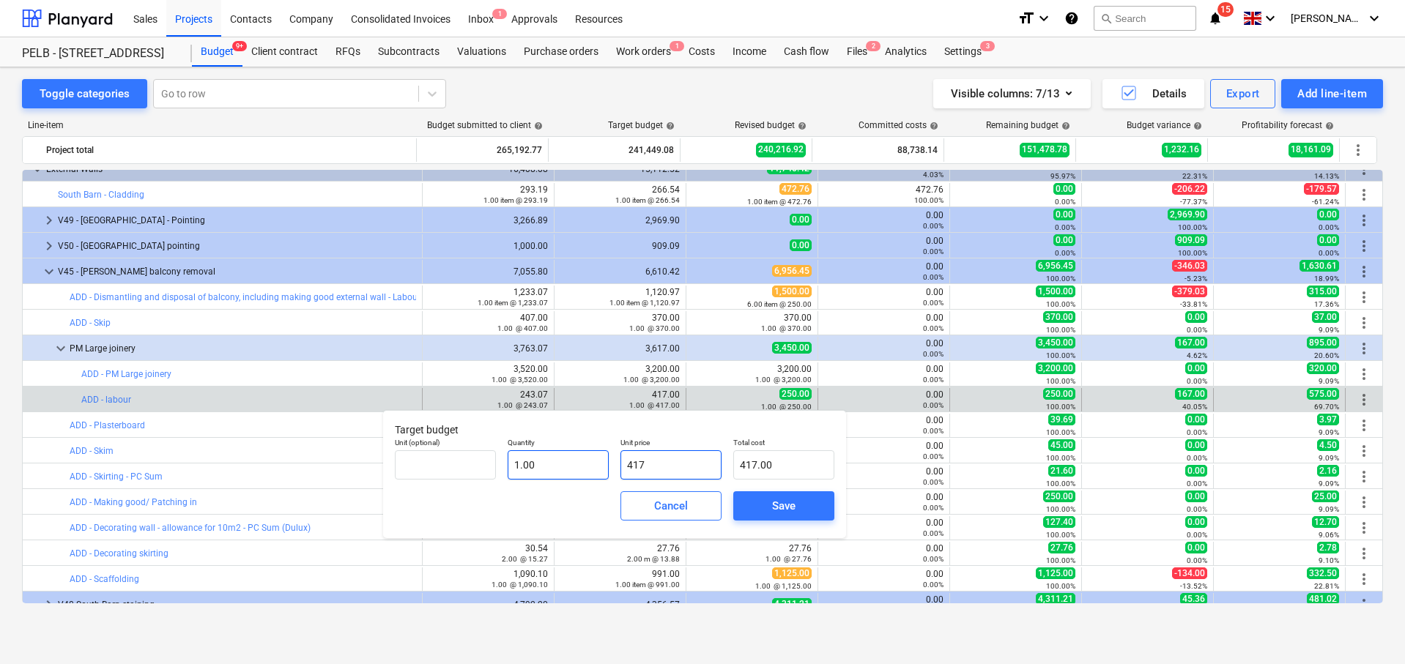
type input "2"
type input "2.00"
type input "22"
type input "22.00"
type input "220"
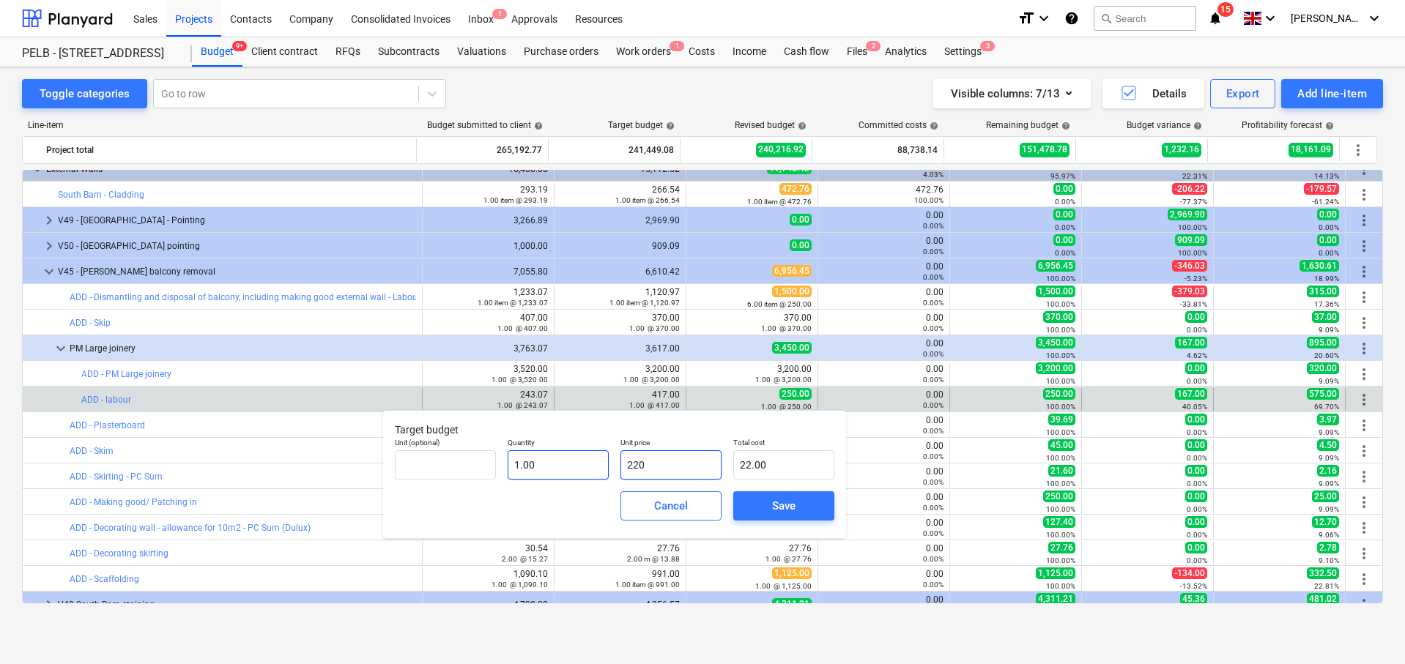
type input "220.00"
type input "220.9"
type input "220.90"
type input "220.97"
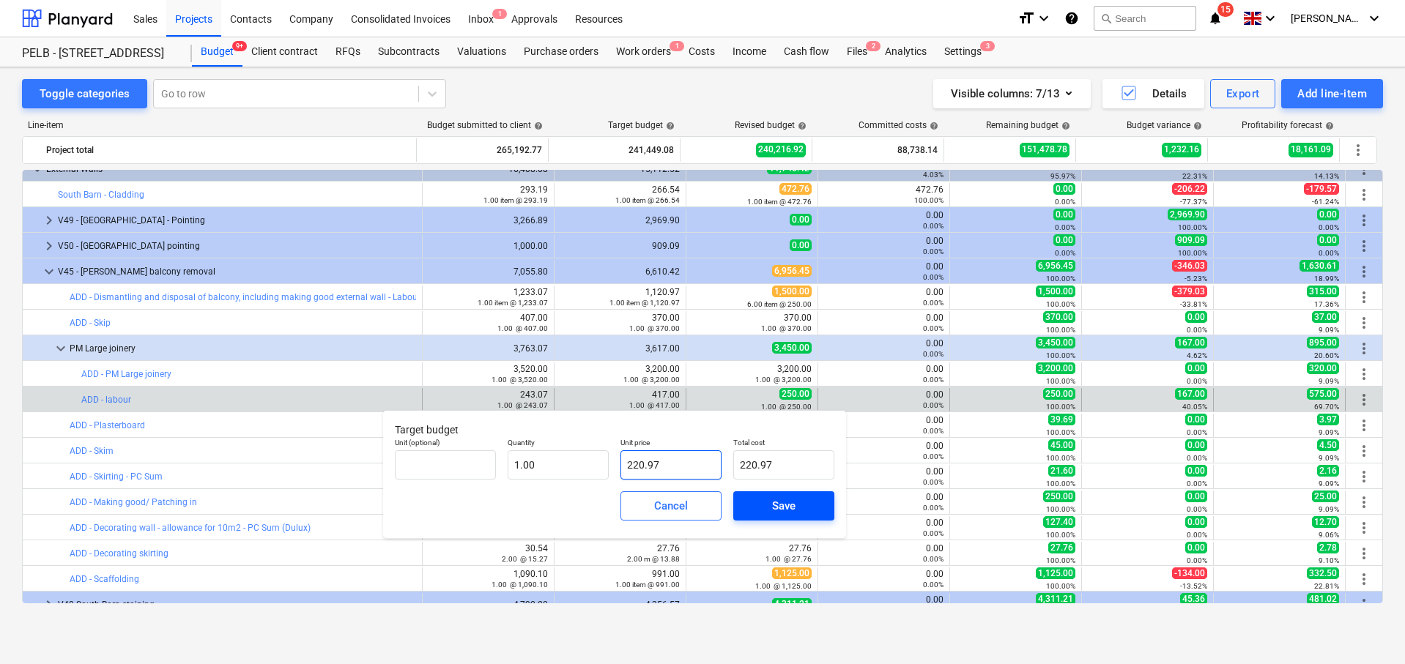
type input "220.97"
click at [787, 512] on div "Save" at bounding box center [783, 506] width 23 height 19
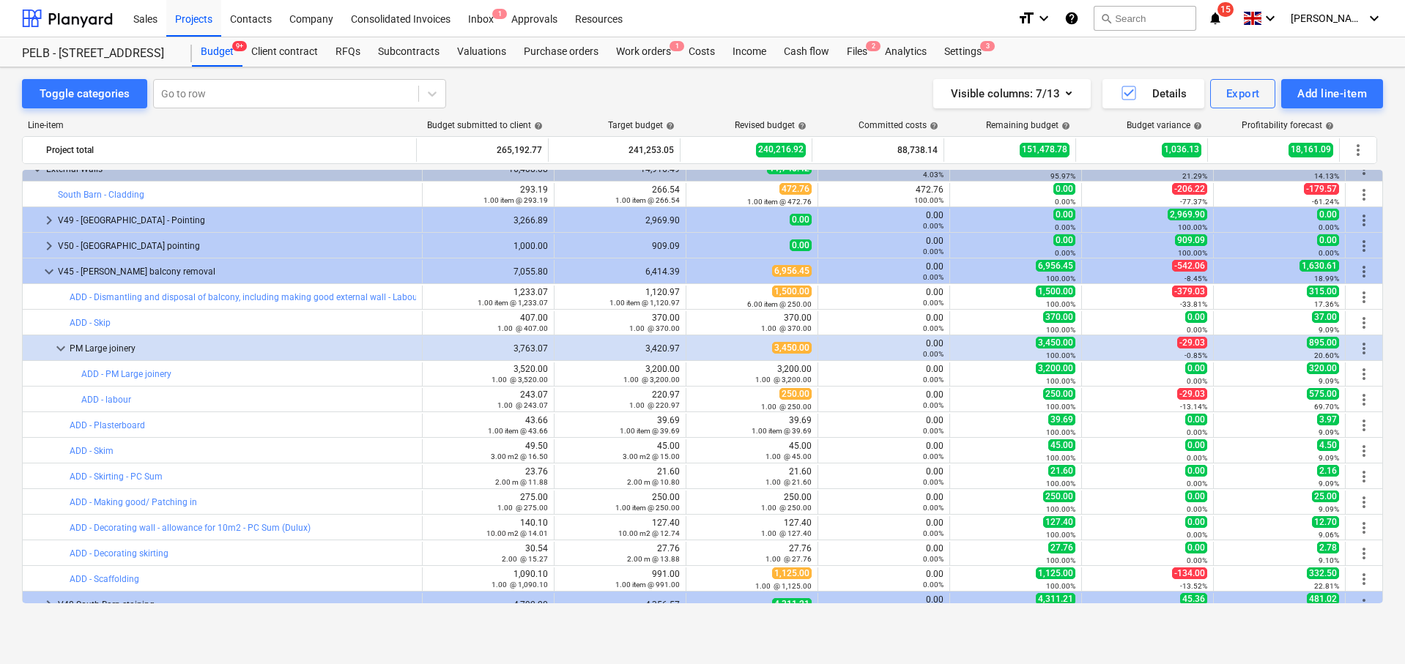
scroll to position [213, 0]
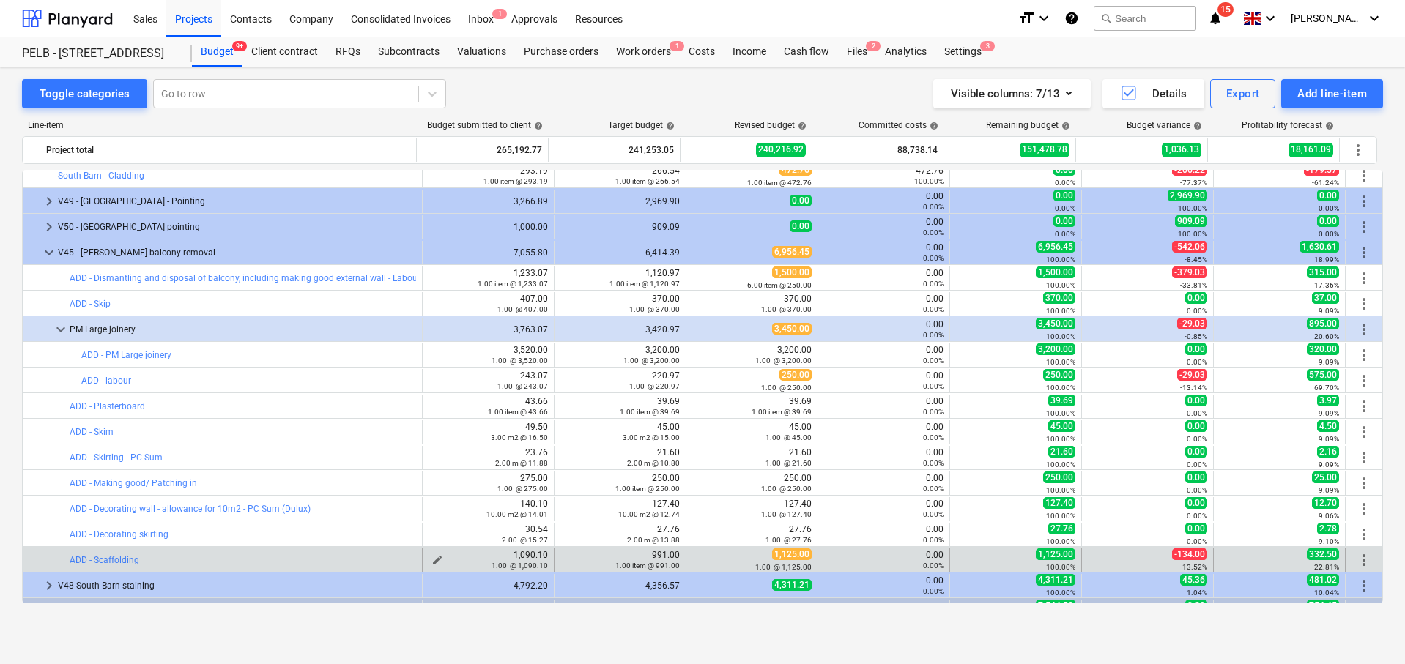
click at [431, 557] on span "edit" at bounding box center [437, 561] width 12 height 12
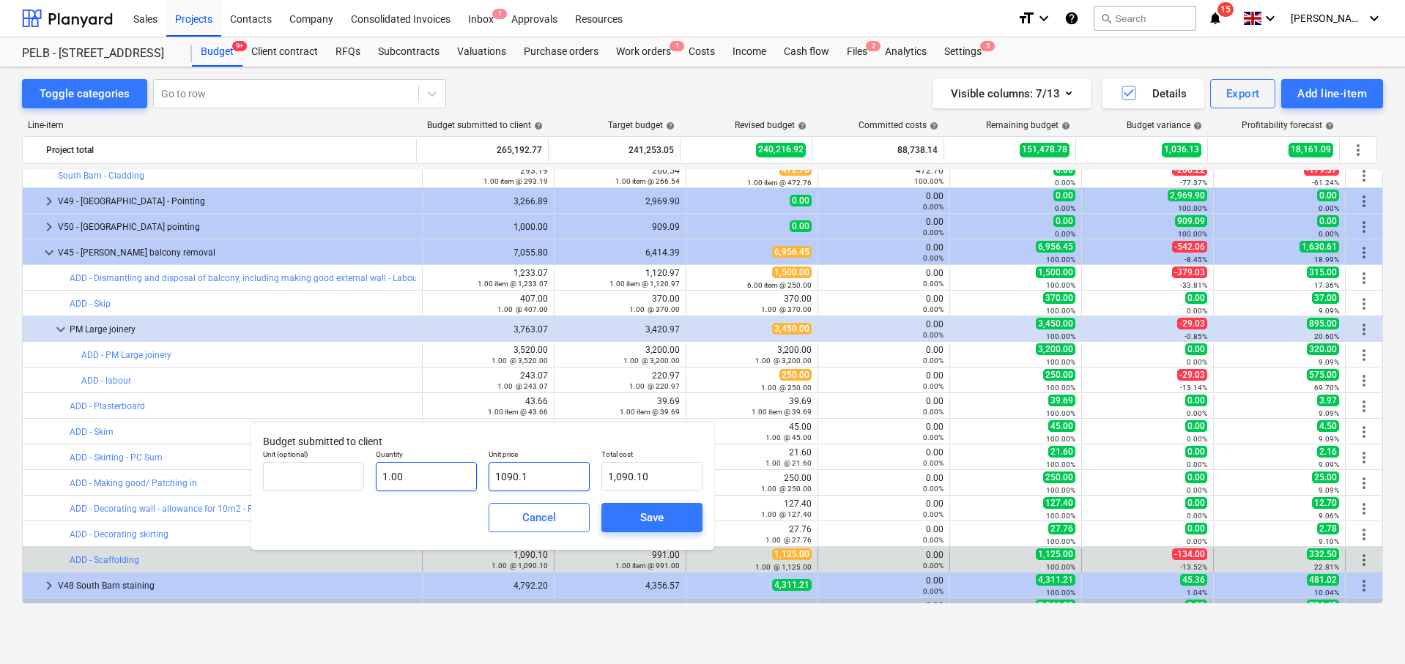
drag, startPoint x: 548, startPoint y: 483, endPoint x: 475, endPoint y: 470, distance: 73.7
click at [475, 470] on div "Unit (optional) Quantity 1.00 Unit price 1090.1 Total cost 1,090.10" at bounding box center [482, 470] width 451 height 53
type input "7"
type input "7.00"
type input "79"
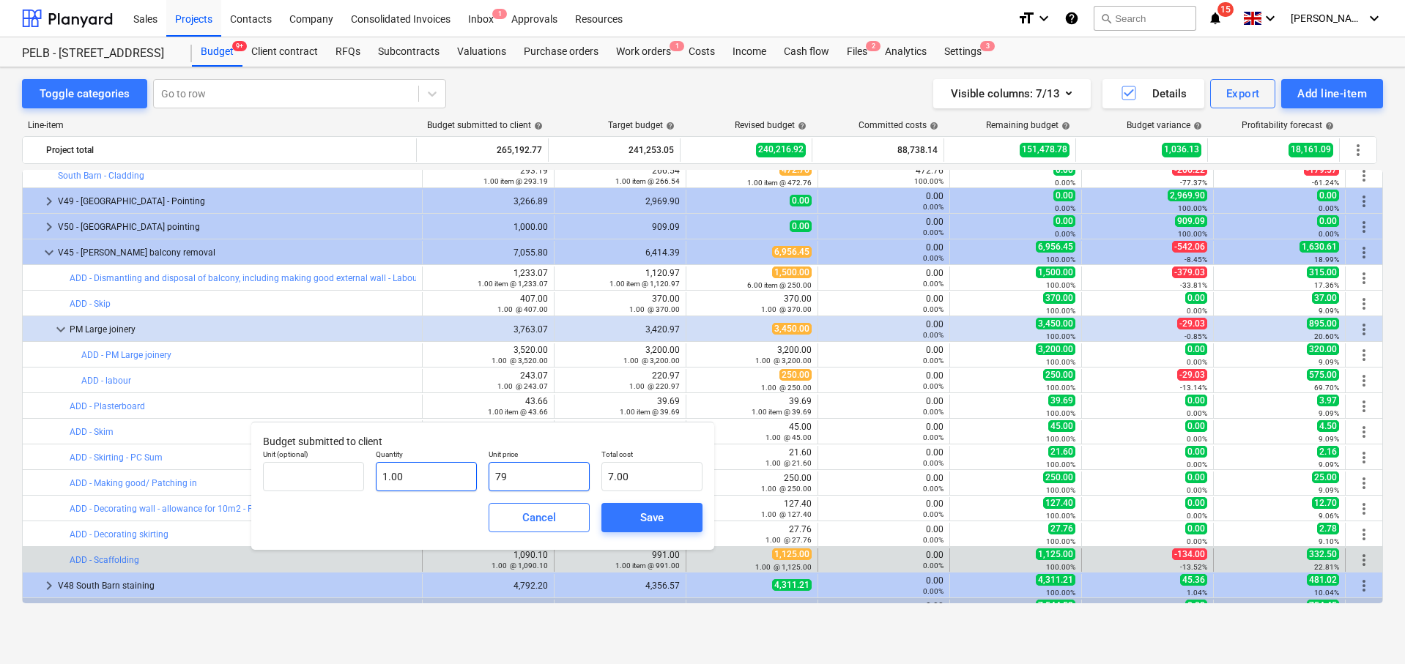
type input "79.00"
type input "795"
type input "795.00"
type input "79"
type input "79.00"
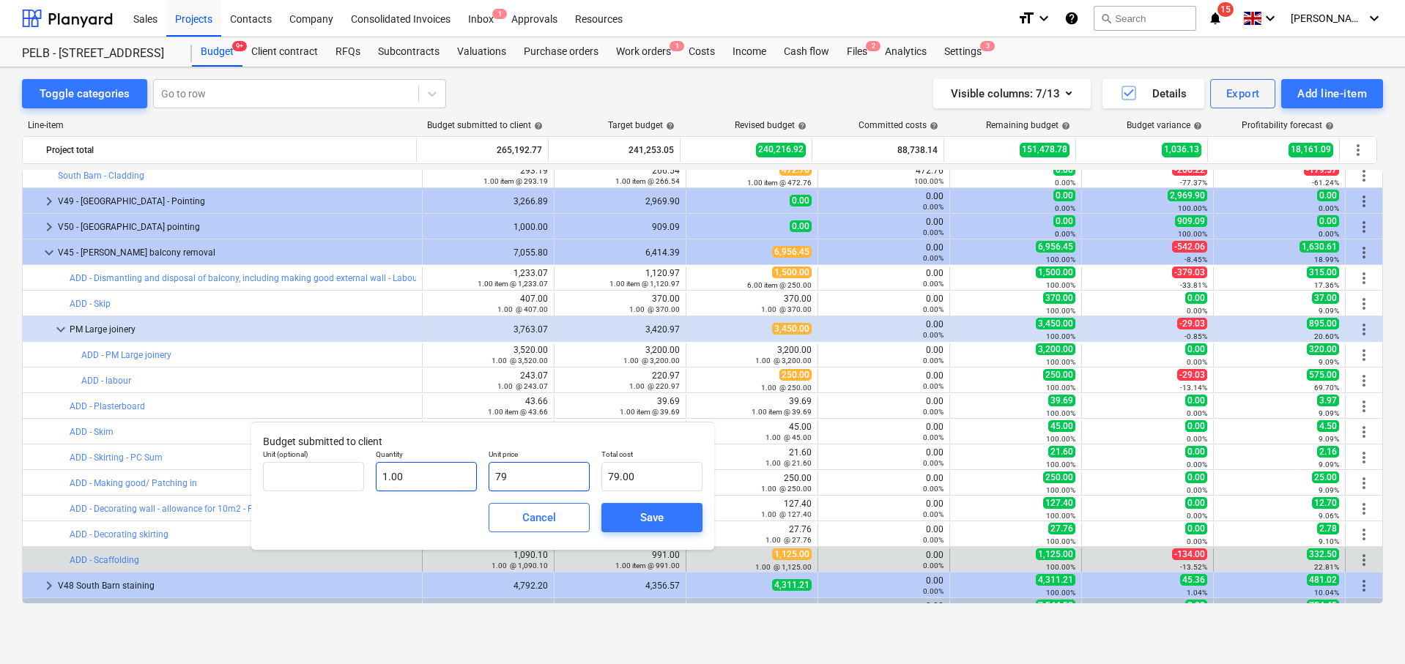
type input "7"
type input "7.00"
type input "0.00"
type input "8"
type input "8.00"
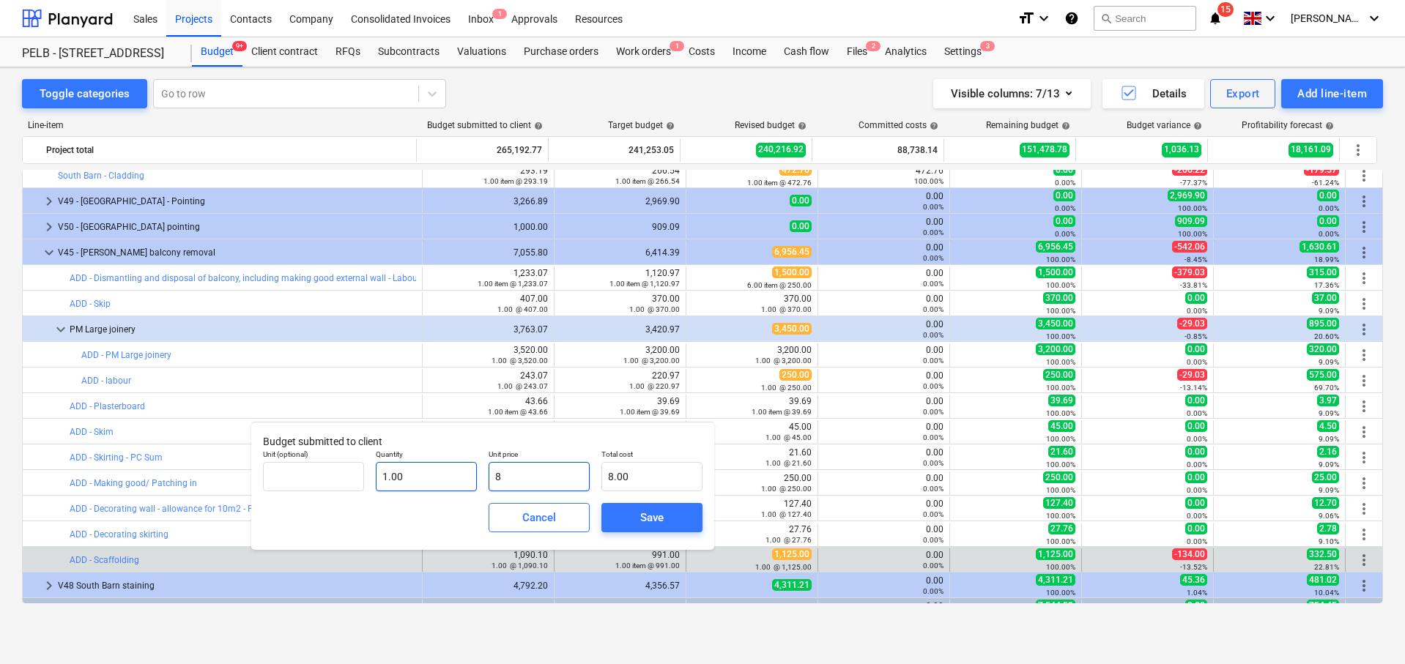
type input "87"
type input "87.00"
type input "875"
type input "875.00"
type input "875.5"
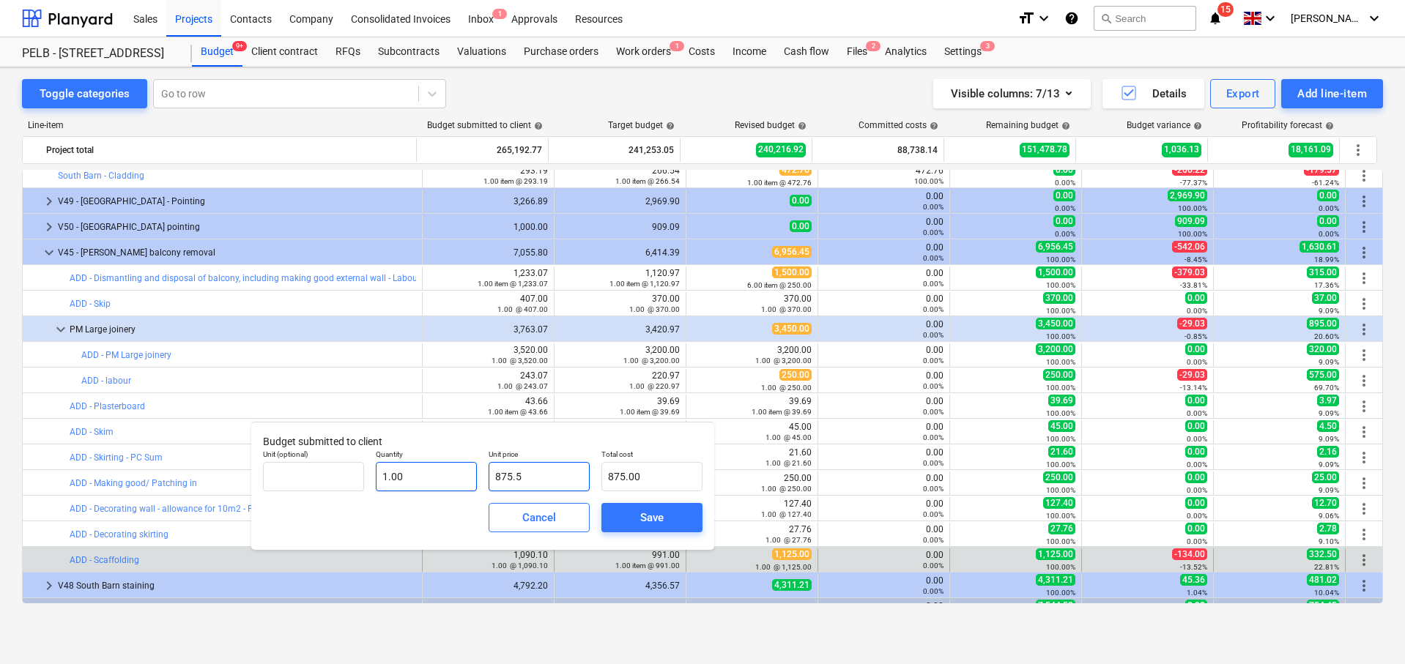
type input "875.50"
type input "875.57"
click at [643, 512] on div "Save" at bounding box center [651, 517] width 23 height 19
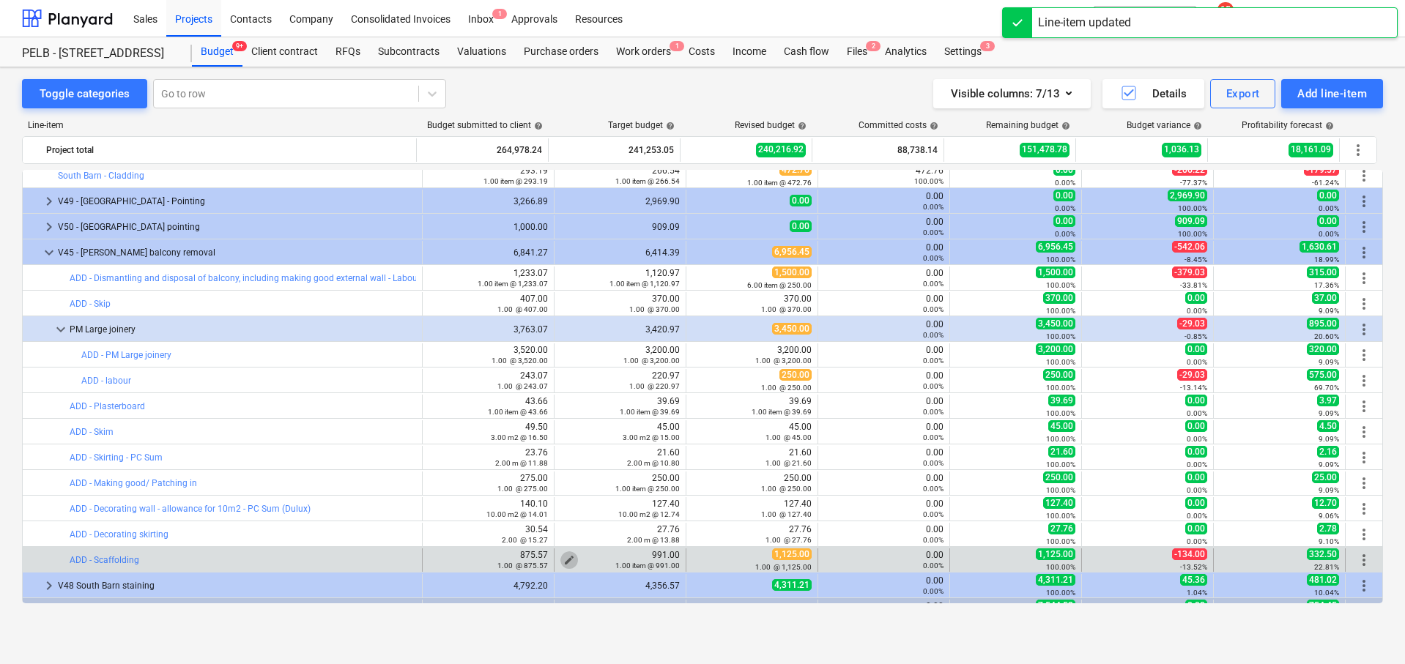
click at [563, 557] on span "edit" at bounding box center [569, 561] width 12 height 12
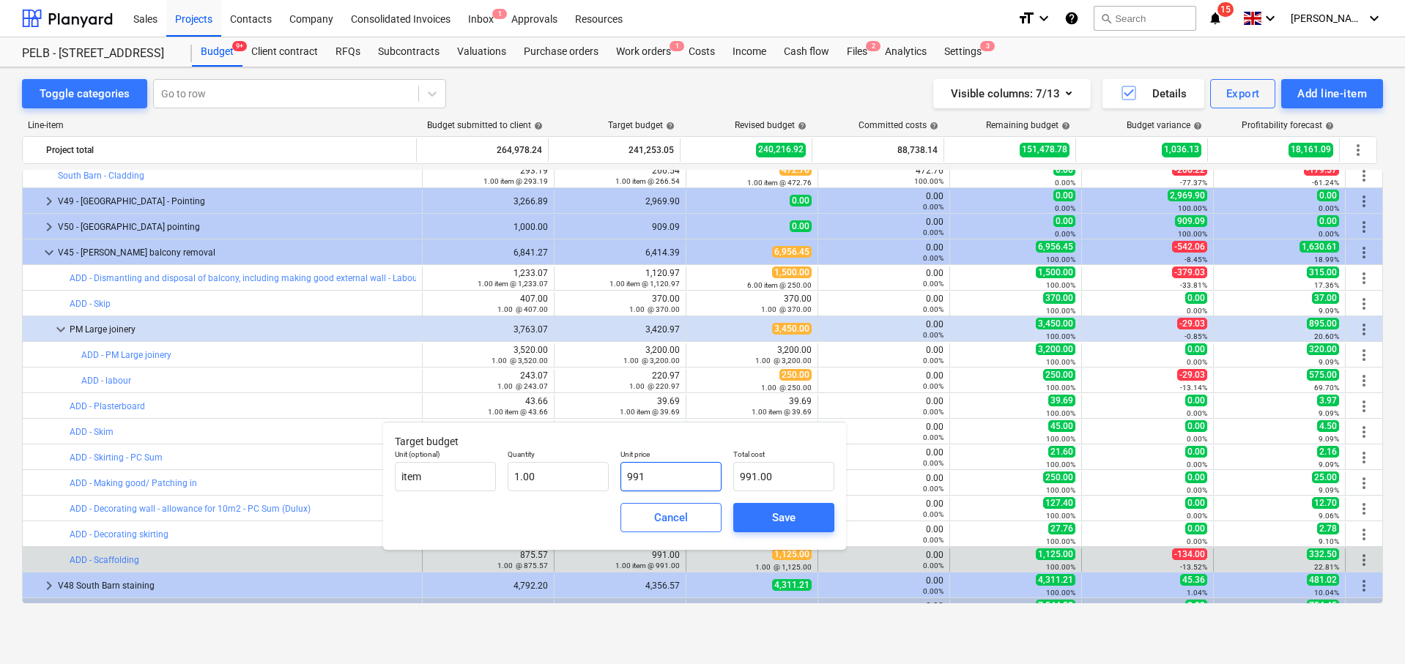
drag, startPoint x: 677, startPoint y: 479, endPoint x: 617, endPoint y: 478, distance: 60.1
click at [617, 478] on div "Unit price 991" at bounding box center [671, 470] width 113 height 53
type input "7"
type input "7.00"
type input "79"
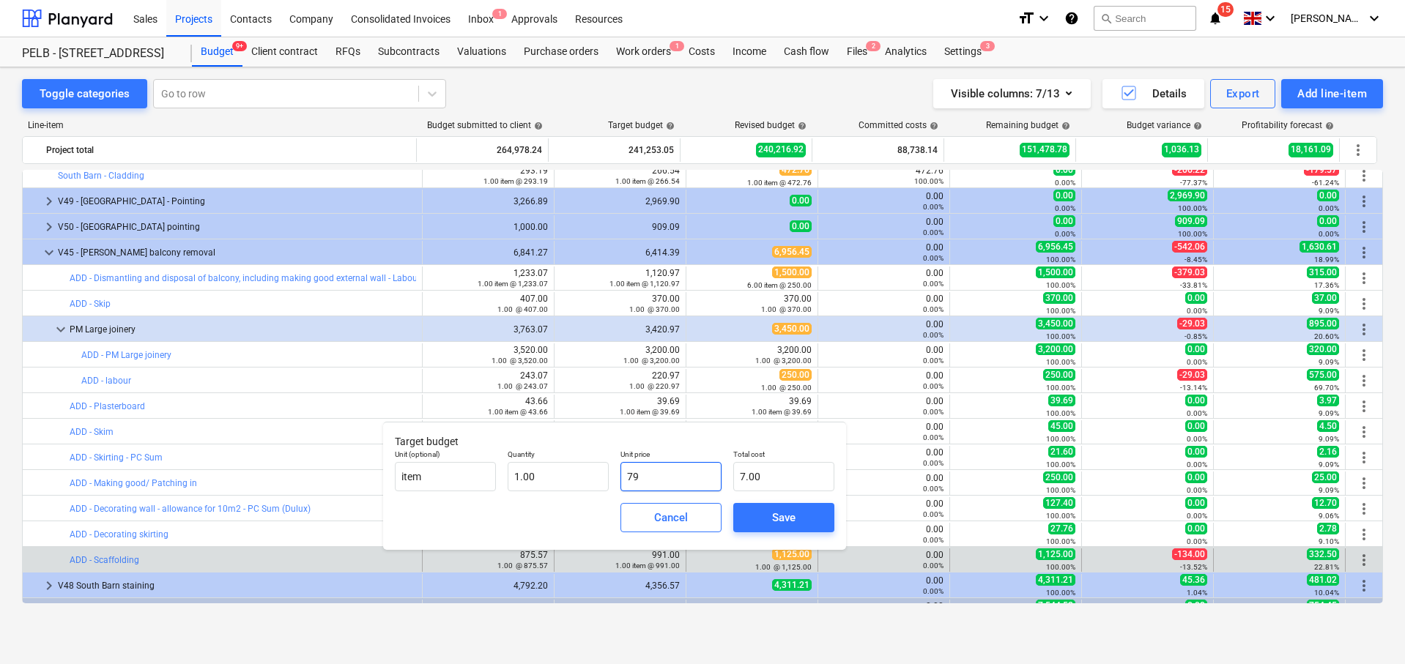
type input "79.00"
type input "795"
type input "795.00"
type input "795.9"
type input "795.90"
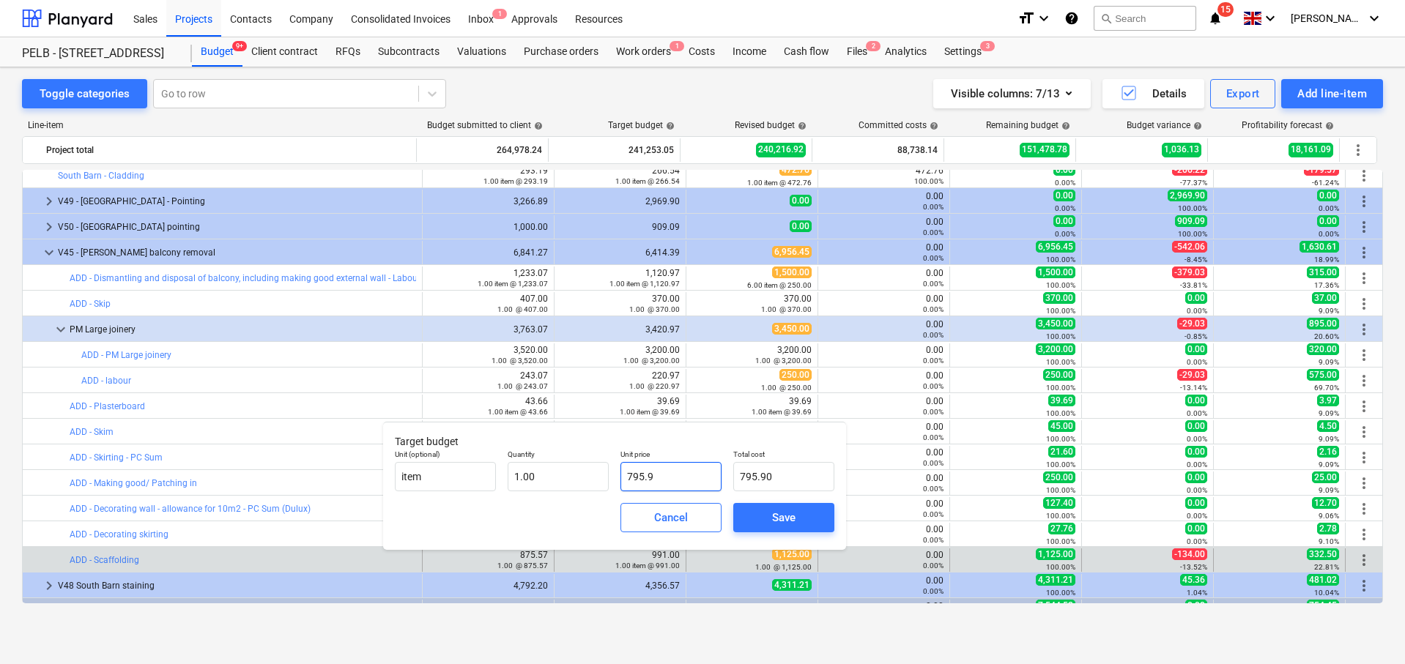
type input "795.97"
click at [772, 515] on div "Save" at bounding box center [783, 517] width 23 height 19
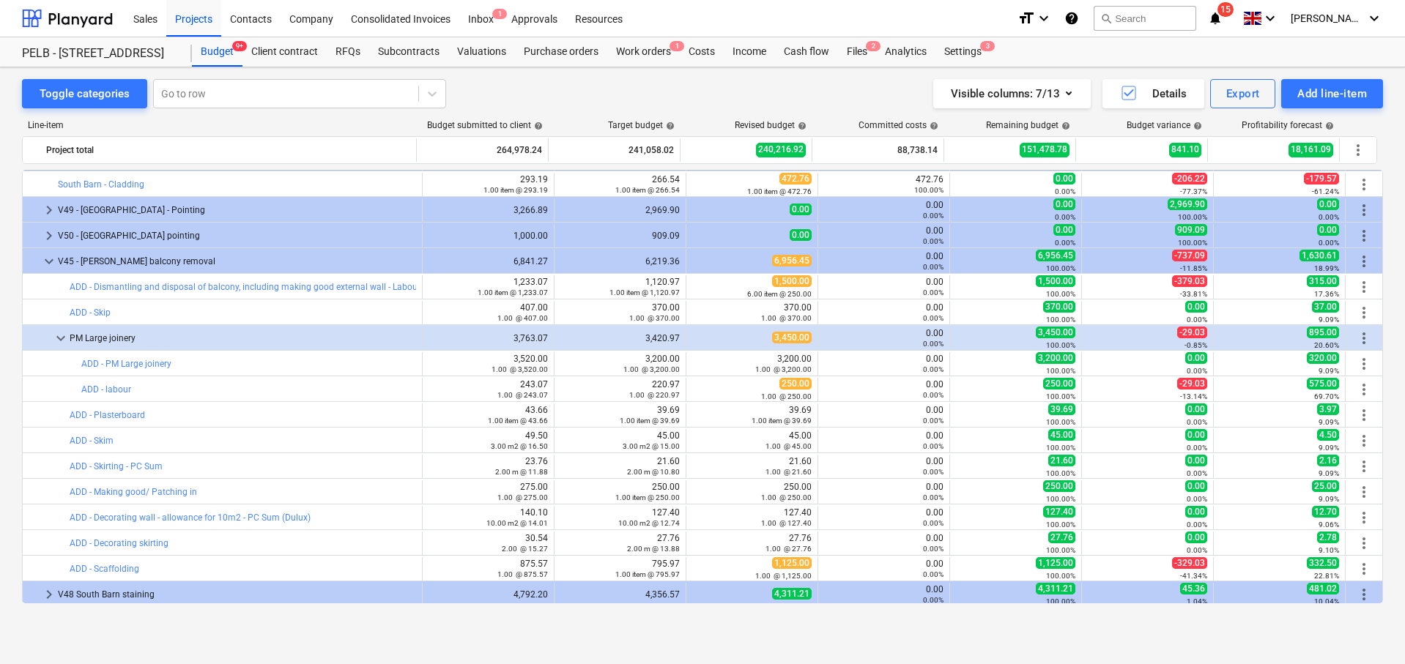
scroll to position [201, 0]
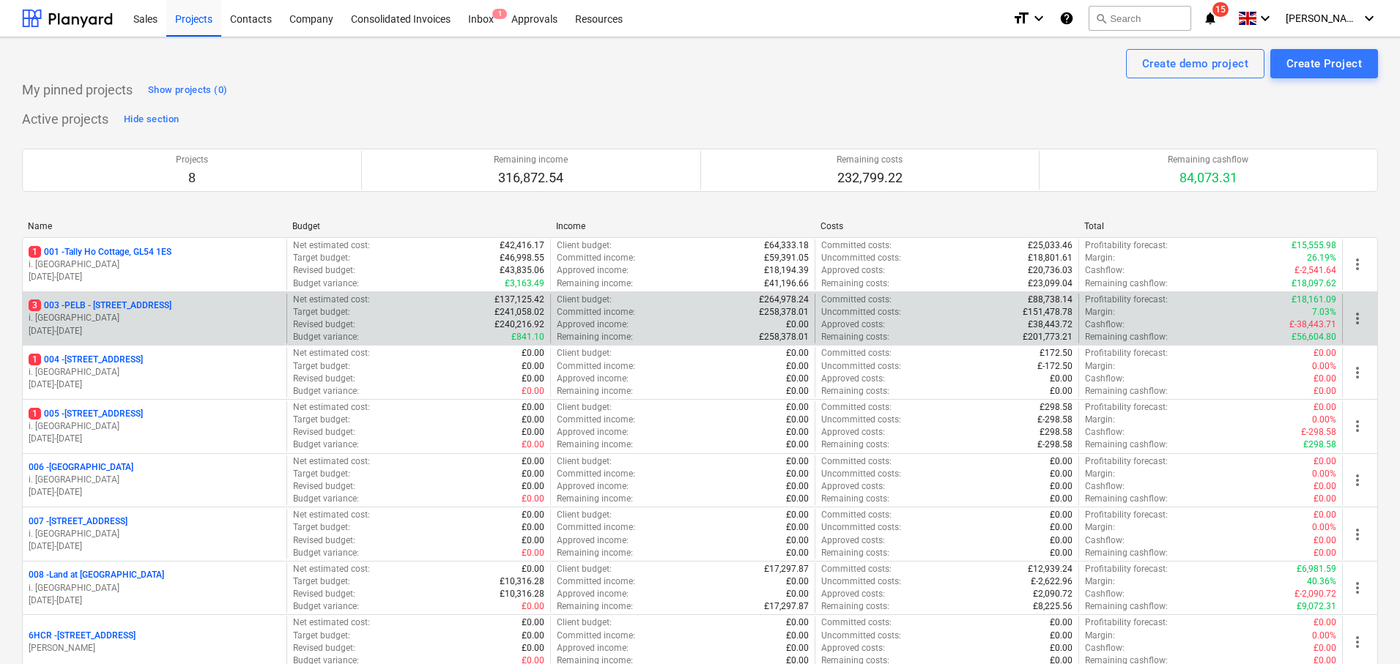
click at [171, 309] on p "3 003 - PELB - Castle lane, Moreton Valence, GL2 7NE" at bounding box center [100, 306] width 143 height 12
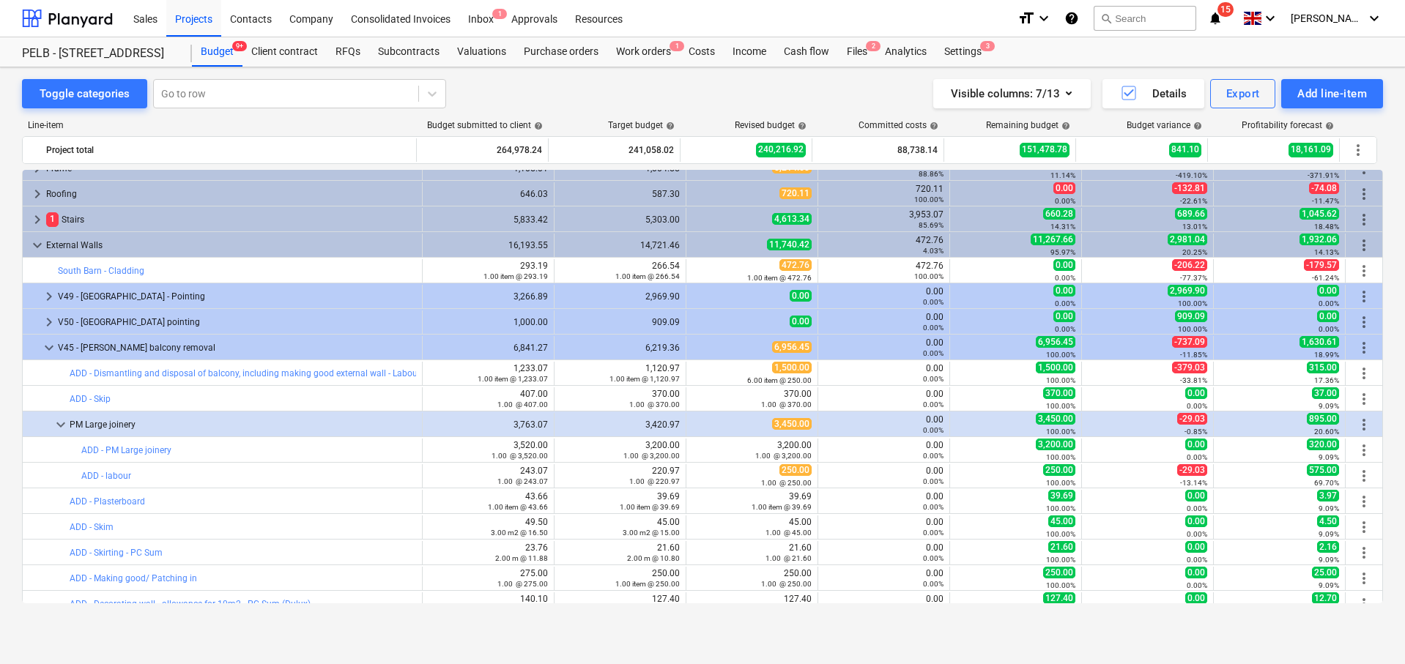
scroll to position [145, 0]
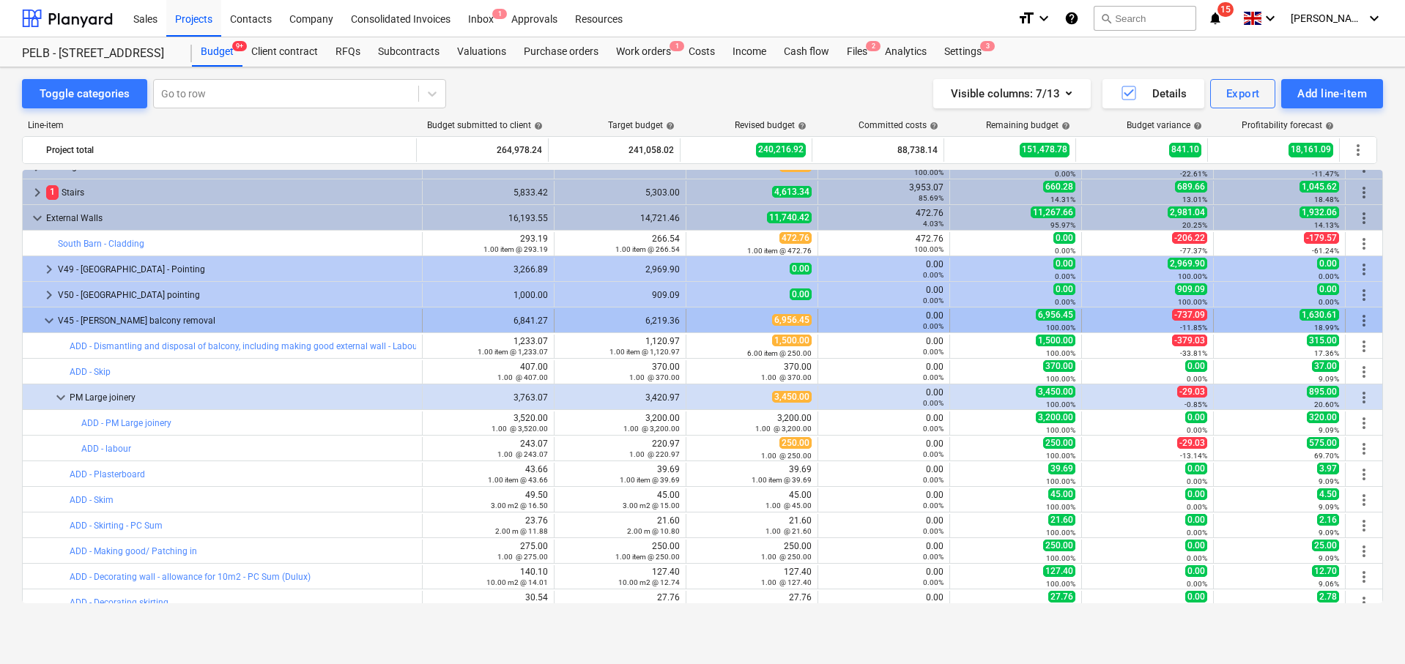
click at [55, 327] on span "keyboard_arrow_down" at bounding box center [49, 321] width 18 height 18
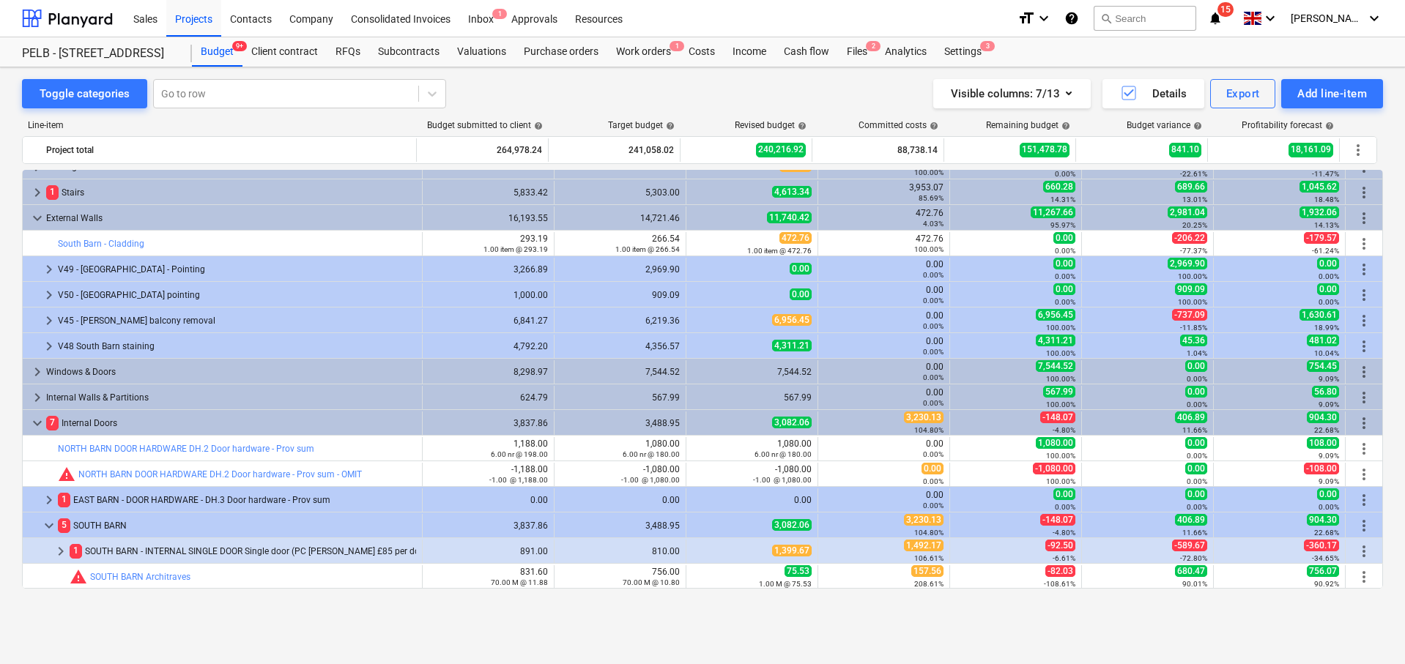
scroll to position [0, 0]
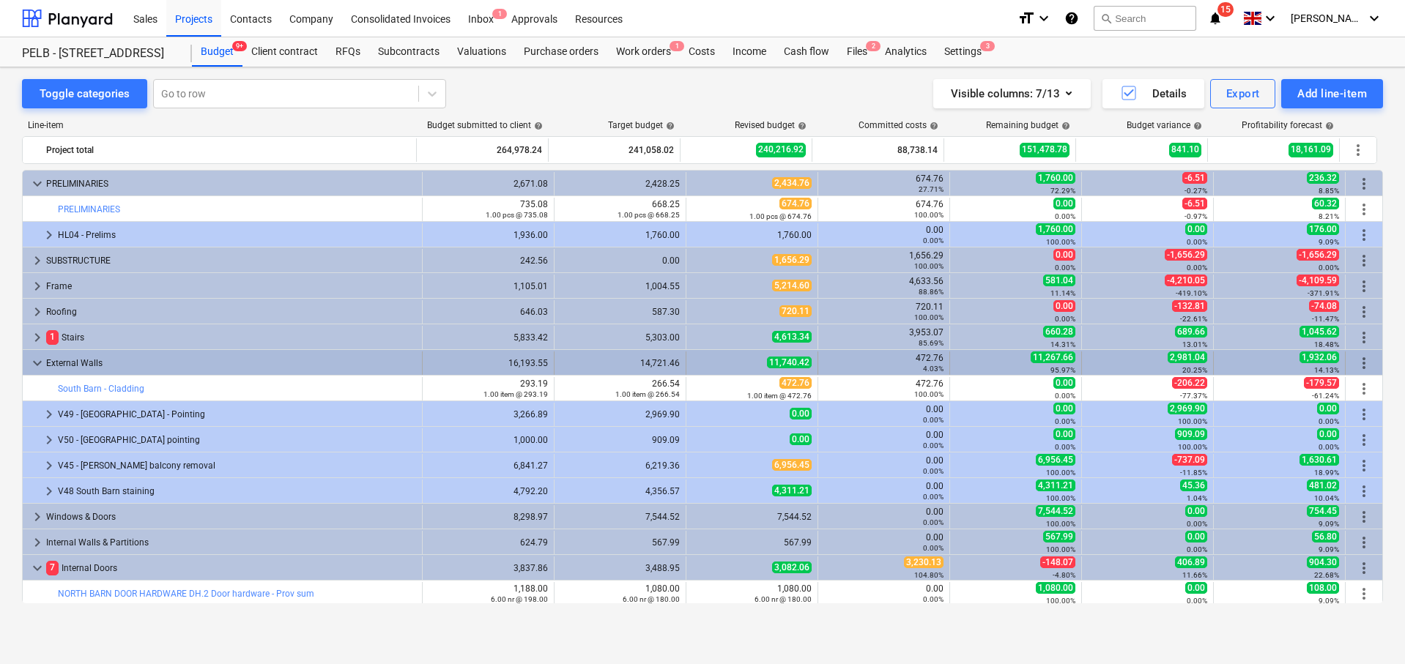
click at [34, 358] on span "keyboard_arrow_down" at bounding box center [38, 364] width 18 height 18
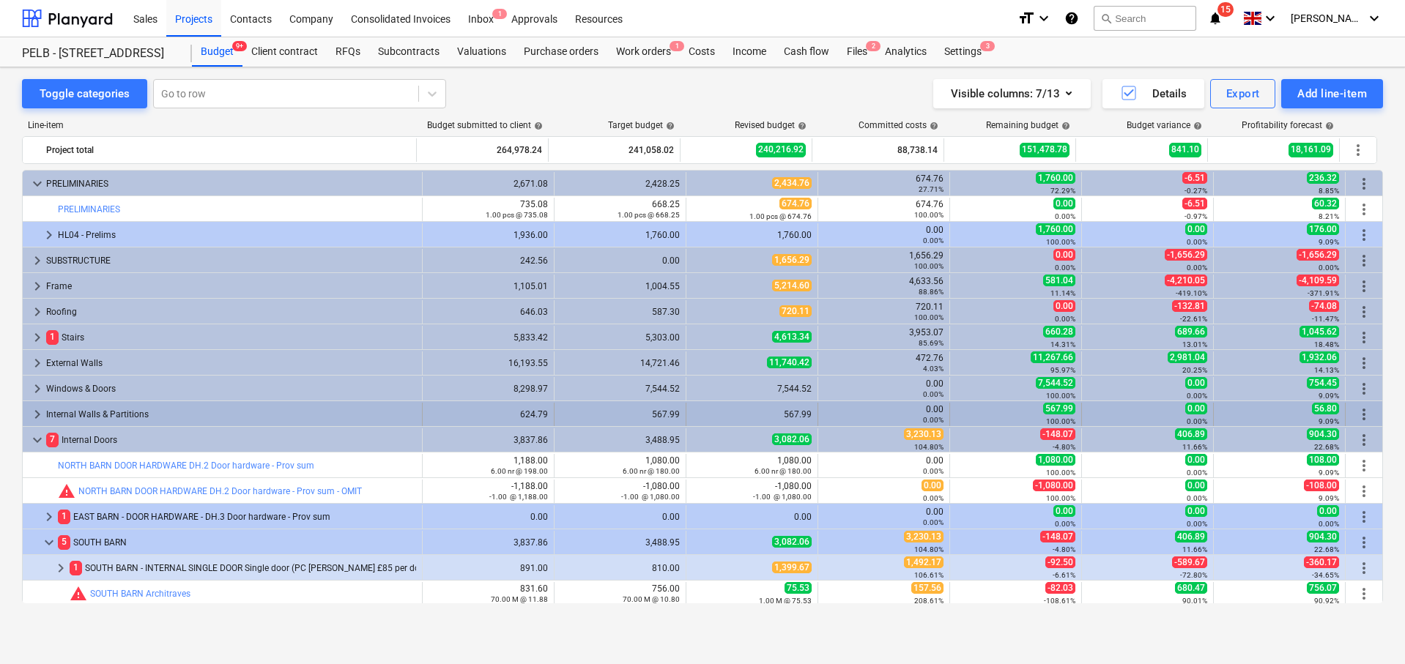
click at [39, 410] on span "keyboard_arrow_right" at bounding box center [38, 415] width 18 height 18
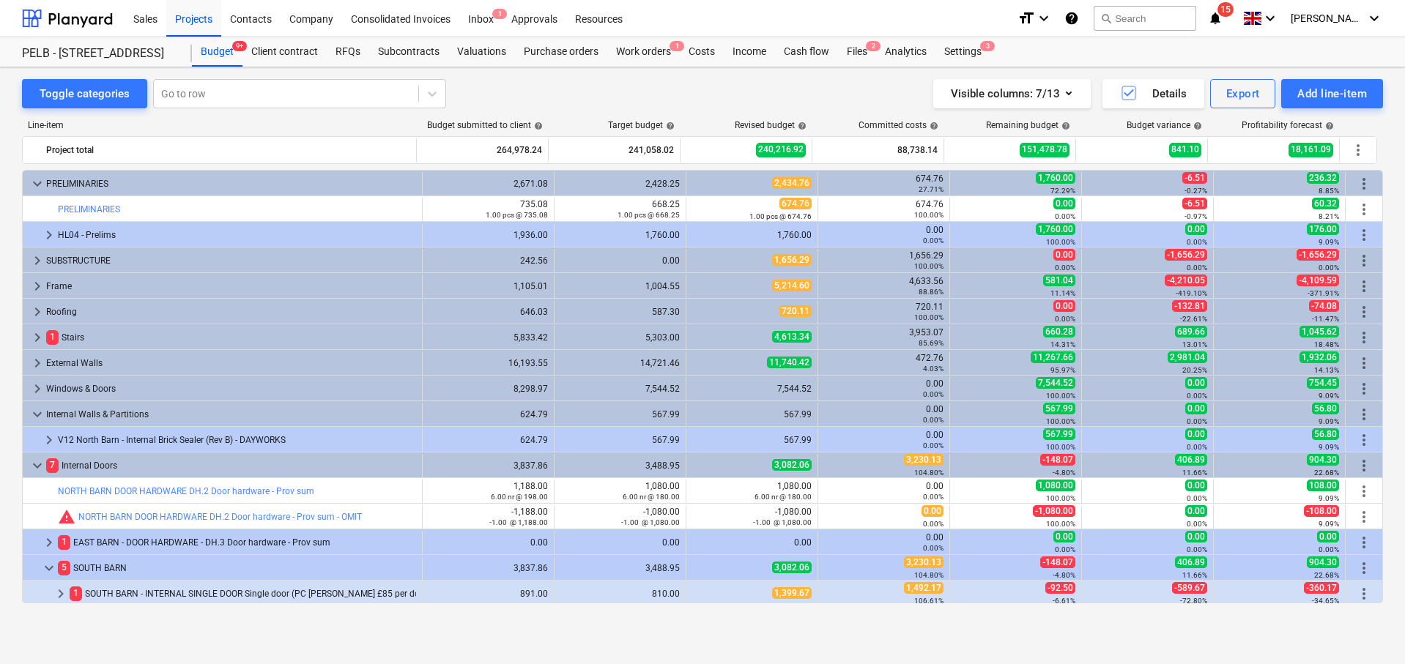
click at [39, 410] on span "keyboard_arrow_down" at bounding box center [38, 415] width 18 height 18
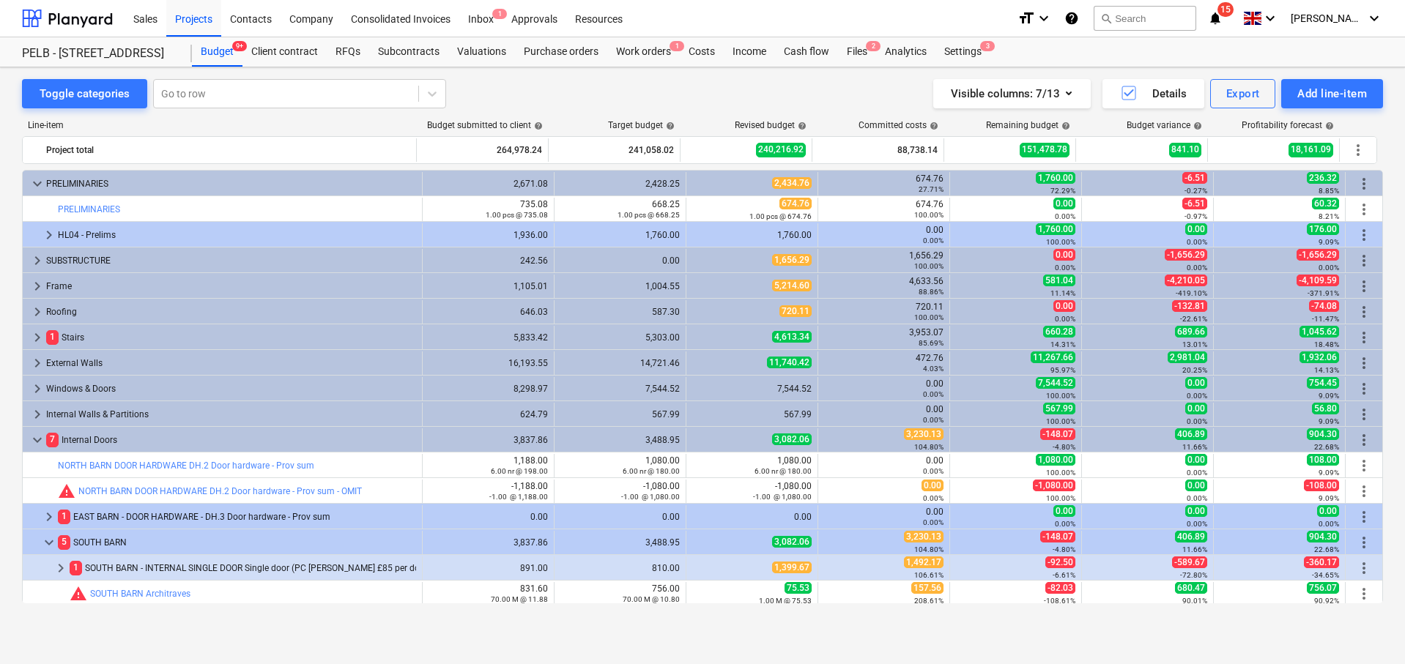
scroll to position [3, 0]
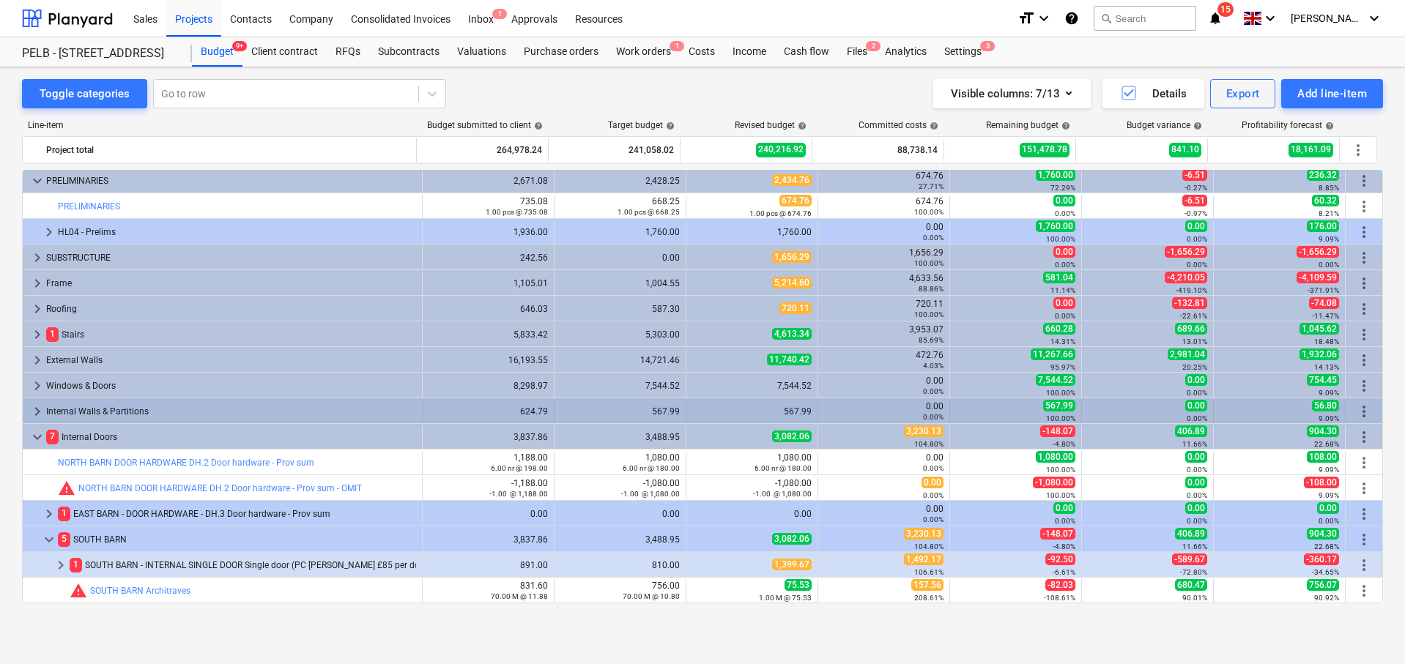
click at [28, 410] on div "keyboard_arrow_right Internal Walls & Partitions" at bounding box center [223, 411] width 400 height 23
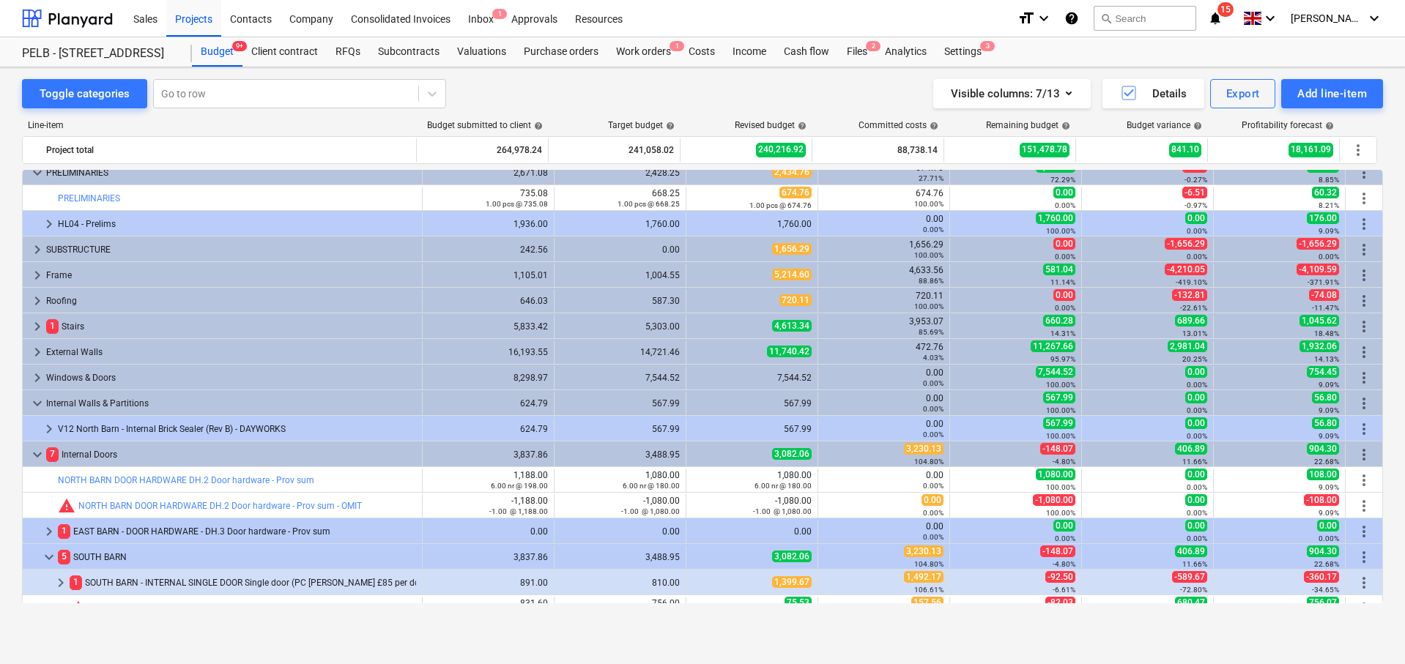
scroll to position [12, 0]
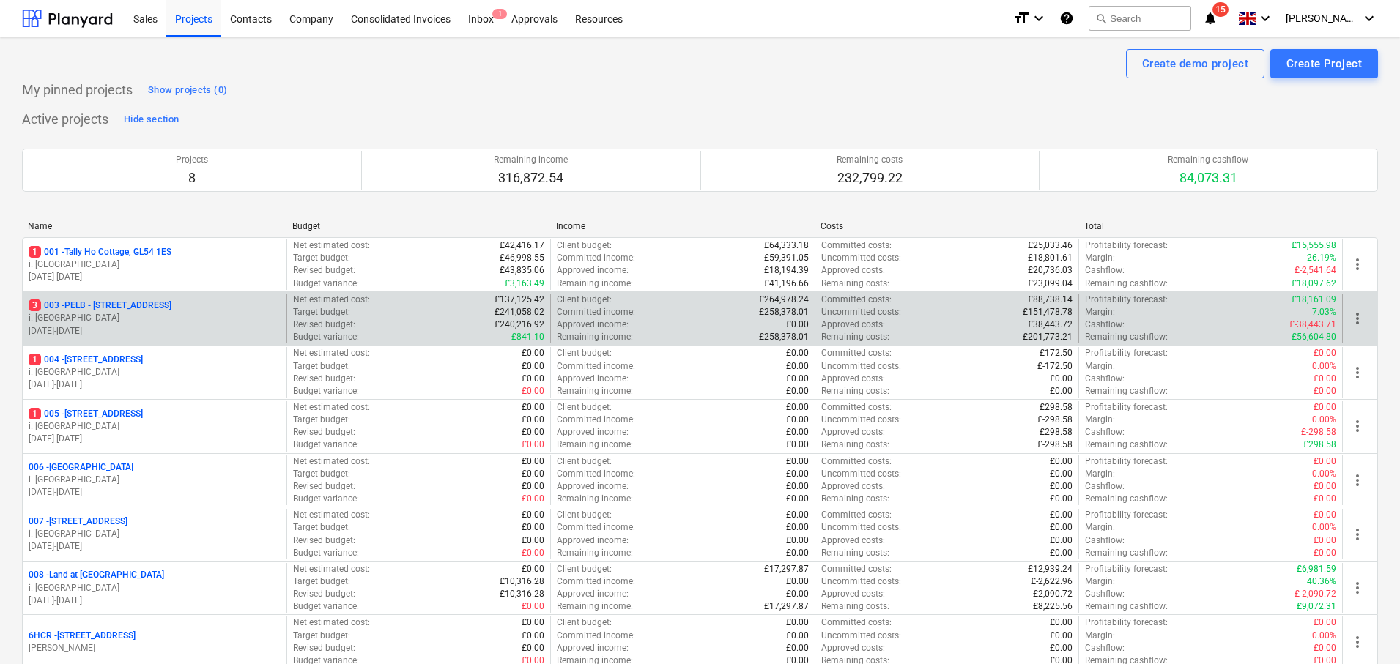
click at [171, 309] on p "3 003 - PELB - Castle lane, Moreton Valence, GL2 7NE" at bounding box center [100, 306] width 143 height 12
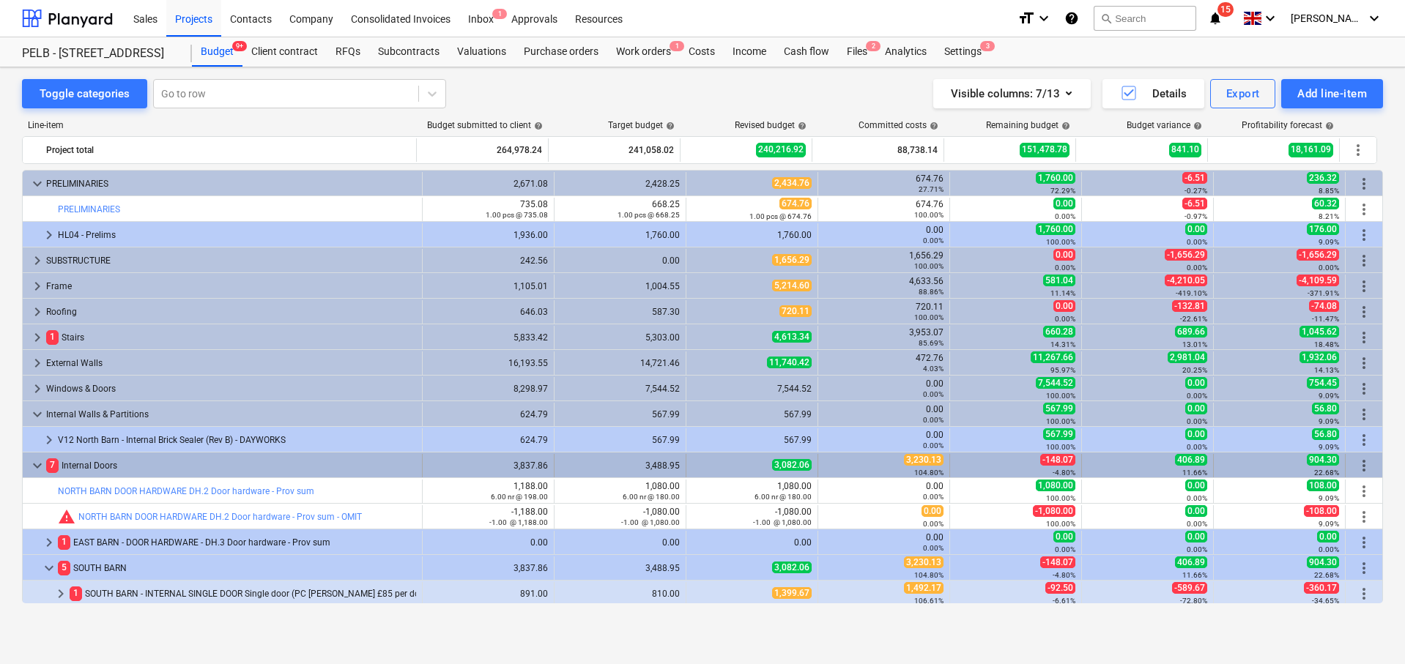
scroll to position [12, 0]
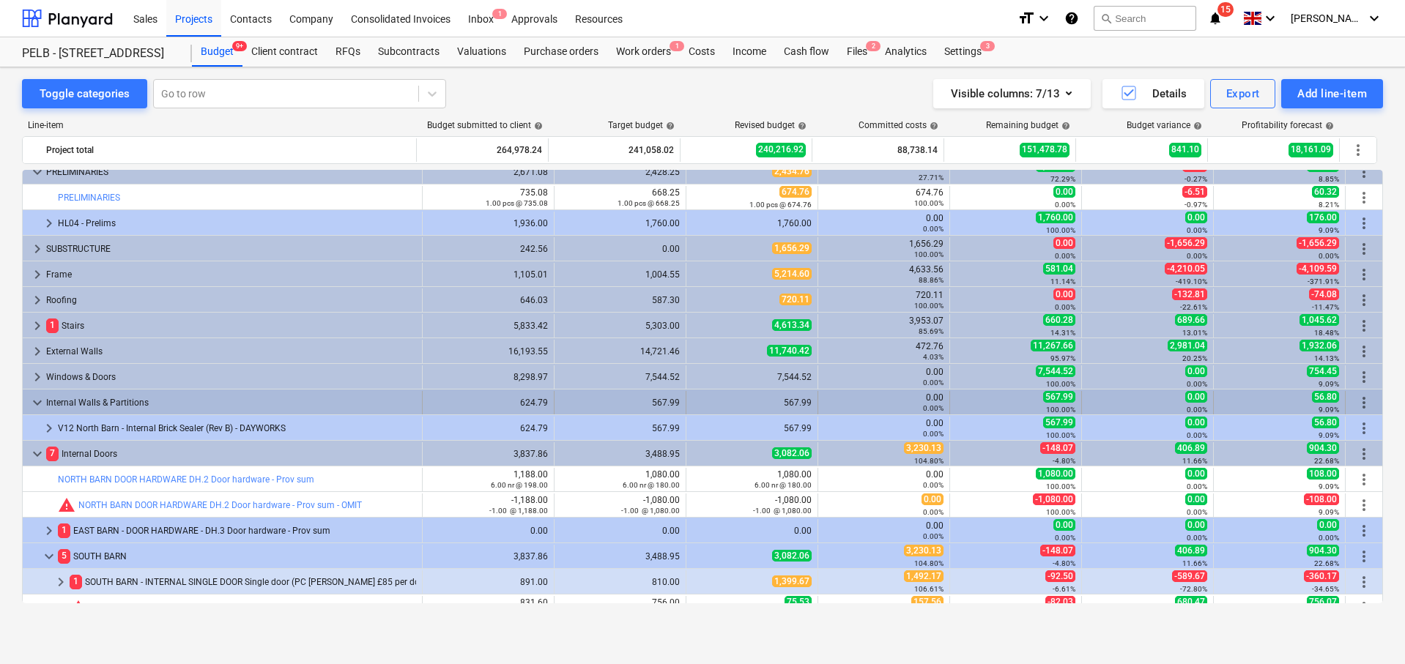
click at [33, 398] on span "keyboard_arrow_down" at bounding box center [38, 403] width 18 height 18
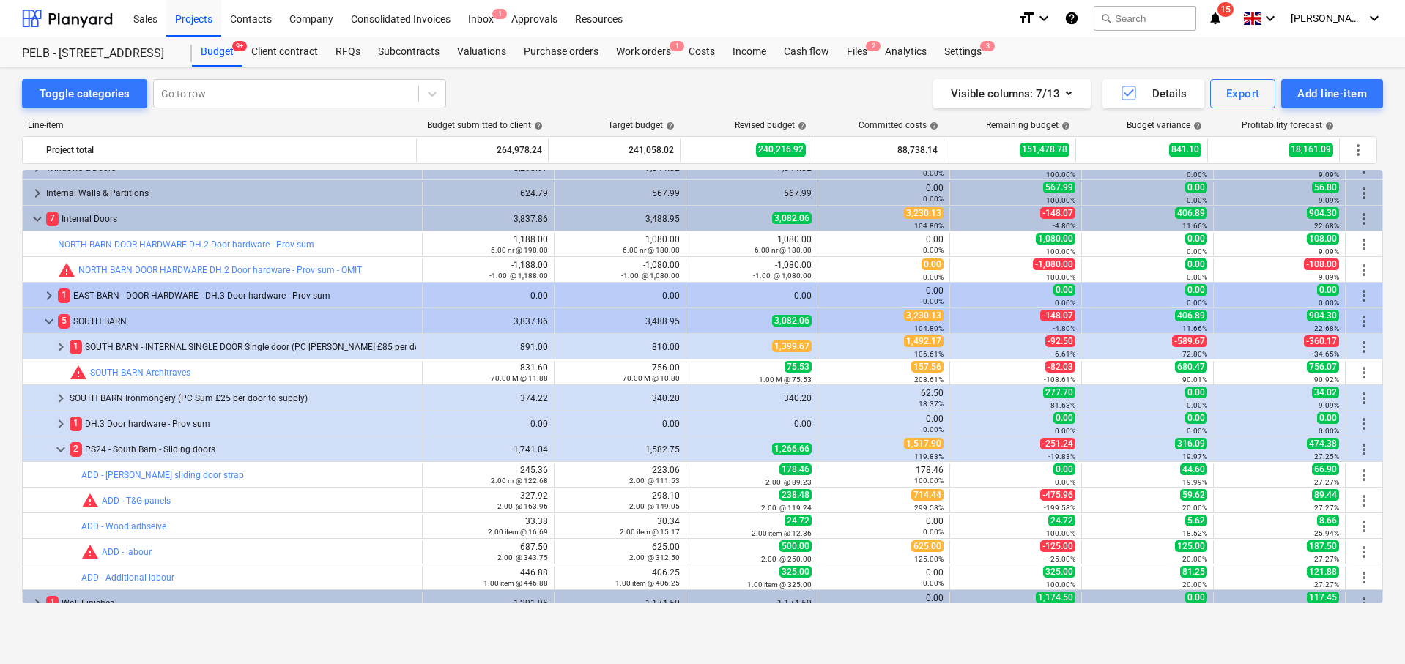
scroll to position [230, 0]
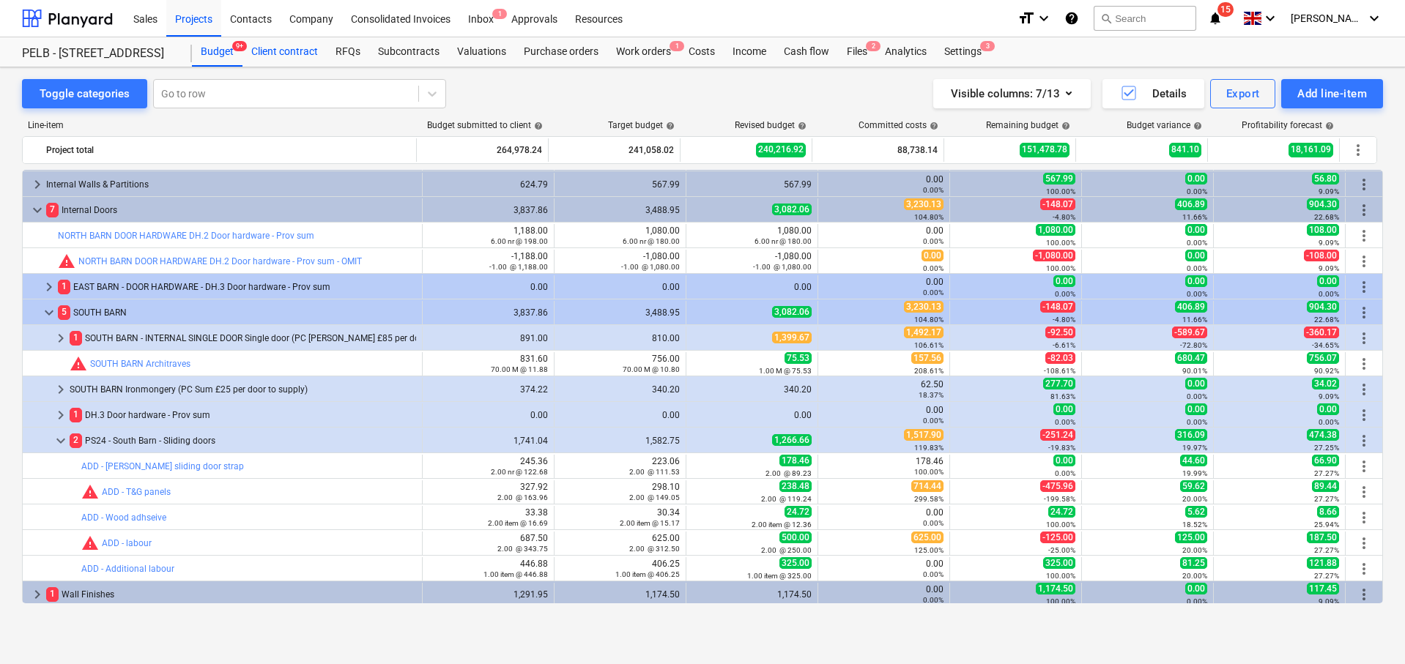
click at [295, 39] on div "Client contract" at bounding box center [284, 51] width 84 height 29
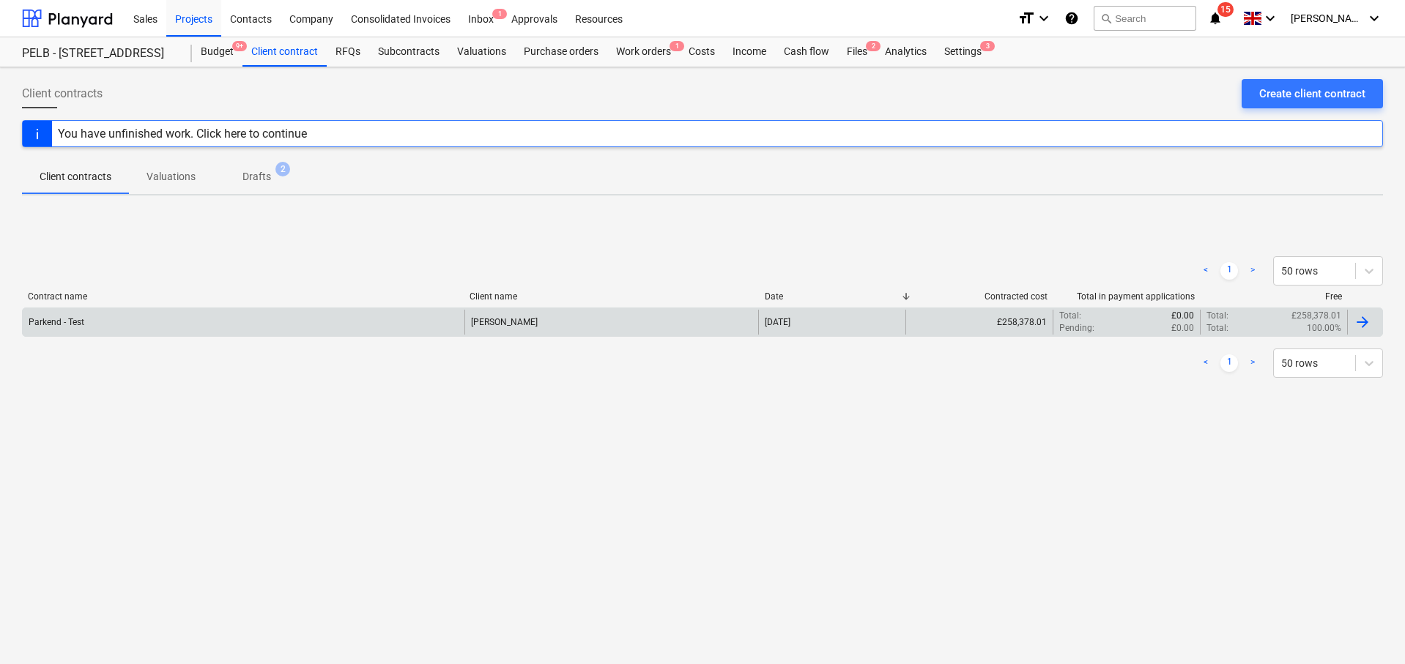
click at [486, 327] on div "Jasmin Westcarr" at bounding box center [611, 322] width 294 height 25
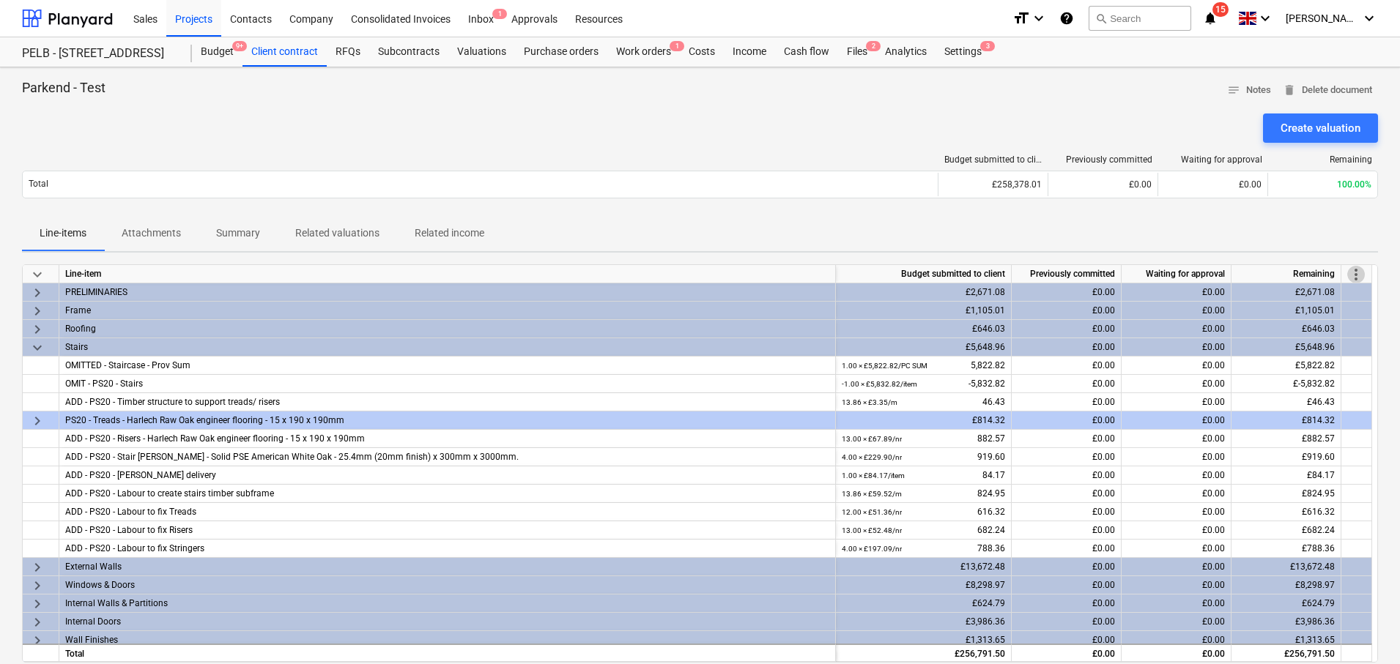
click at [1349, 273] on span "more_vert" at bounding box center [1356, 275] width 18 height 18
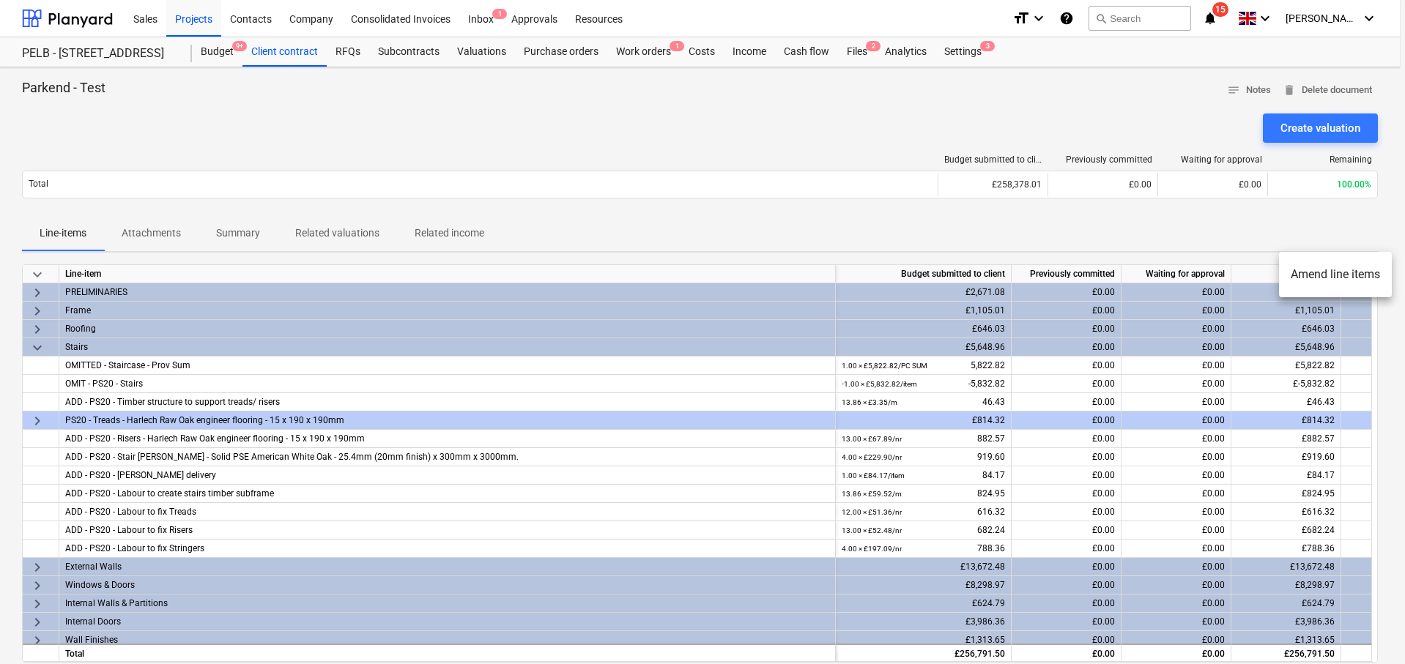
click at [1313, 276] on li "Amend line items" at bounding box center [1335, 275] width 113 height 34
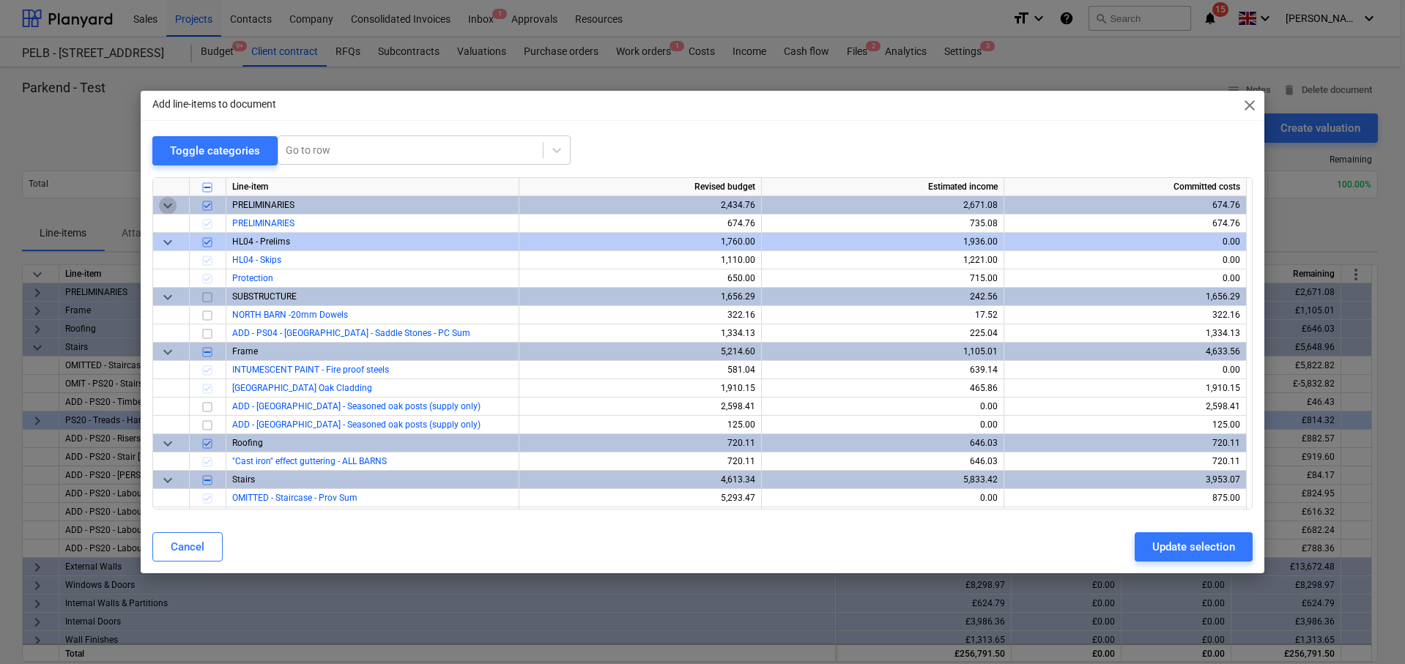
click at [167, 210] on span "keyboard_arrow_down" at bounding box center [168, 205] width 18 height 18
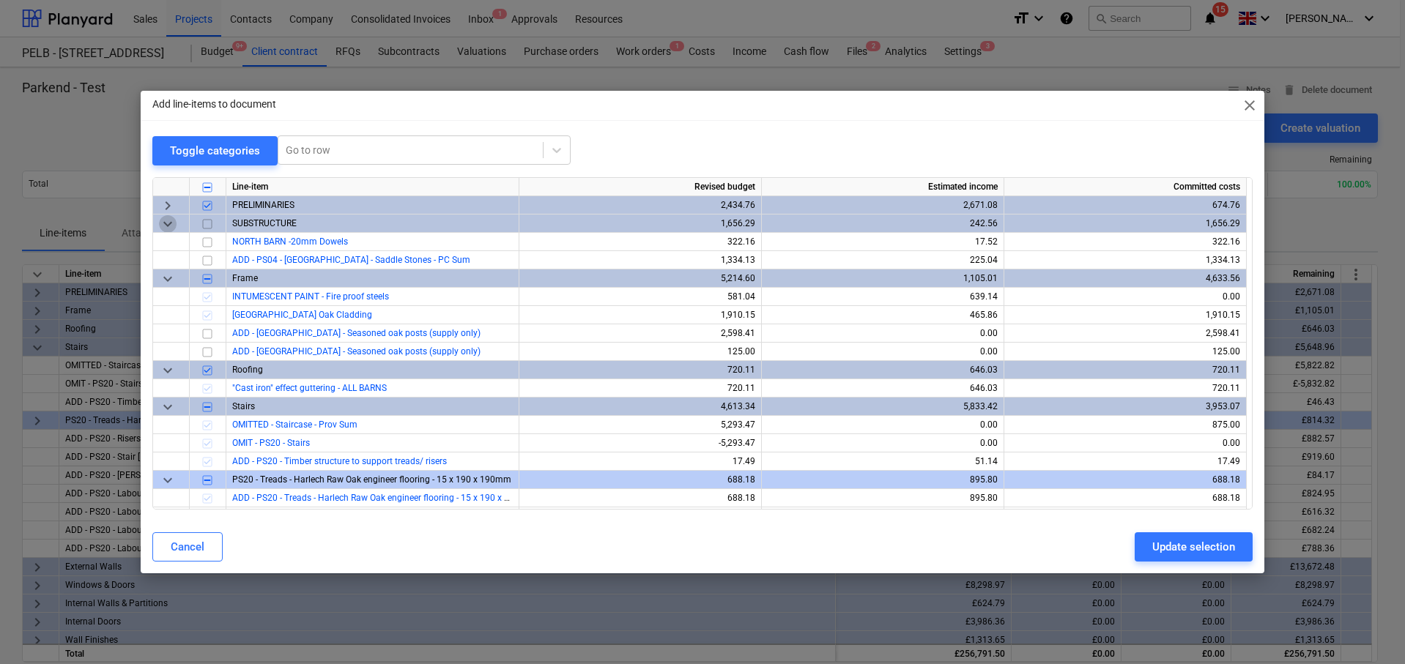
click at [167, 219] on span "keyboard_arrow_down" at bounding box center [168, 224] width 18 height 18
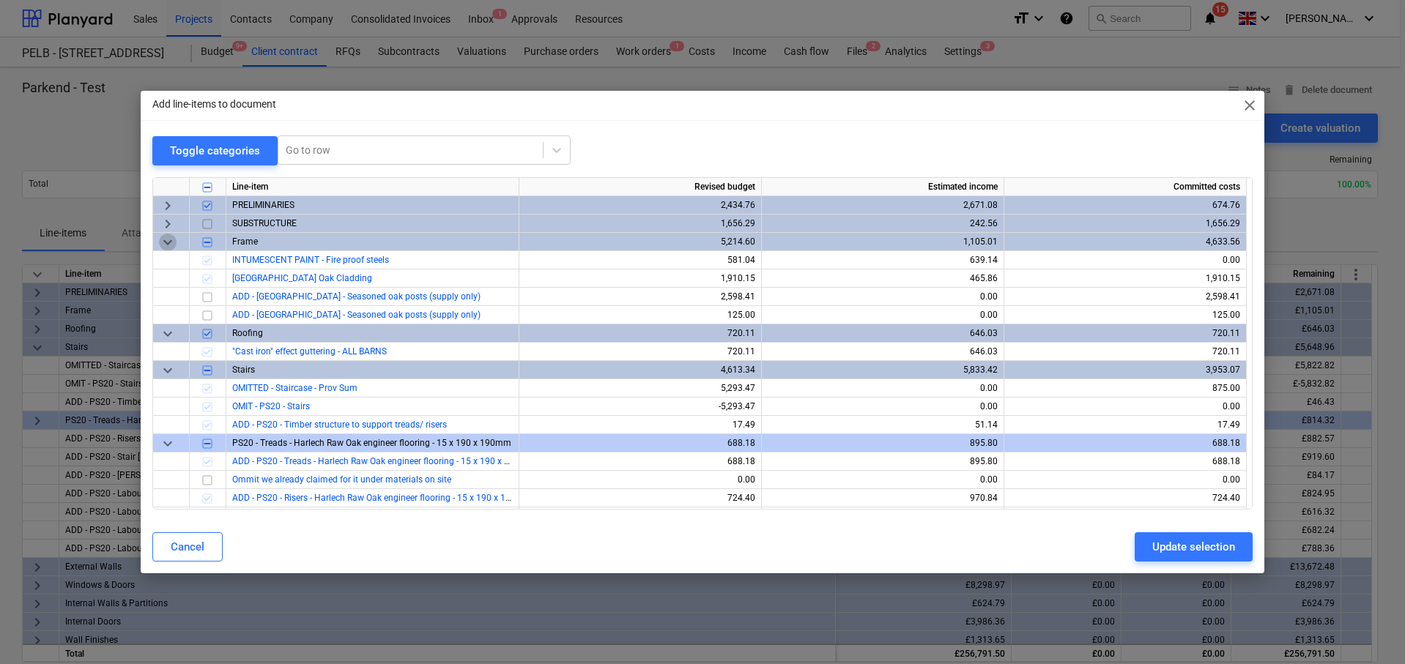
click at [168, 235] on span "keyboard_arrow_down" at bounding box center [168, 242] width 18 height 18
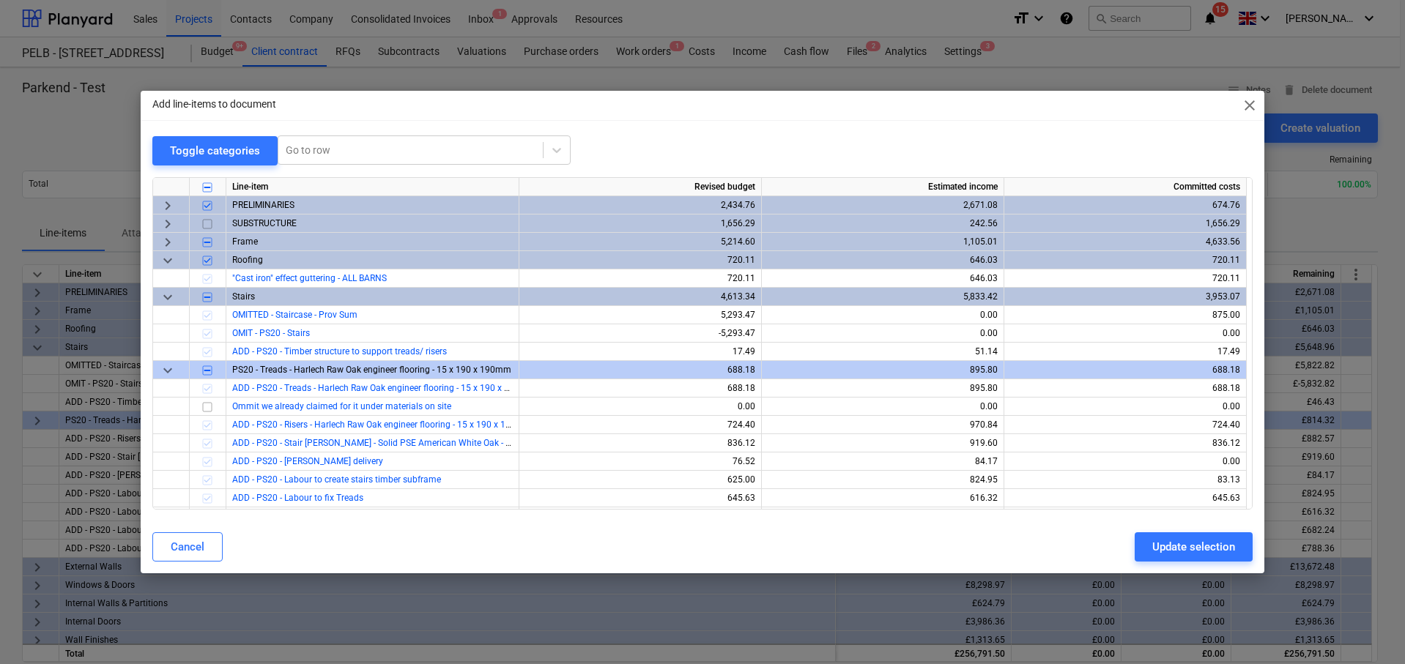
click at [168, 256] on span "keyboard_arrow_down" at bounding box center [168, 260] width 18 height 18
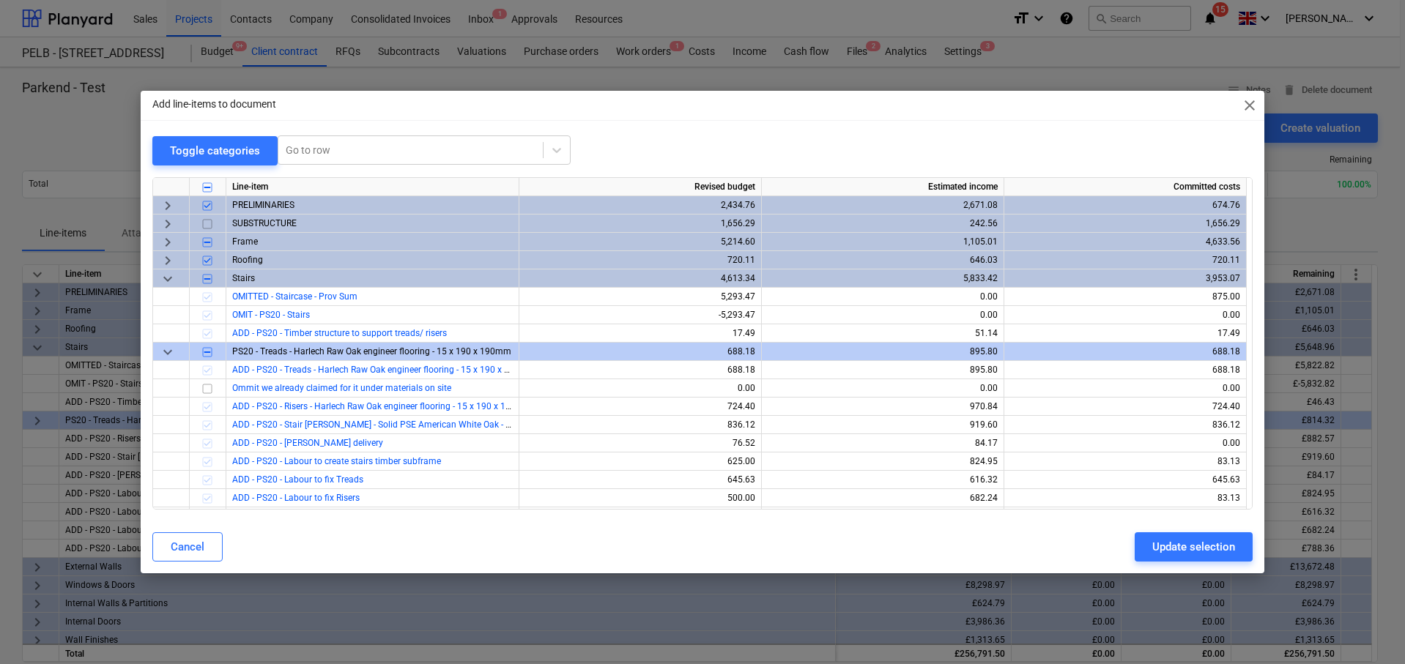
click at [166, 273] on span "keyboard_arrow_down" at bounding box center [168, 279] width 18 height 18
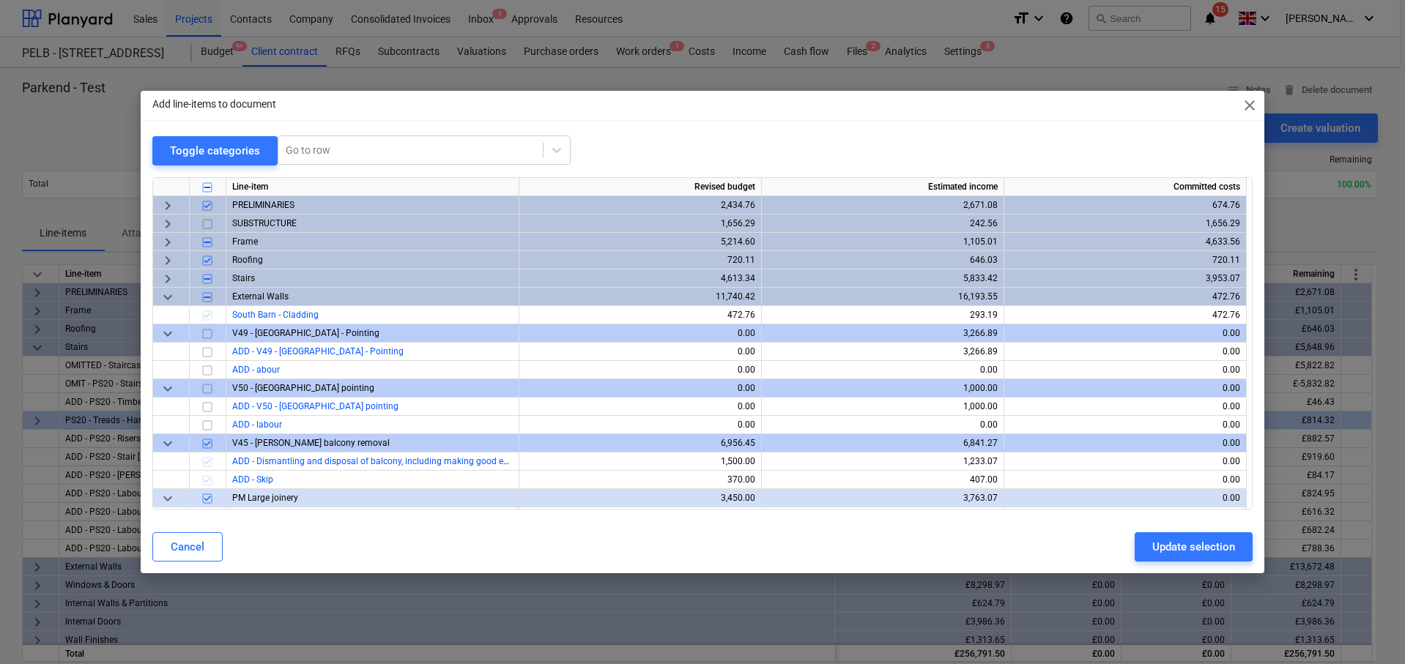
click at [167, 300] on span "keyboard_arrow_down" at bounding box center [168, 297] width 18 height 18
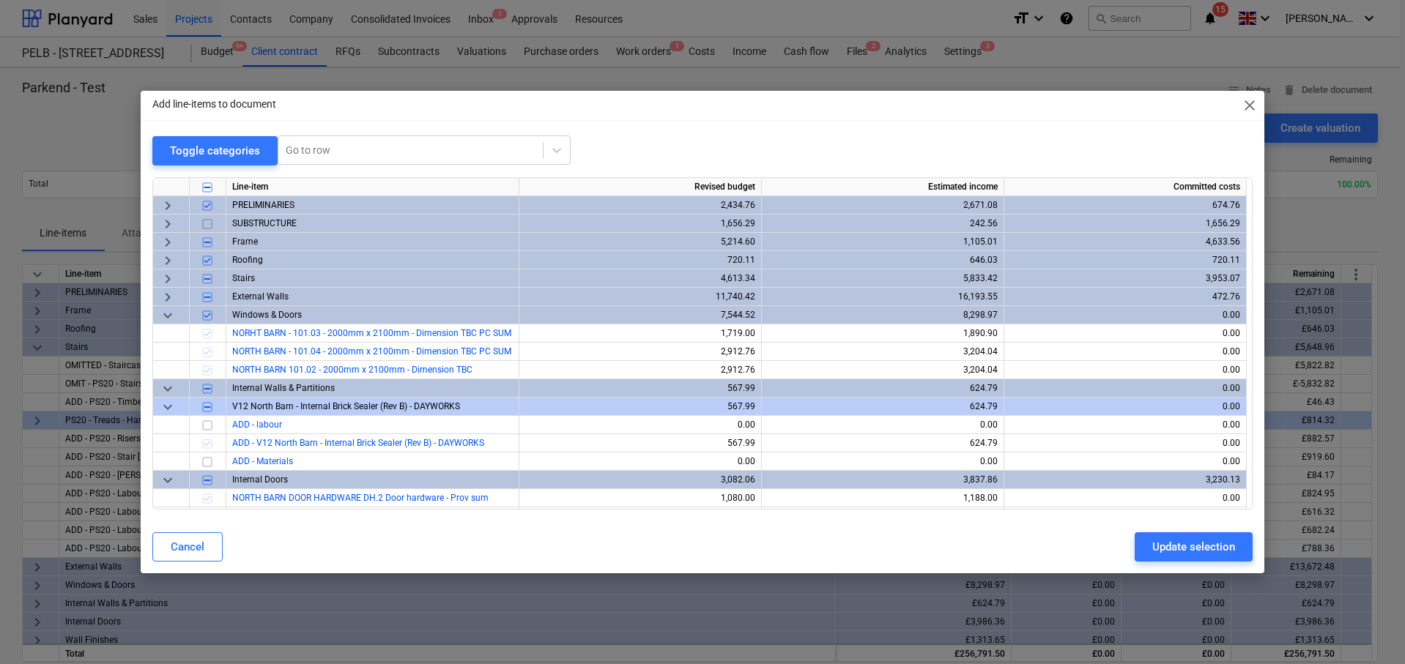
click at [170, 311] on span "keyboard_arrow_down" at bounding box center [168, 315] width 18 height 18
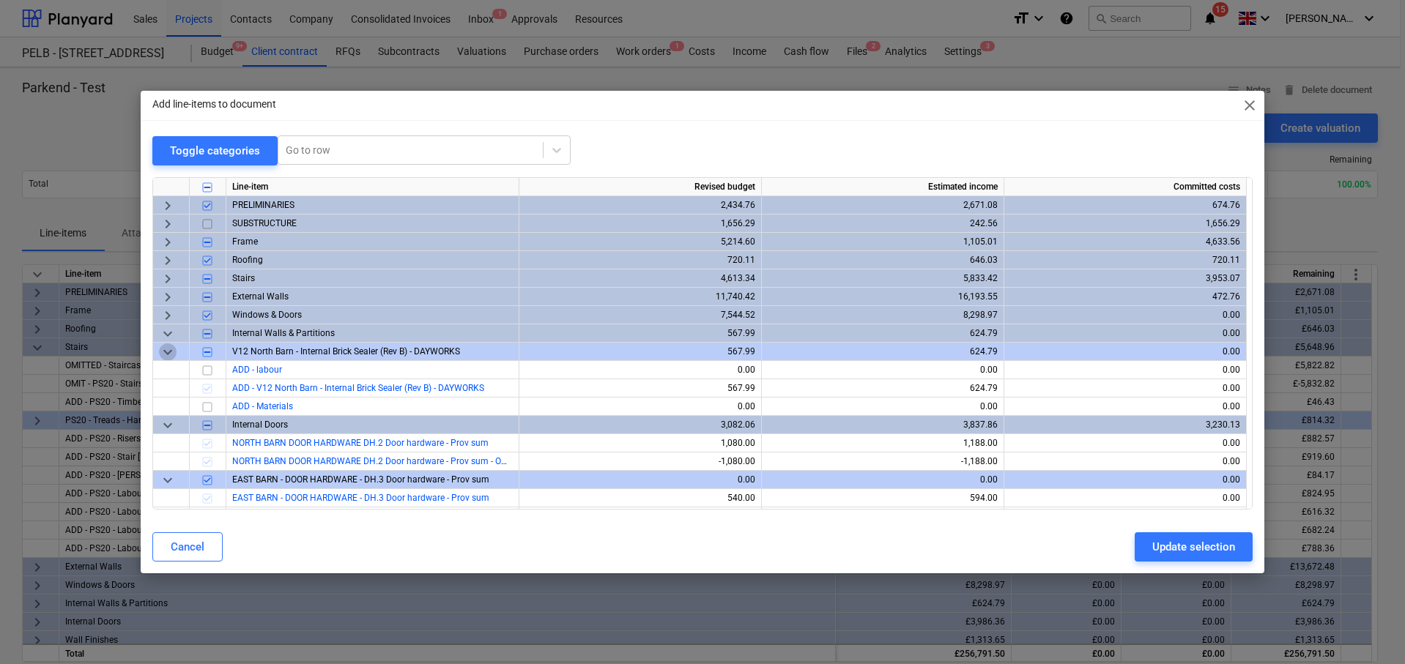
click at [168, 351] on span "keyboard_arrow_down" at bounding box center [168, 352] width 18 height 18
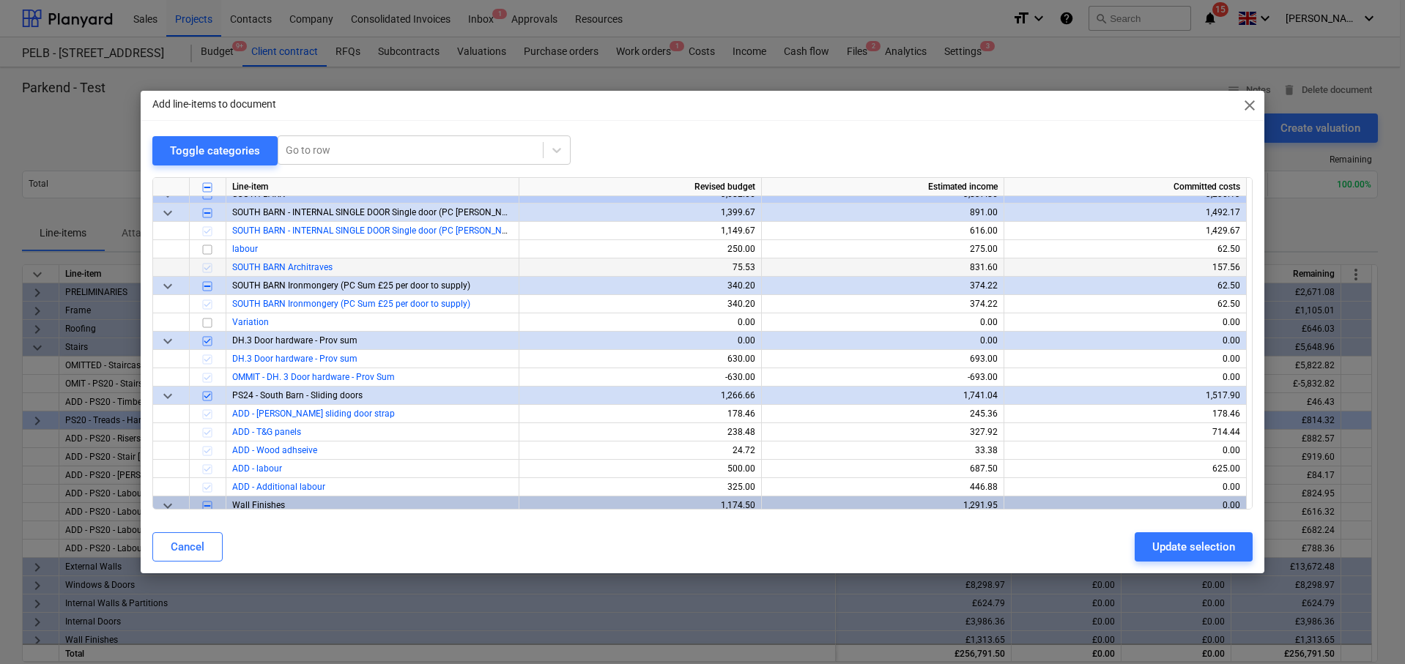
scroll to position [289, 0]
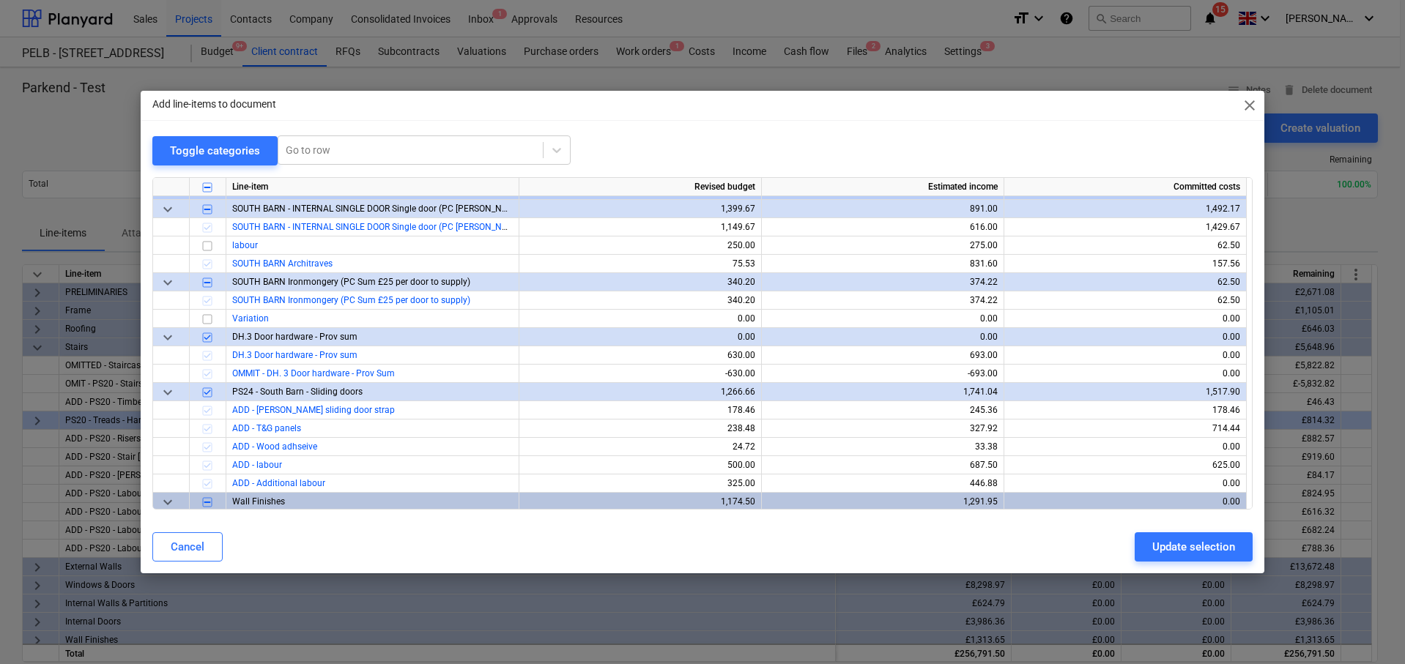
click at [1251, 100] on span "close" at bounding box center [1250, 106] width 18 height 18
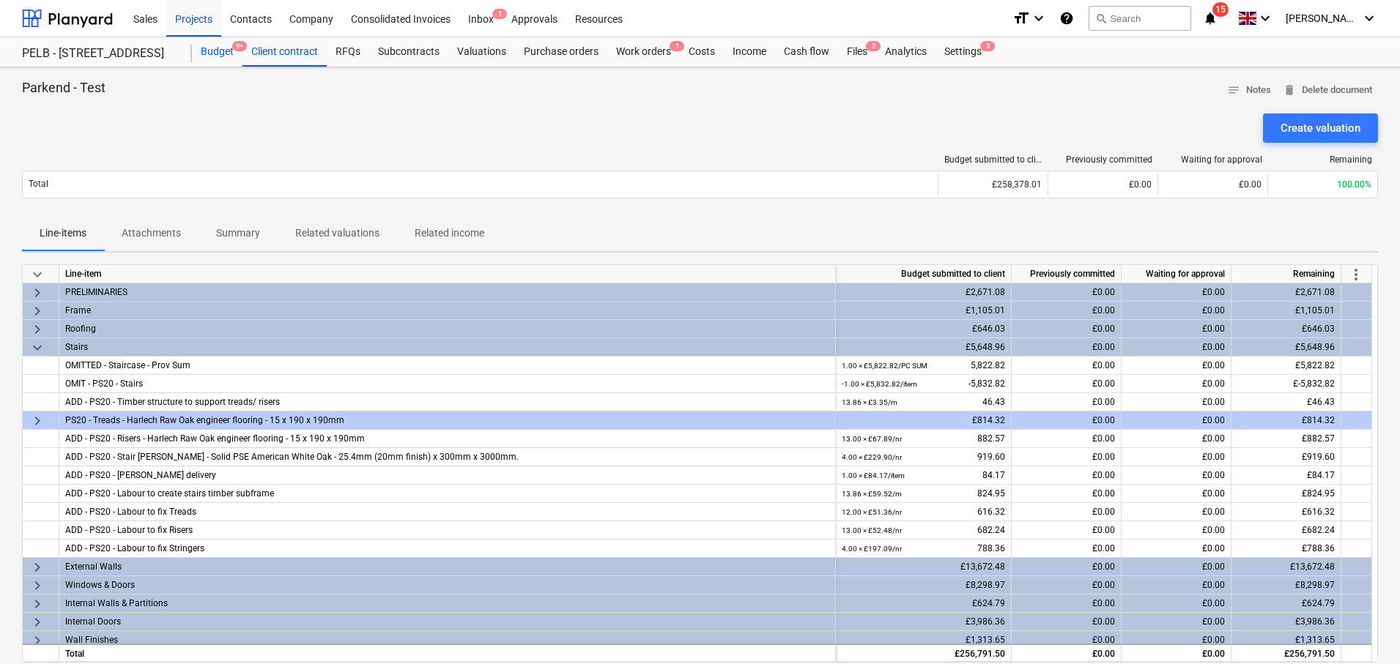
click at [218, 55] on div "Budget 9+" at bounding box center [217, 51] width 51 height 29
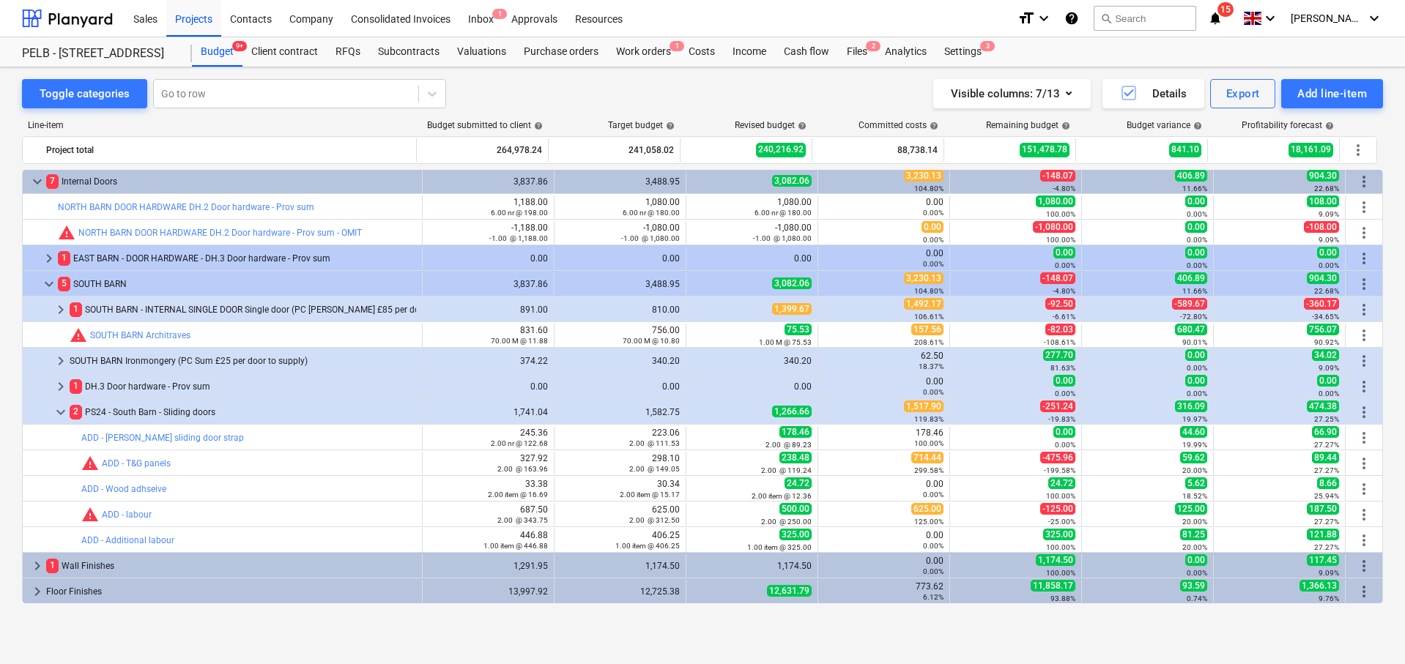
scroll to position [278, 0]
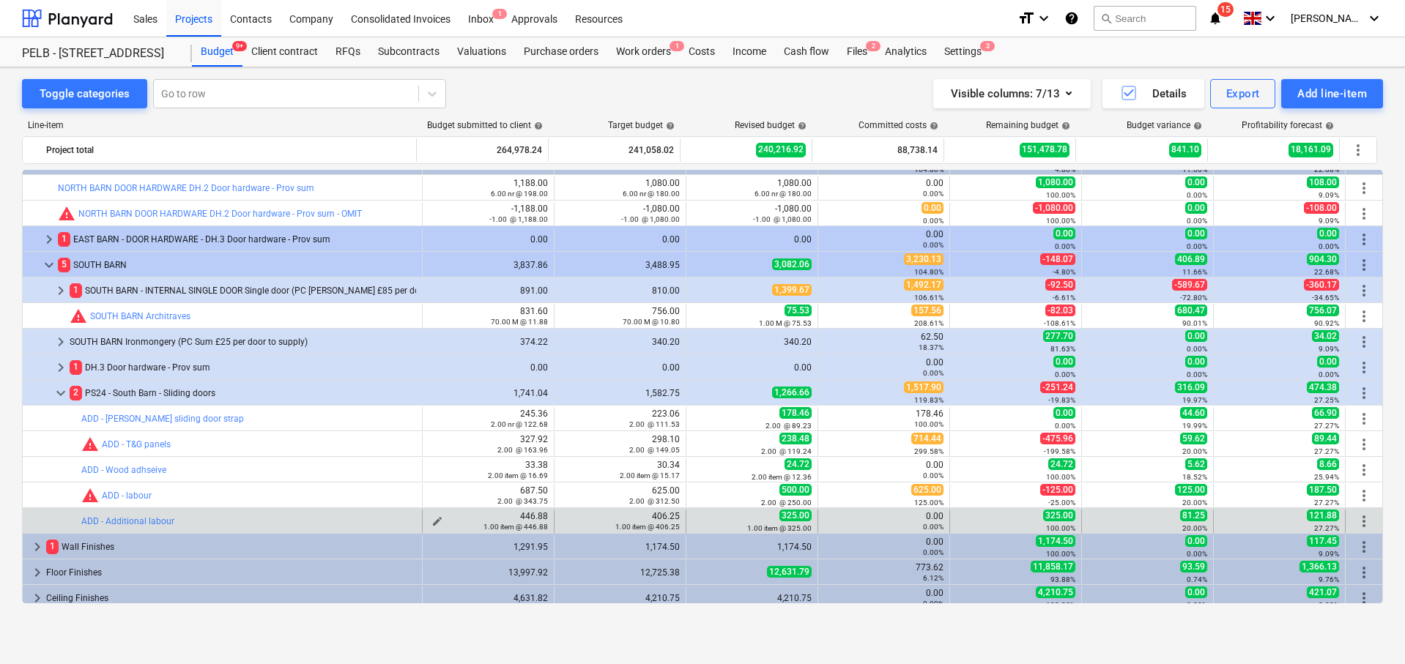
click at [456, 520] on div "446.88 1.00 item @ 446.88" at bounding box center [488, 521] width 119 height 21
click at [433, 519] on span "edit" at bounding box center [437, 522] width 12 height 12
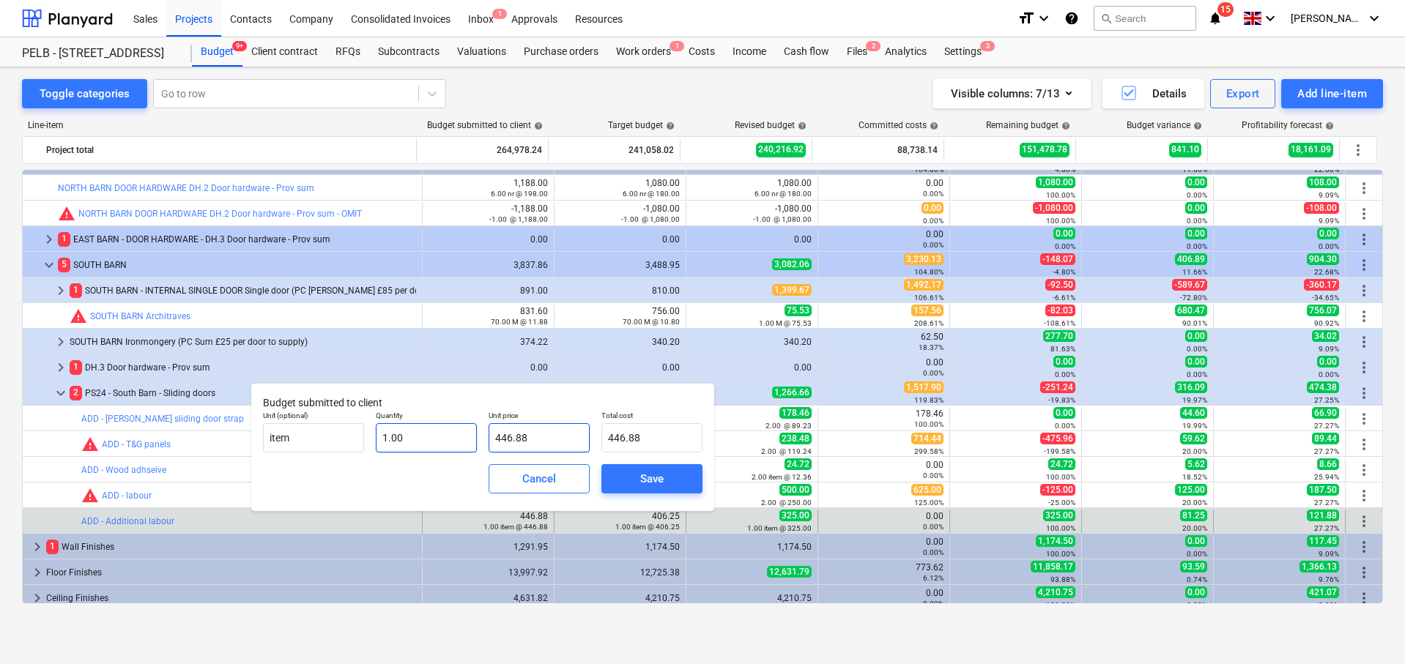
drag, startPoint x: 557, startPoint y: 436, endPoint x: 469, endPoint y: 437, distance: 88.7
click at [469, 437] on div "Unit (optional) item Quantity 1.00 Unit price 446.88 Total cost 446.88" at bounding box center [482, 431] width 451 height 53
type input "5"
type input "5.00"
type input "55"
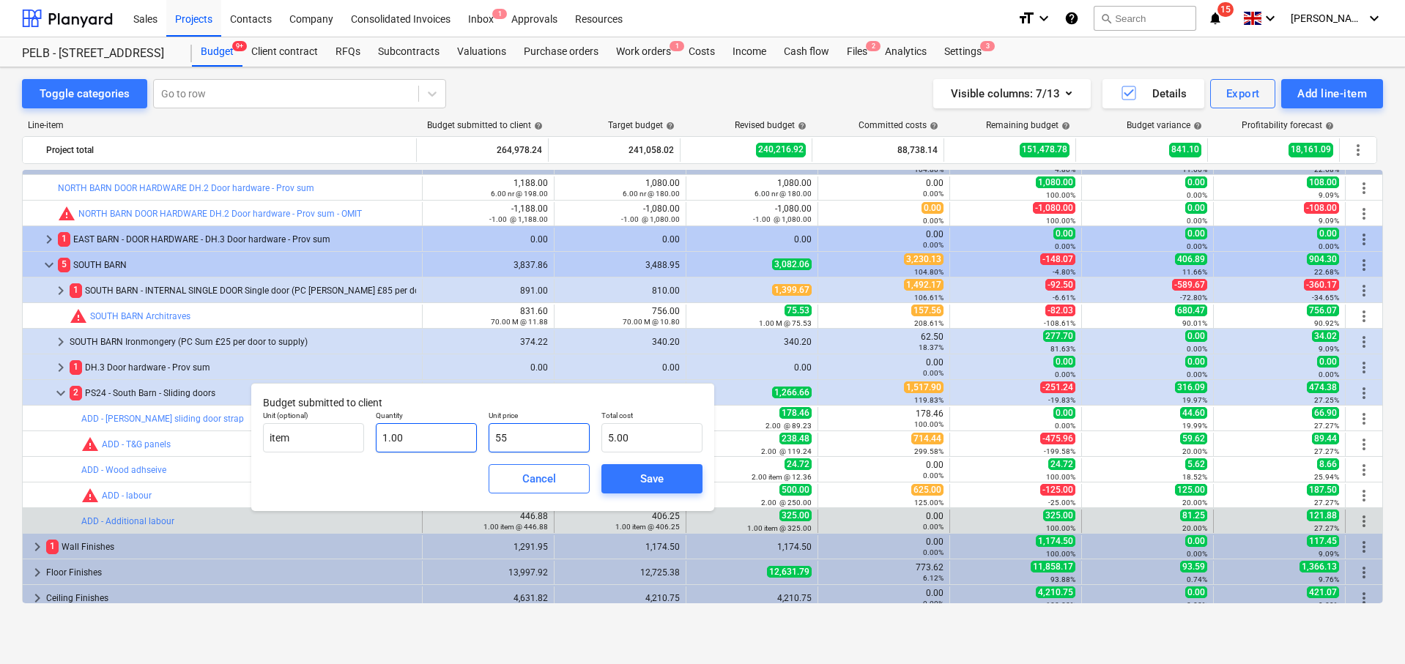
type input "55.00"
type input "553"
type input "553.00"
type input "553.7"
type input "553.70"
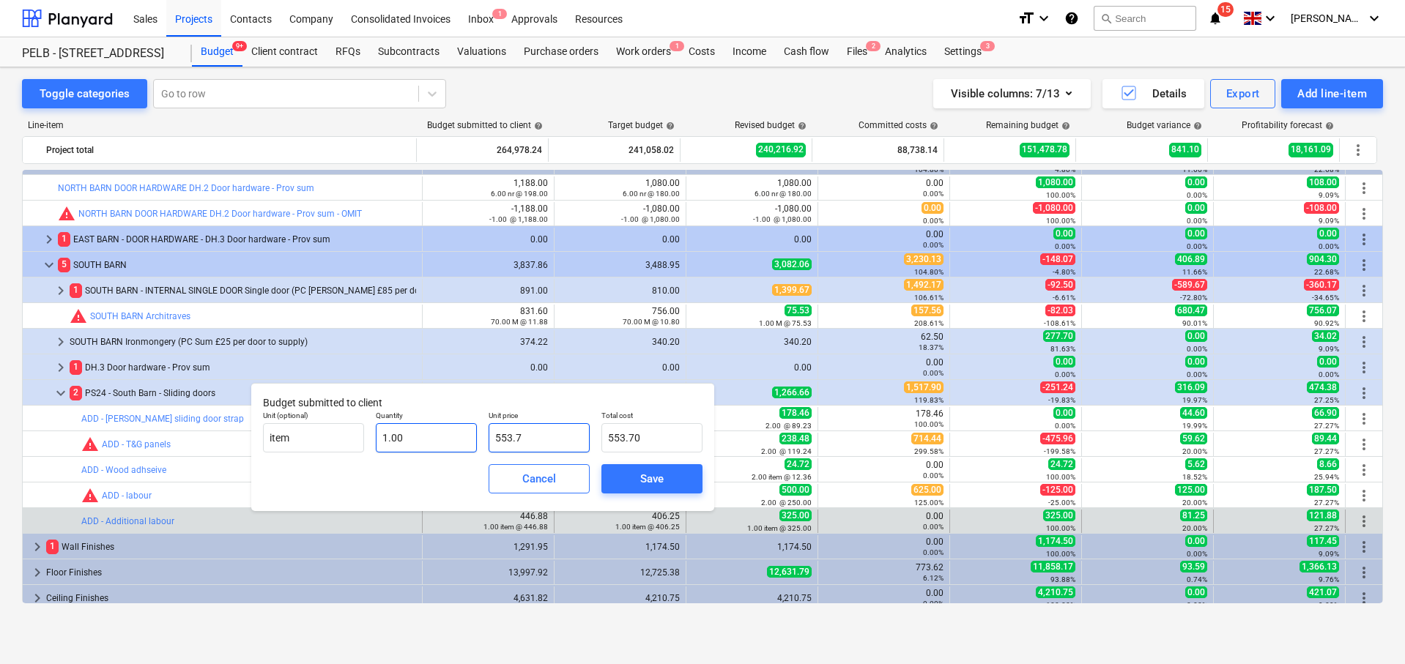
type input "553.79"
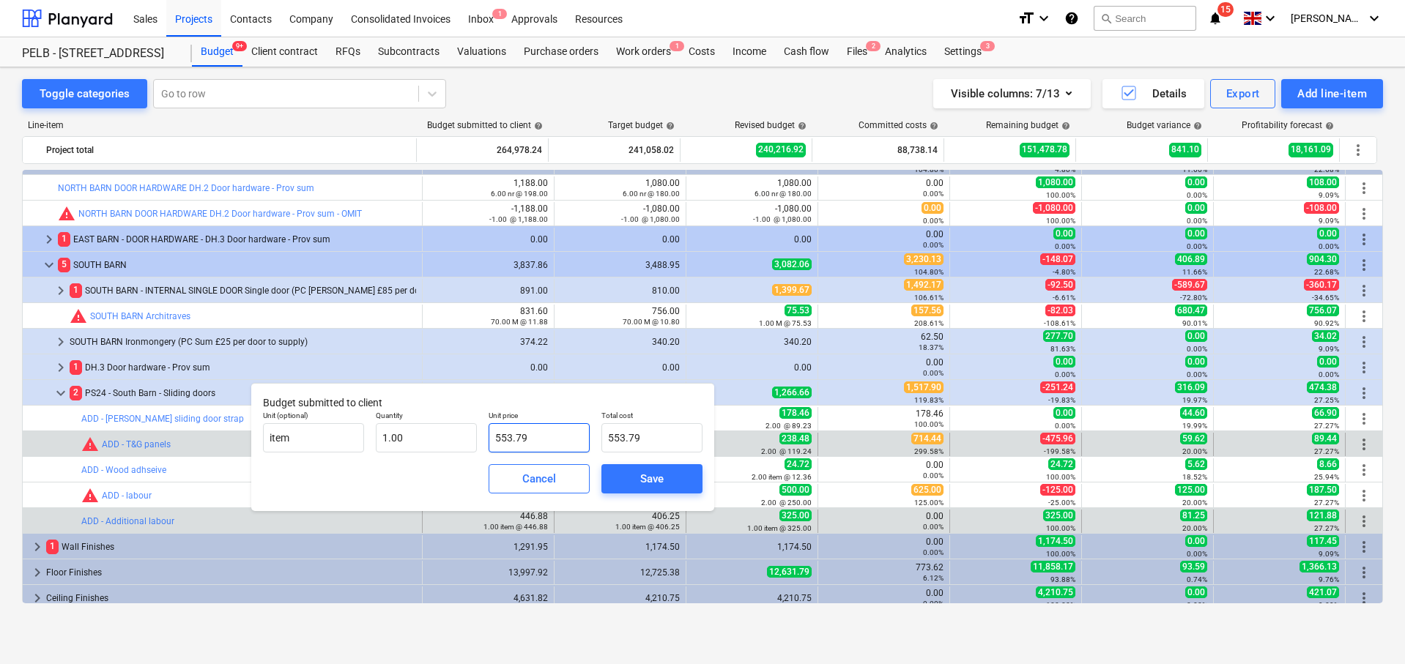
type input "553.79"
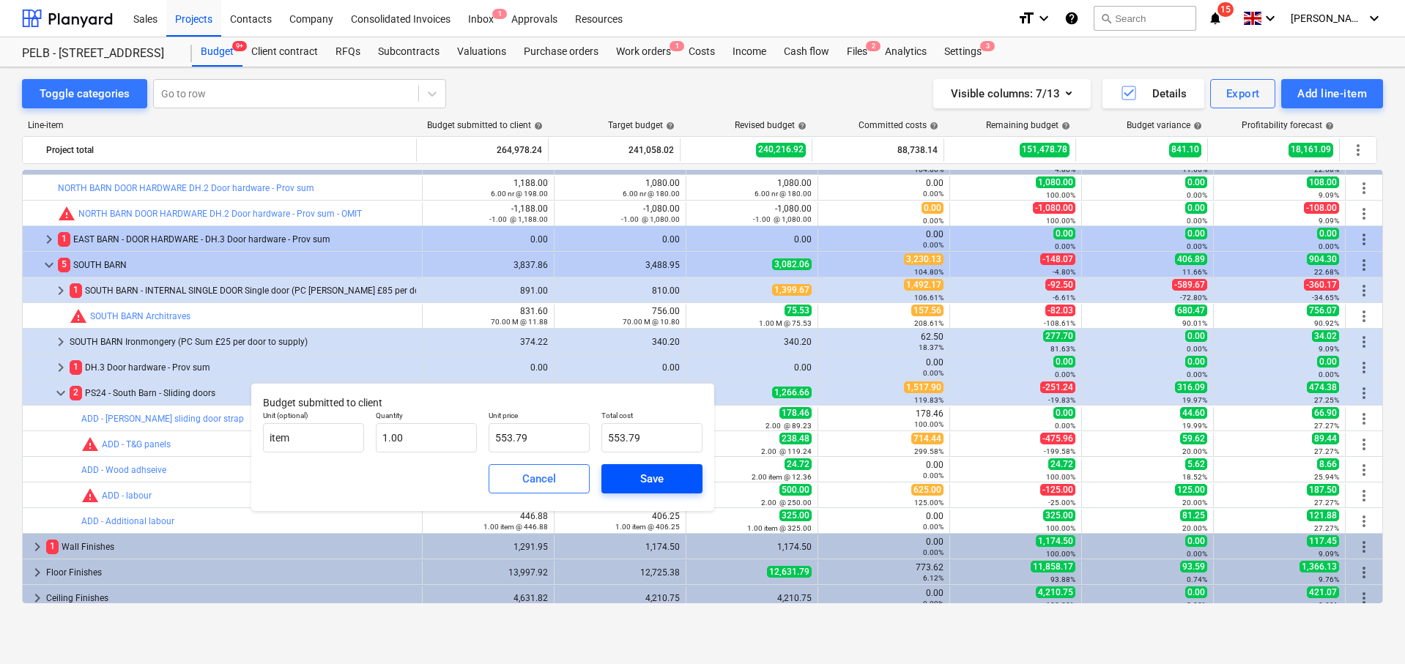
click at [653, 478] on div "Save" at bounding box center [651, 479] width 23 height 19
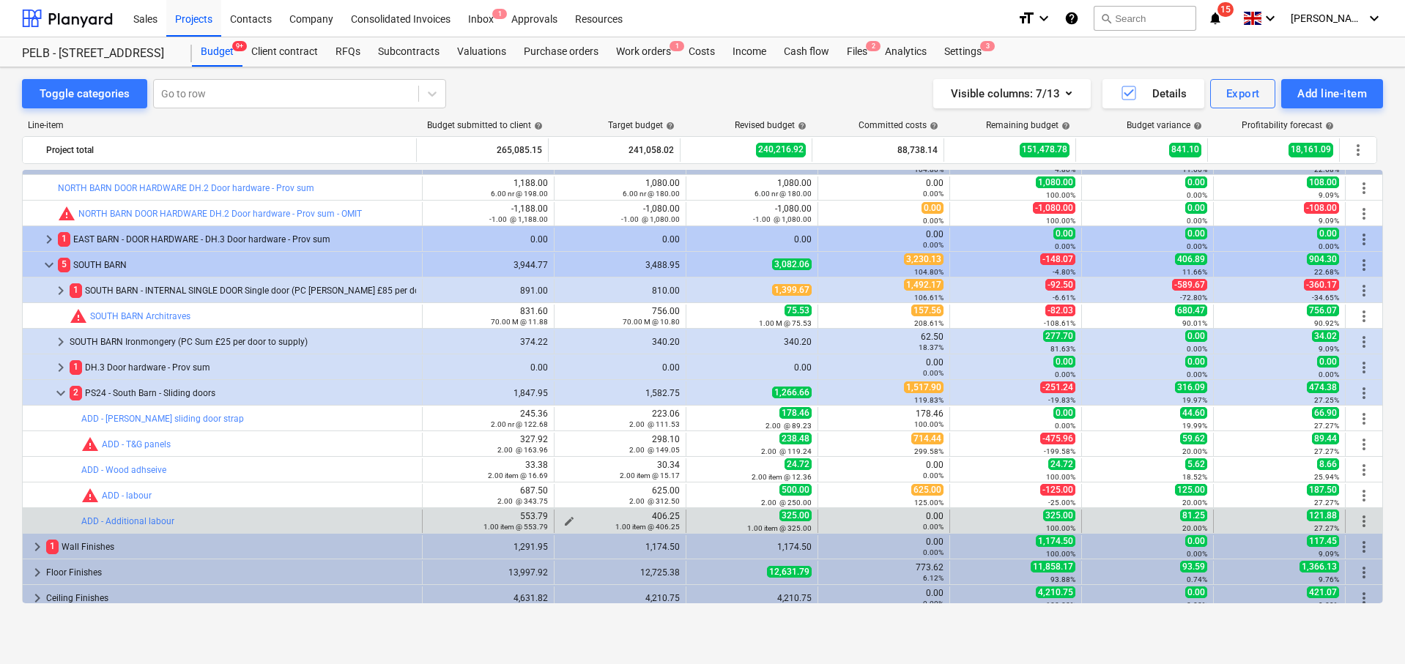
click at [560, 522] on div "1.00 item @ 406.25" at bounding box center [619, 527] width 119 height 10
click at [567, 516] on span "edit" at bounding box center [569, 522] width 12 height 12
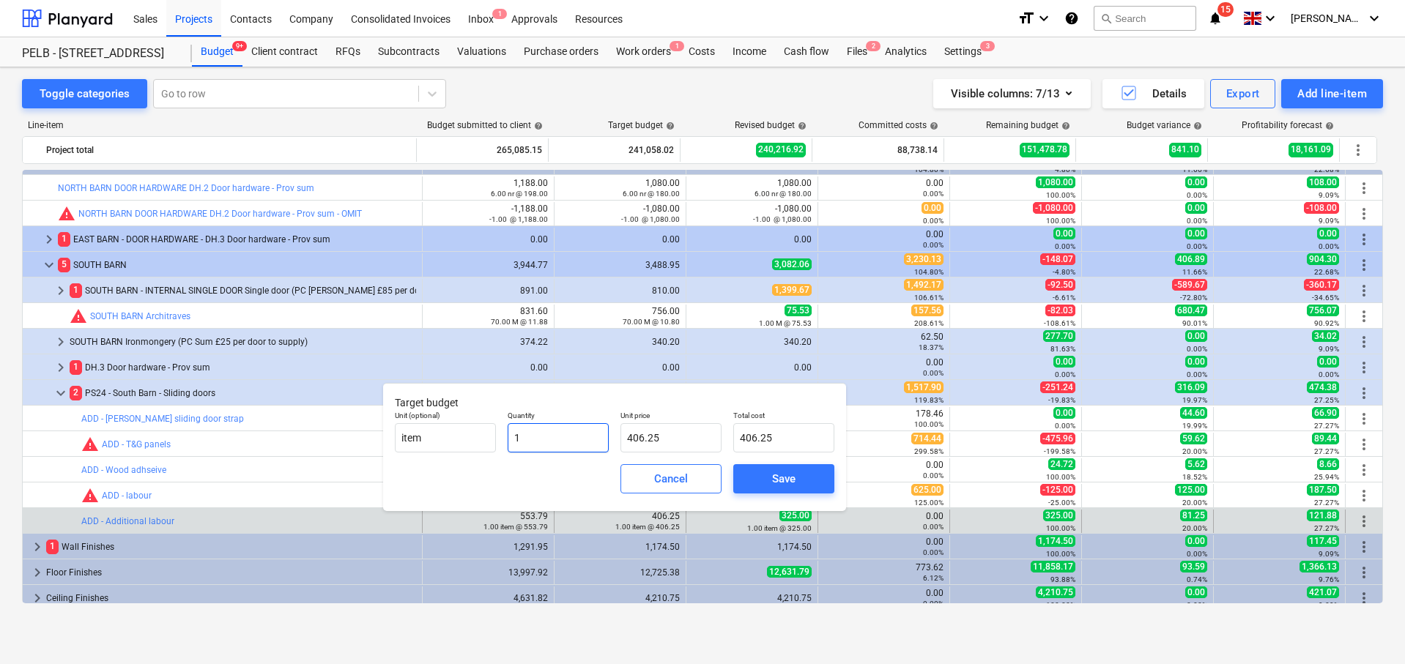
click at [554, 432] on input "1" at bounding box center [558, 437] width 101 height 29
type input "1.00"
drag, startPoint x: 670, startPoint y: 435, endPoint x: 628, endPoint y: 437, distance: 42.5
click at [628, 437] on input "406.25" at bounding box center [670, 437] width 101 height 29
type input "5"
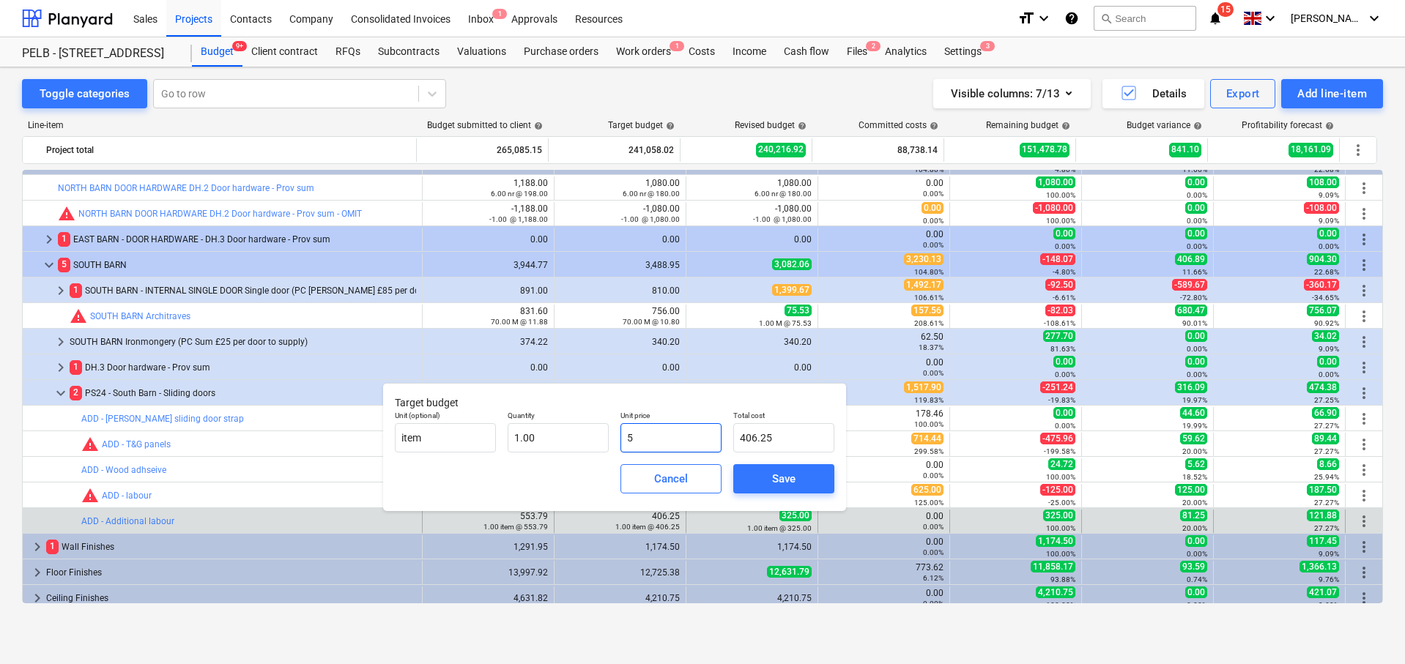
type input "5.00"
type input "50"
type input "50.00"
type input "503"
type input "503.00"
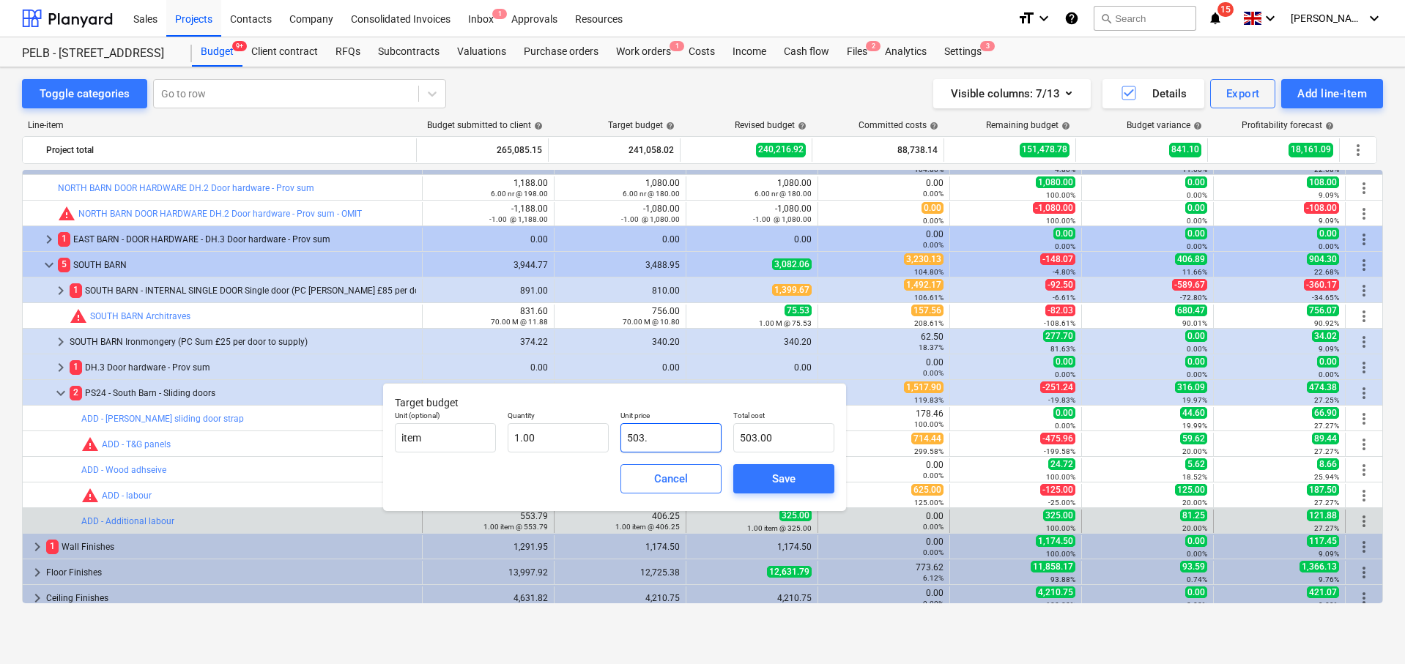
type input "503.4"
type input "503.40"
type input "503.45"
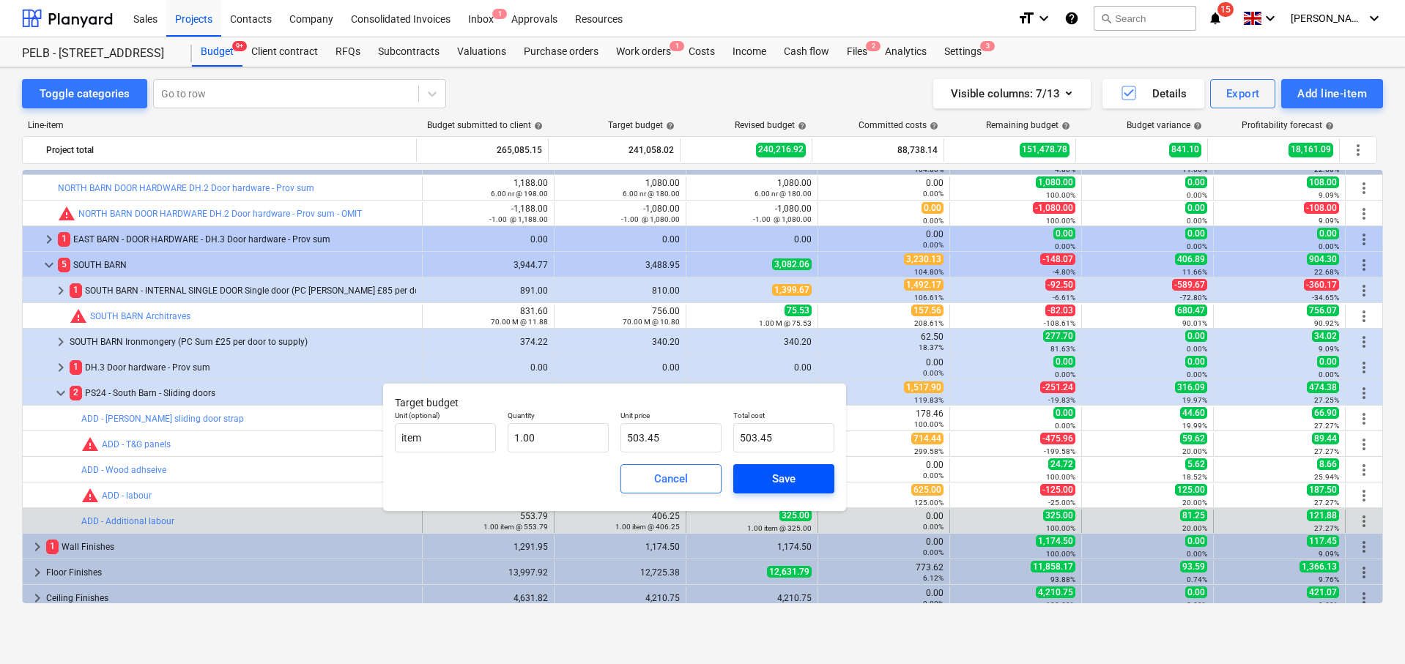
click at [794, 481] on div "Save" at bounding box center [783, 479] width 23 height 19
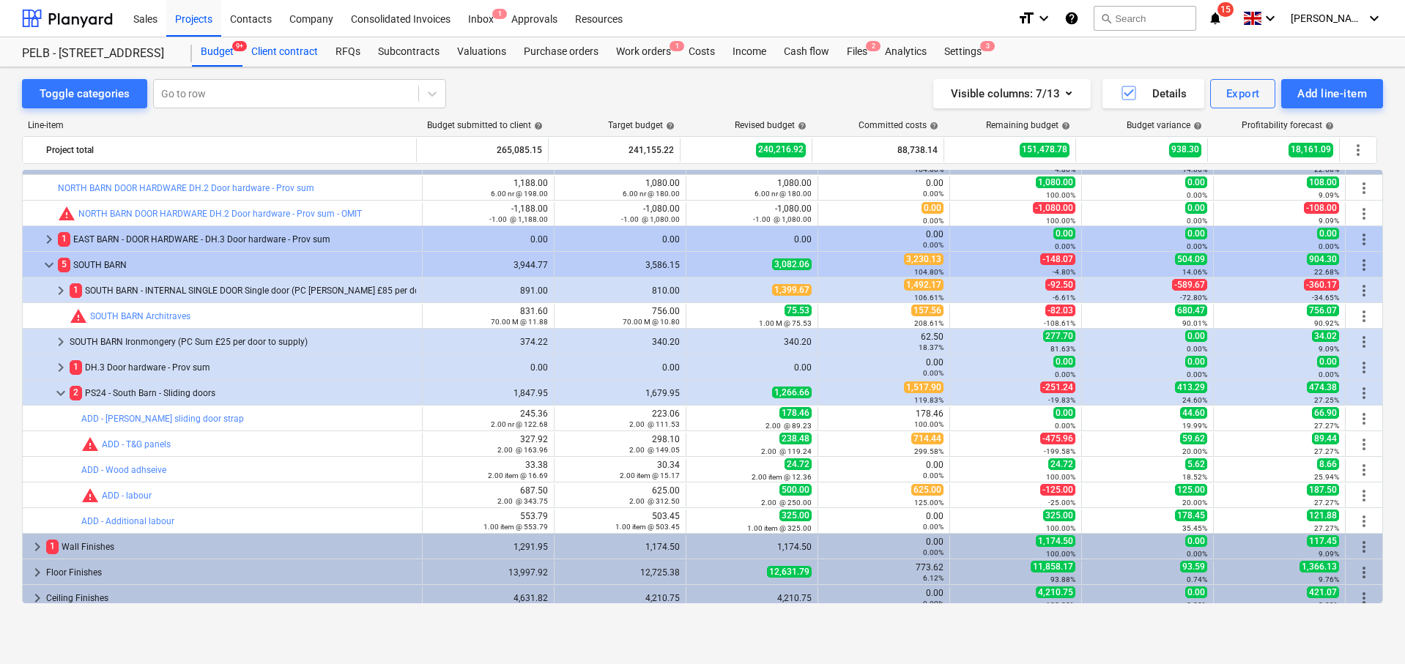
click at [277, 45] on div "Client contract" at bounding box center [284, 51] width 84 height 29
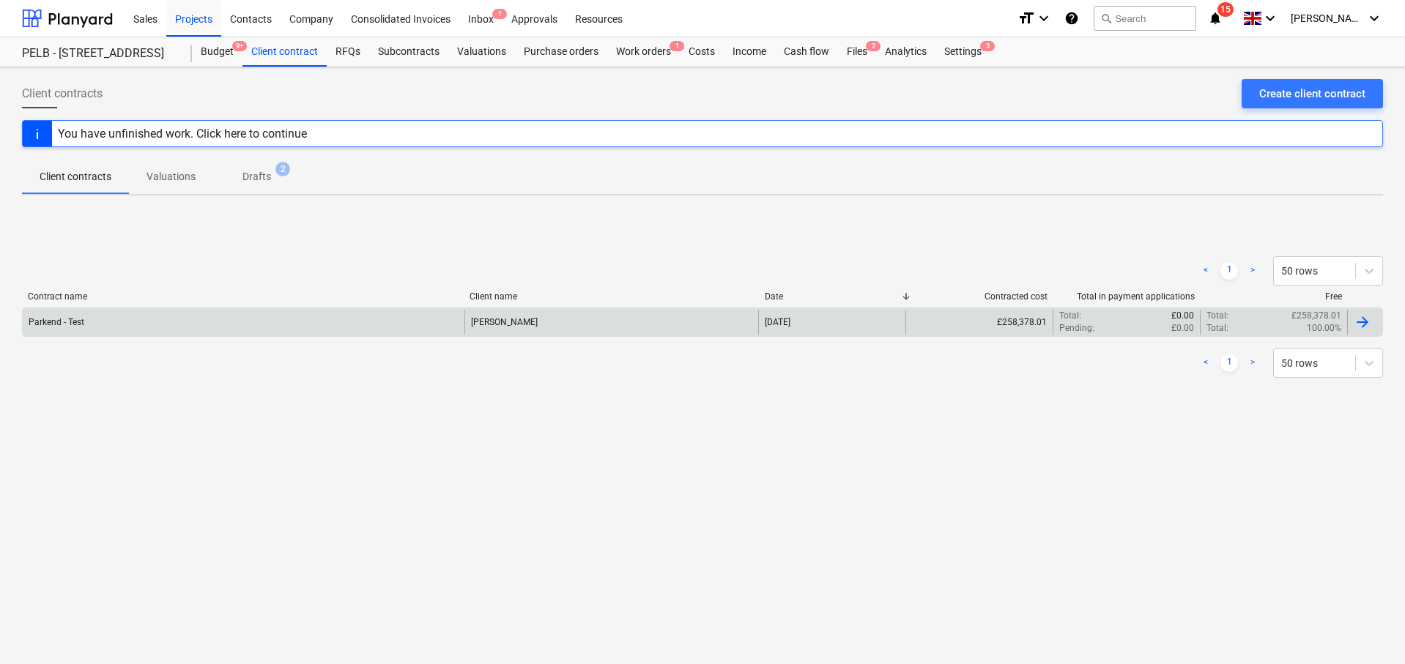
click at [330, 317] on div "Parkend - Test" at bounding box center [244, 322] width 442 height 25
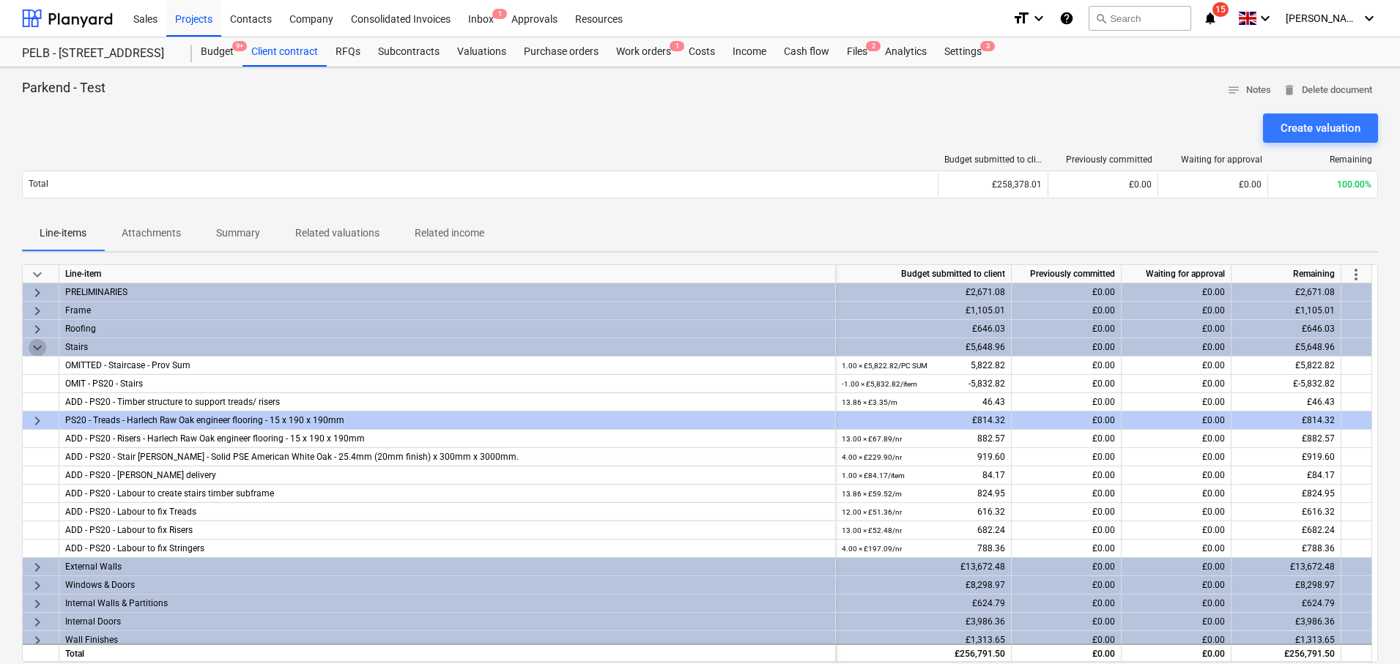
click at [38, 347] on span "keyboard_arrow_down" at bounding box center [38, 348] width 18 height 18
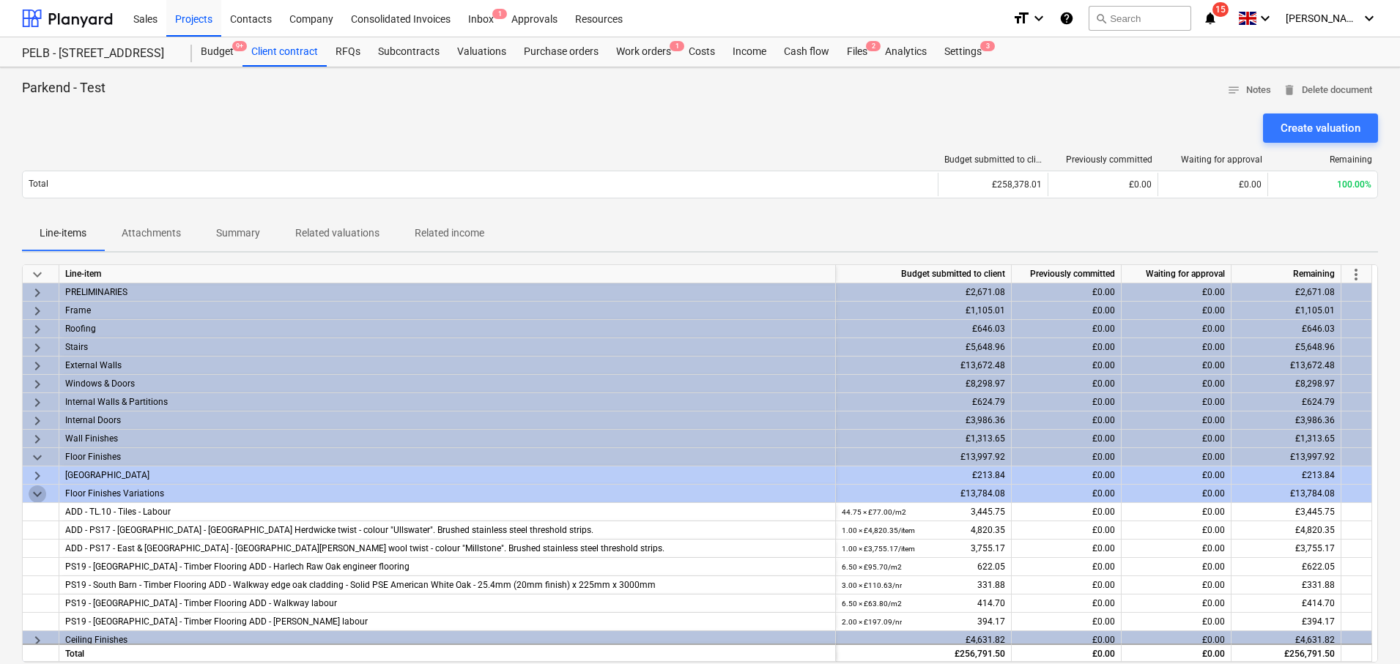
click at [37, 489] on span "keyboard_arrow_down" at bounding box center [38, 495] width 18 height 18
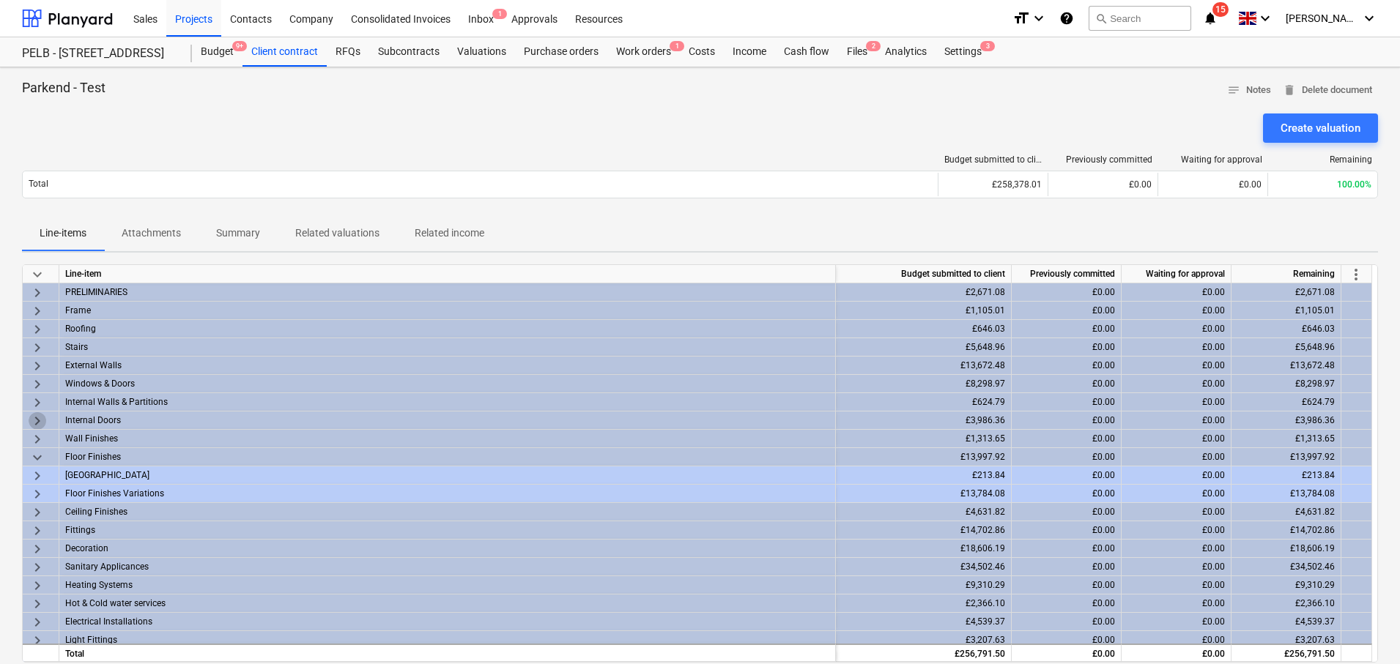
click at [41, 420] on span "keyboard_arrow_right" at bounding box center [38, 421] width 18 height 18
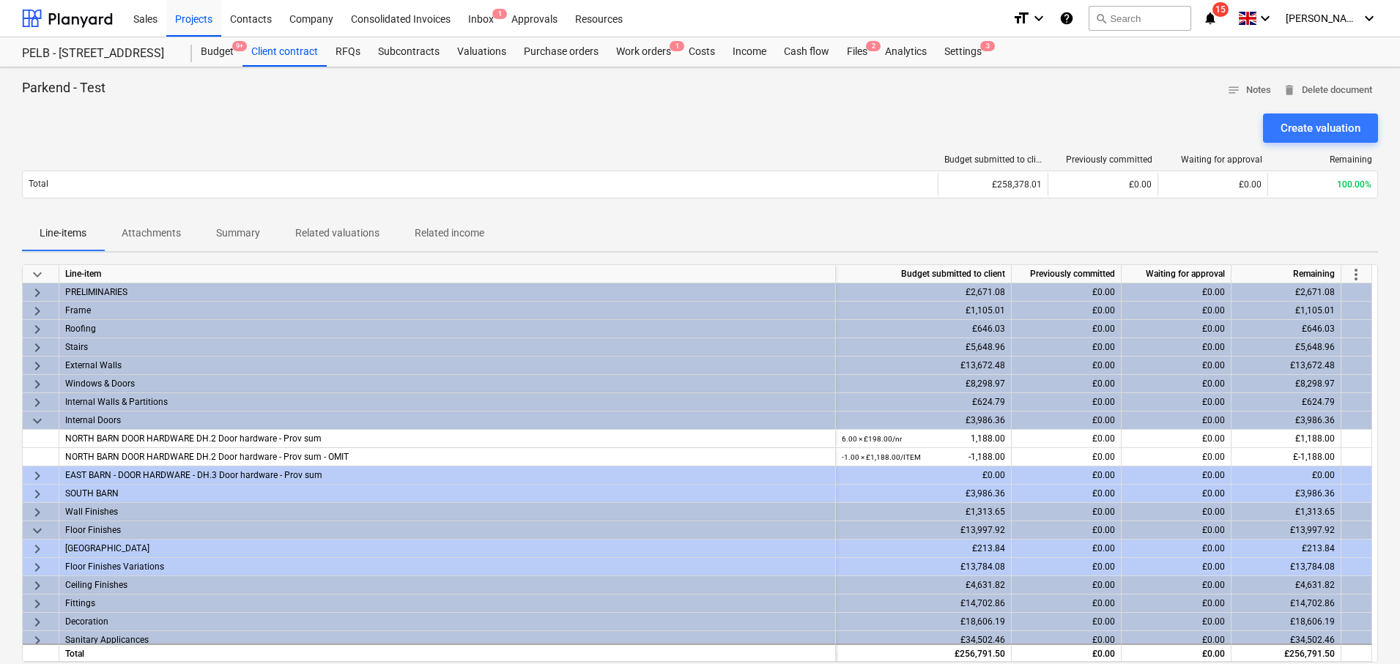
click at [39, 499] on span "keyboard_arrow_right" at bounding box center [38, 495] width 18 height 18
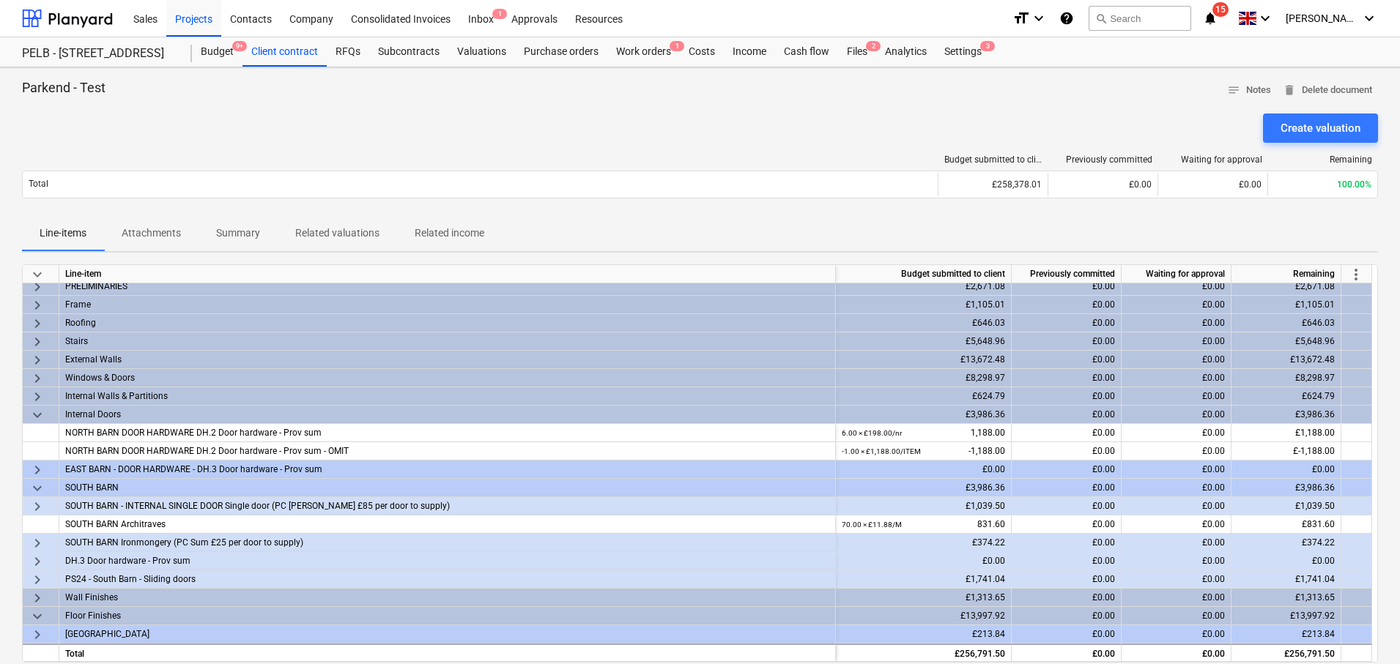
scroll to position [8, 0]
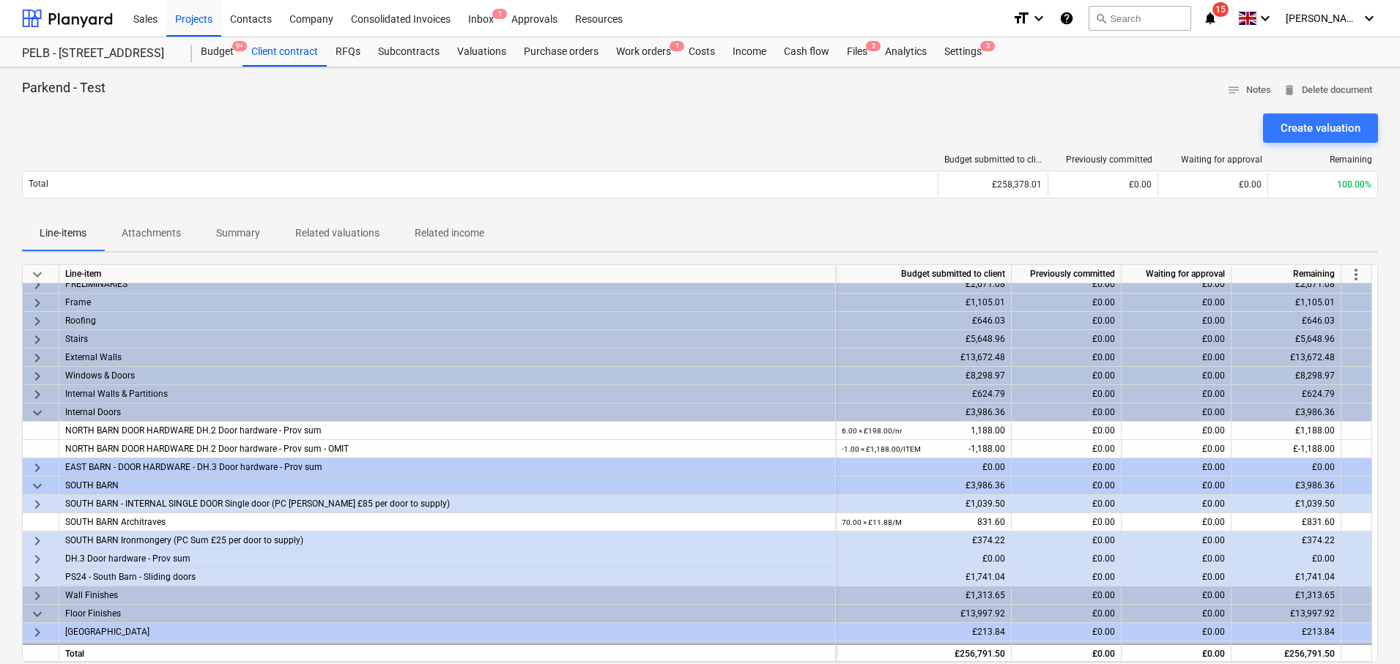
click at [34, 574] on span "keyboard_arrow_right" at bounding box center [38, 578] width 18 height 18
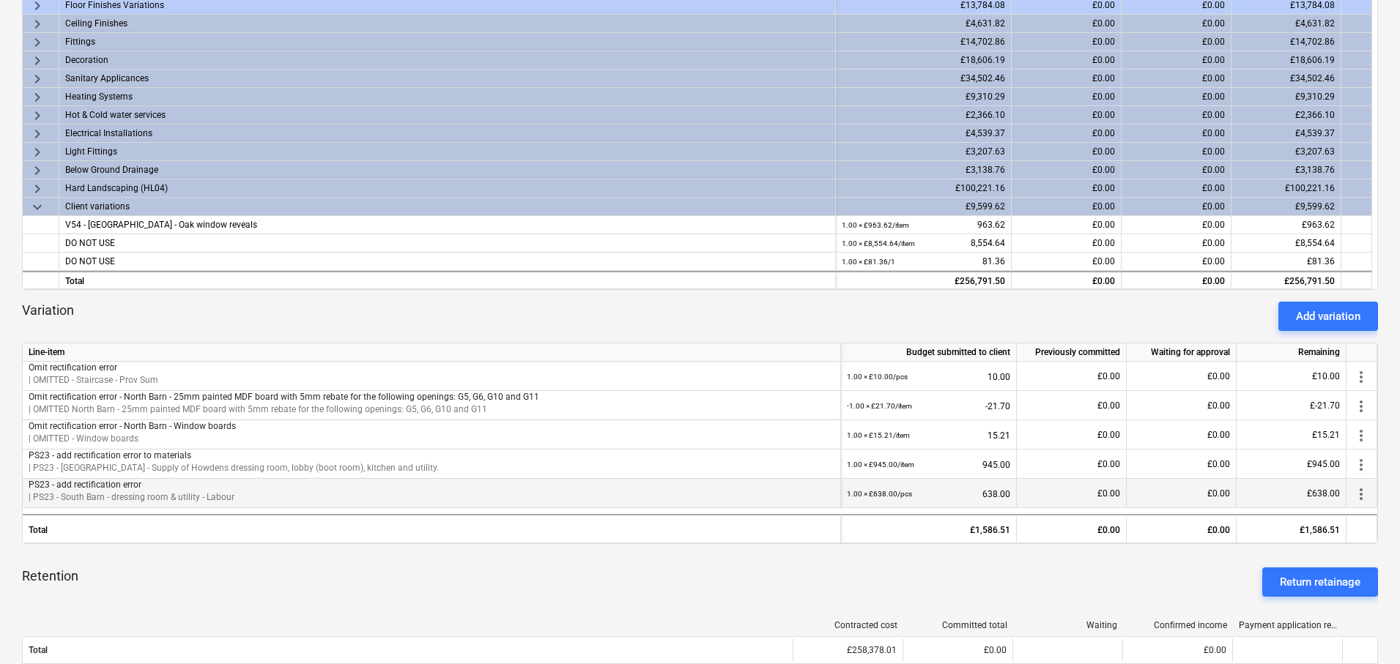
scroll to position [370, 0]
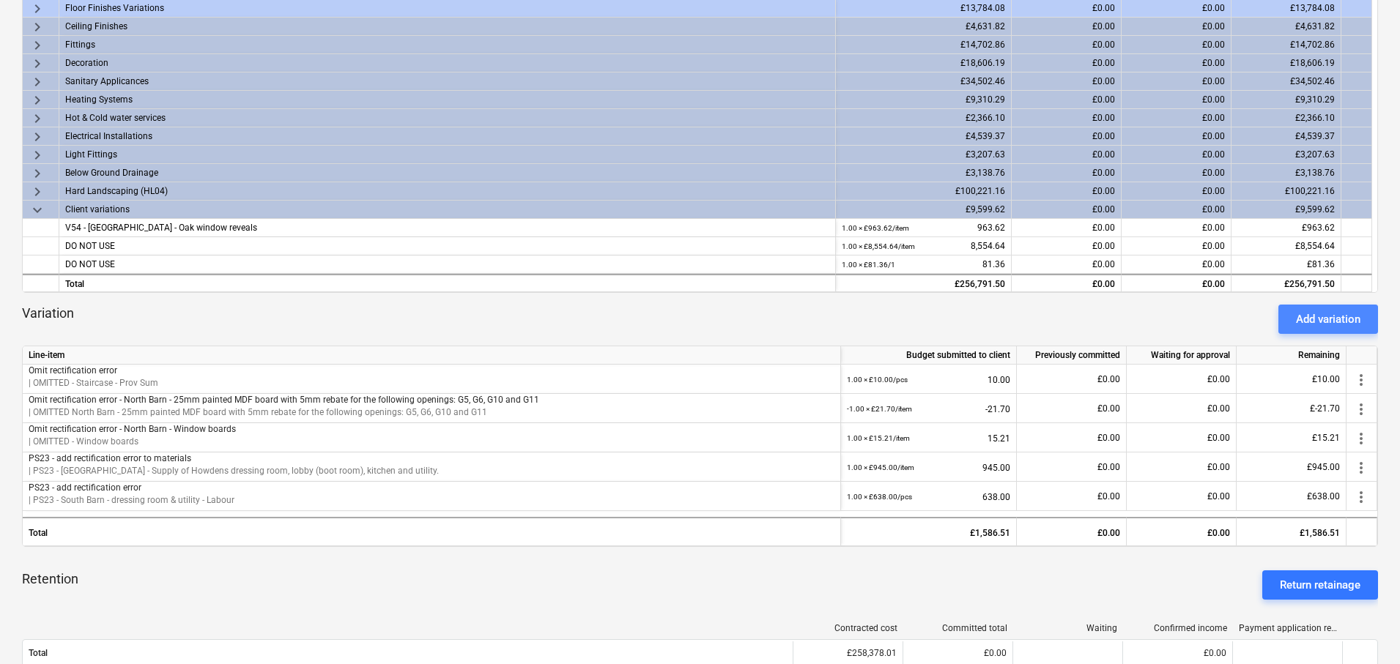
click at [1297, 322] on div "Add variation" at bounding box center [1328, 319] width 64 height 19
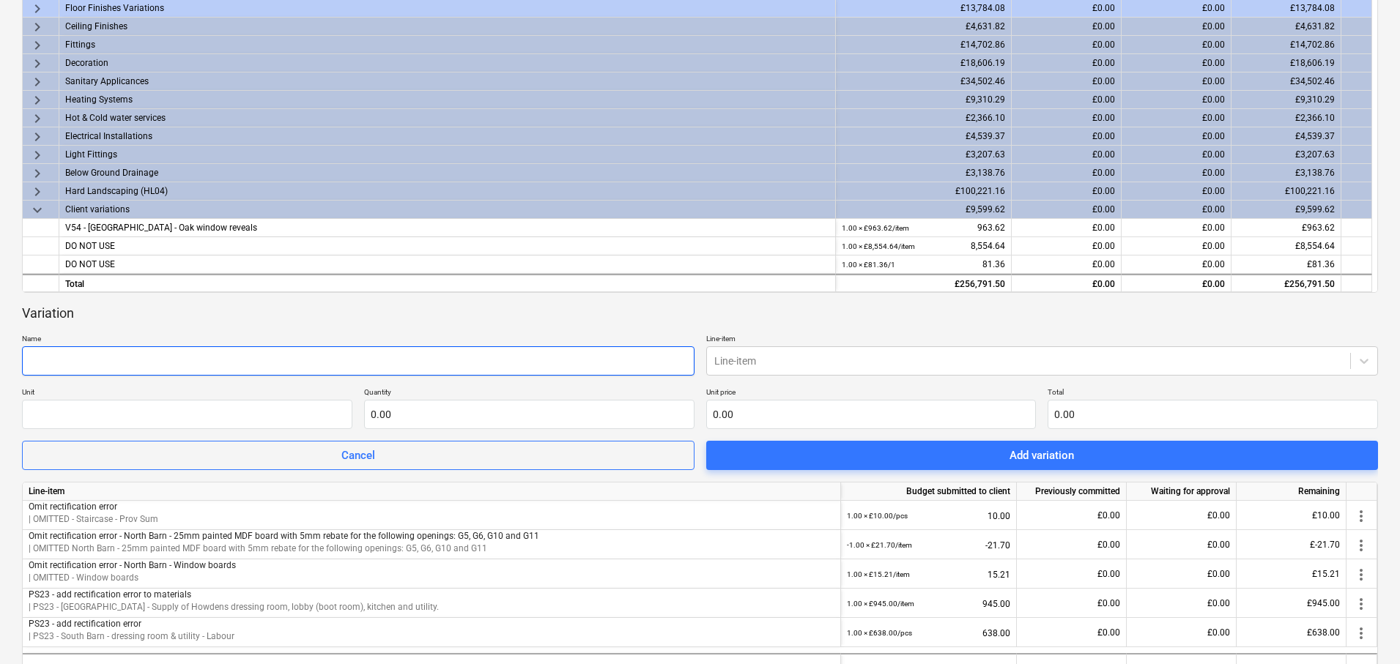
click at [341, 349] on input "text" at bounding box center [358, 361] width 673 height 29
type input "Omit rectification error"
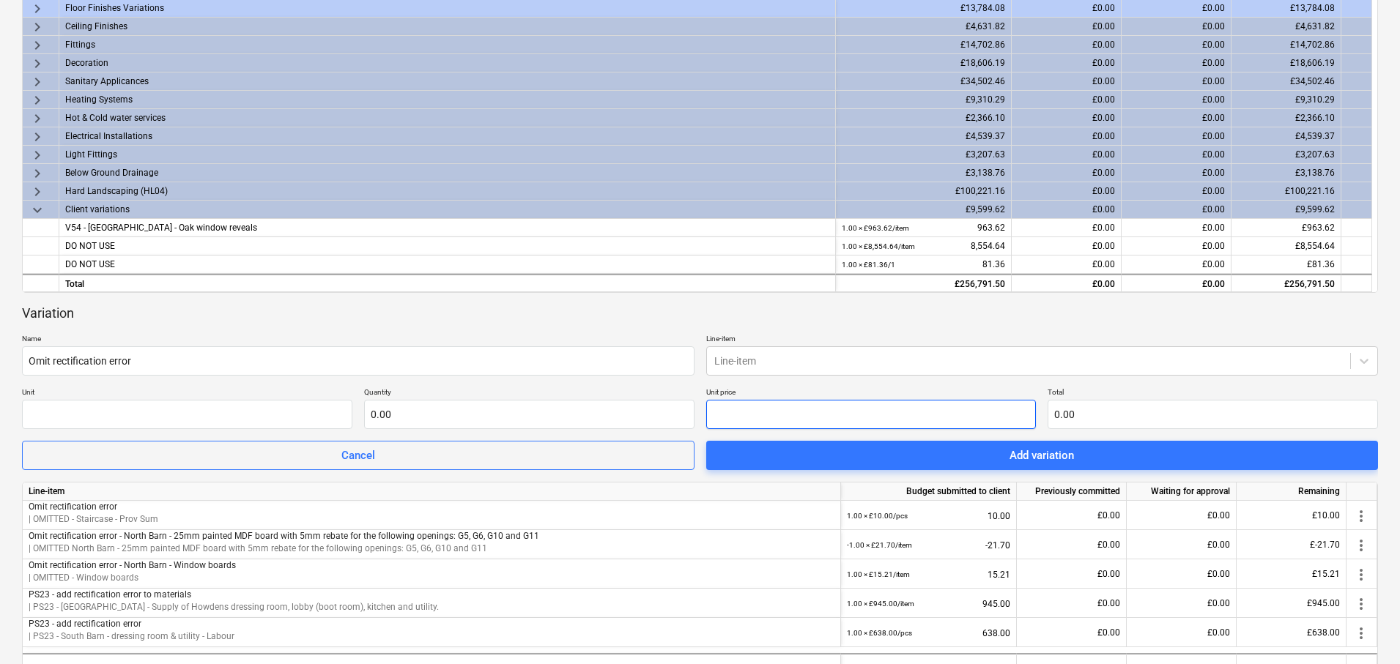
click at [761, 418] on input "text" at bounding box center [871, 414] width 330 height 29
type input "pcs"
type input "1"
type input "1.00"
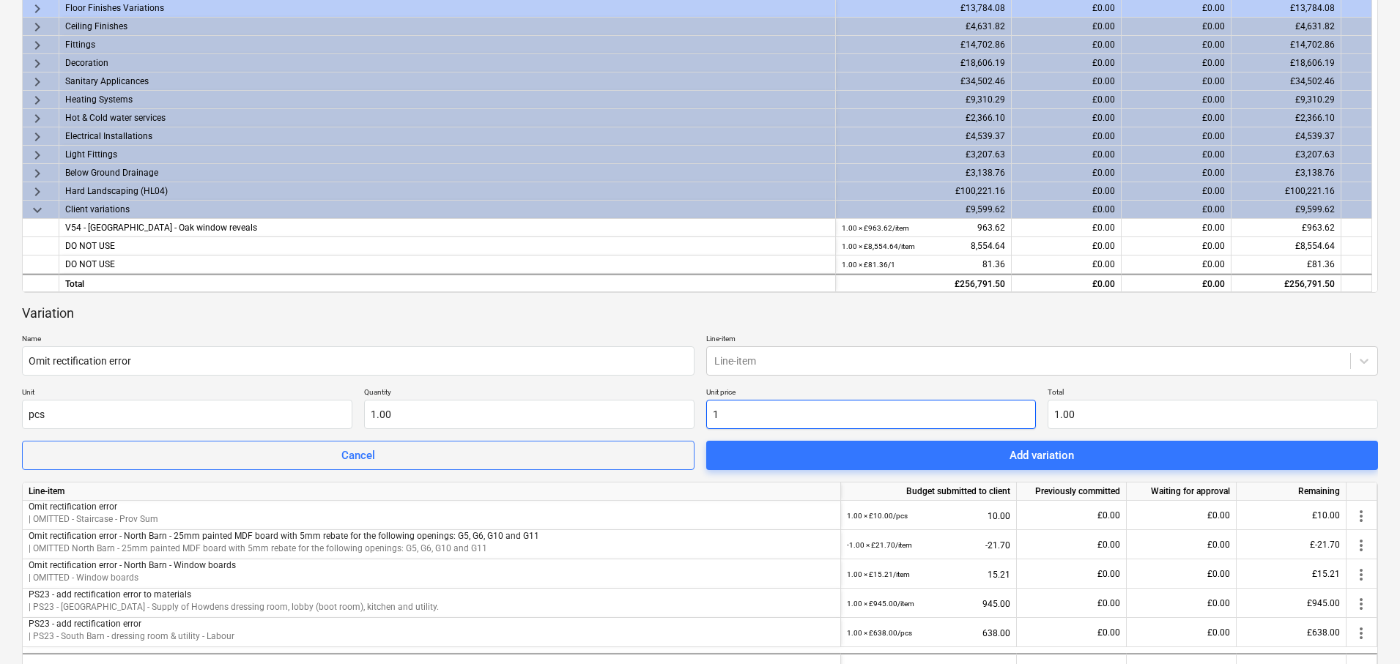
type input "10"
type input "10.00"
type input "106"
type input "106.00"
type input "106.9"
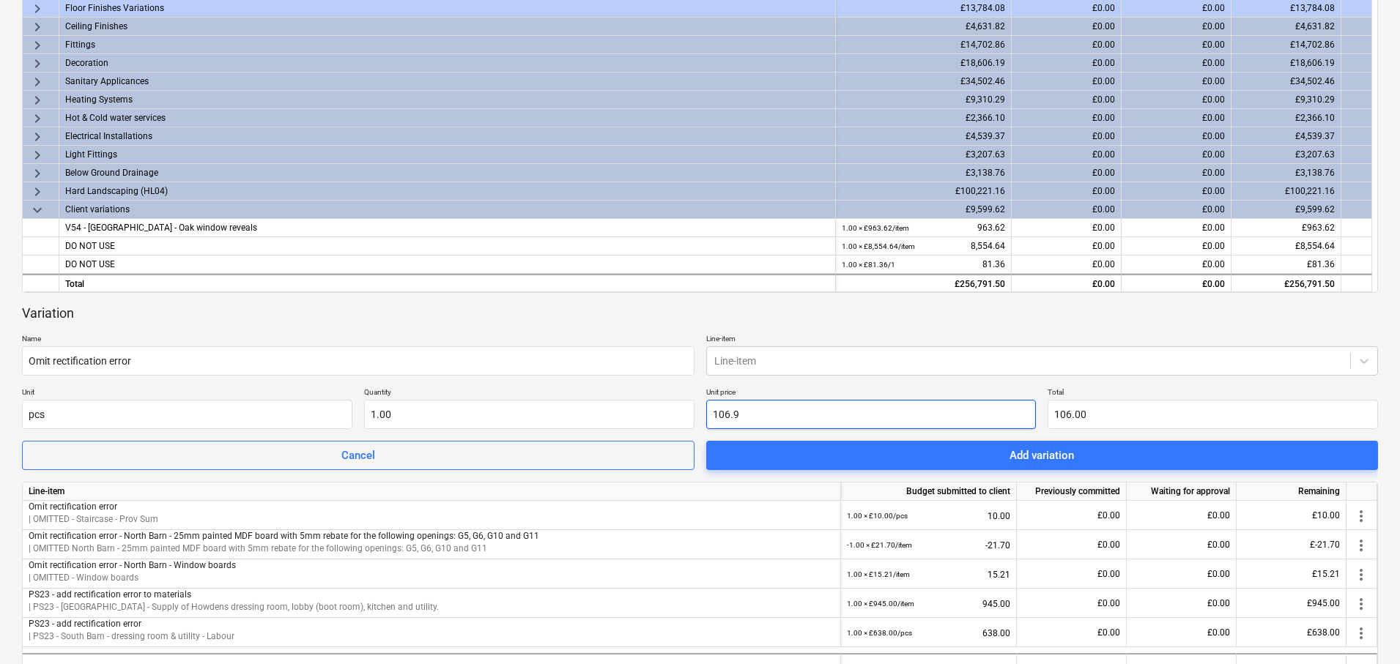
type input "106.90"
type input "106.91"
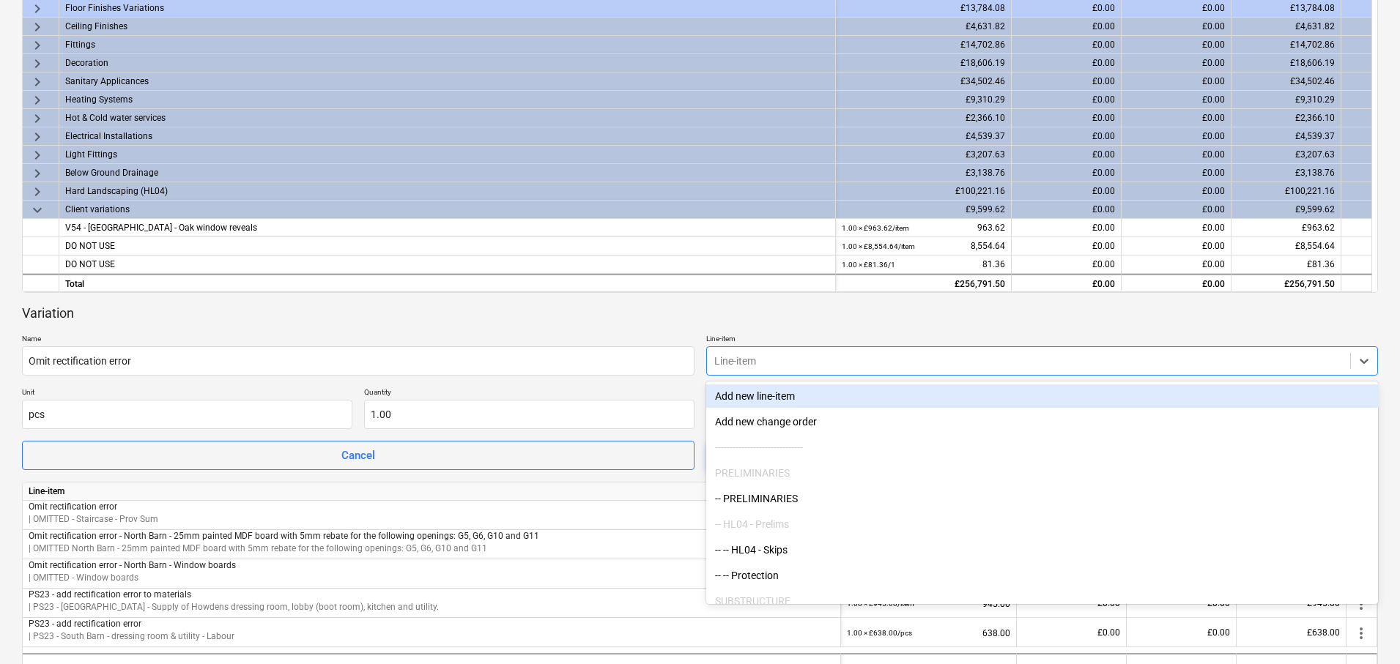
click at [886, 352] on div "Line-item" at bounding box center [1029, 361] width 644 height 21
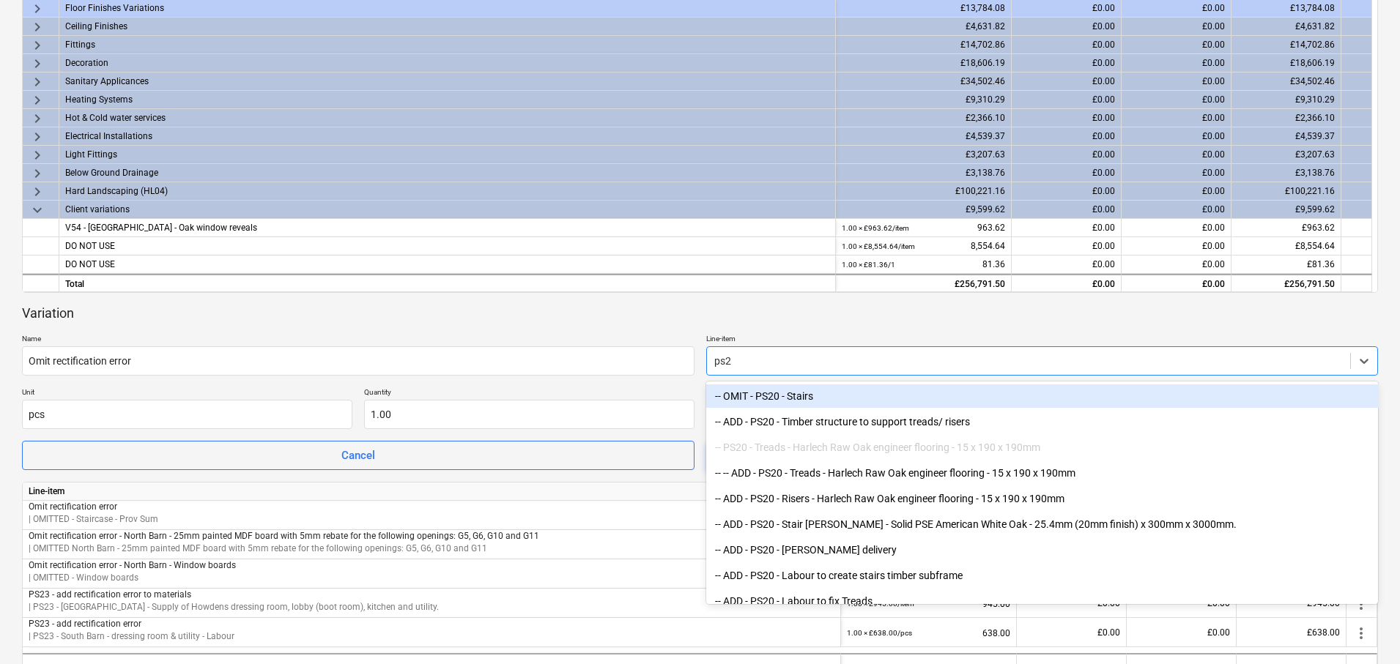
type input "ps24"
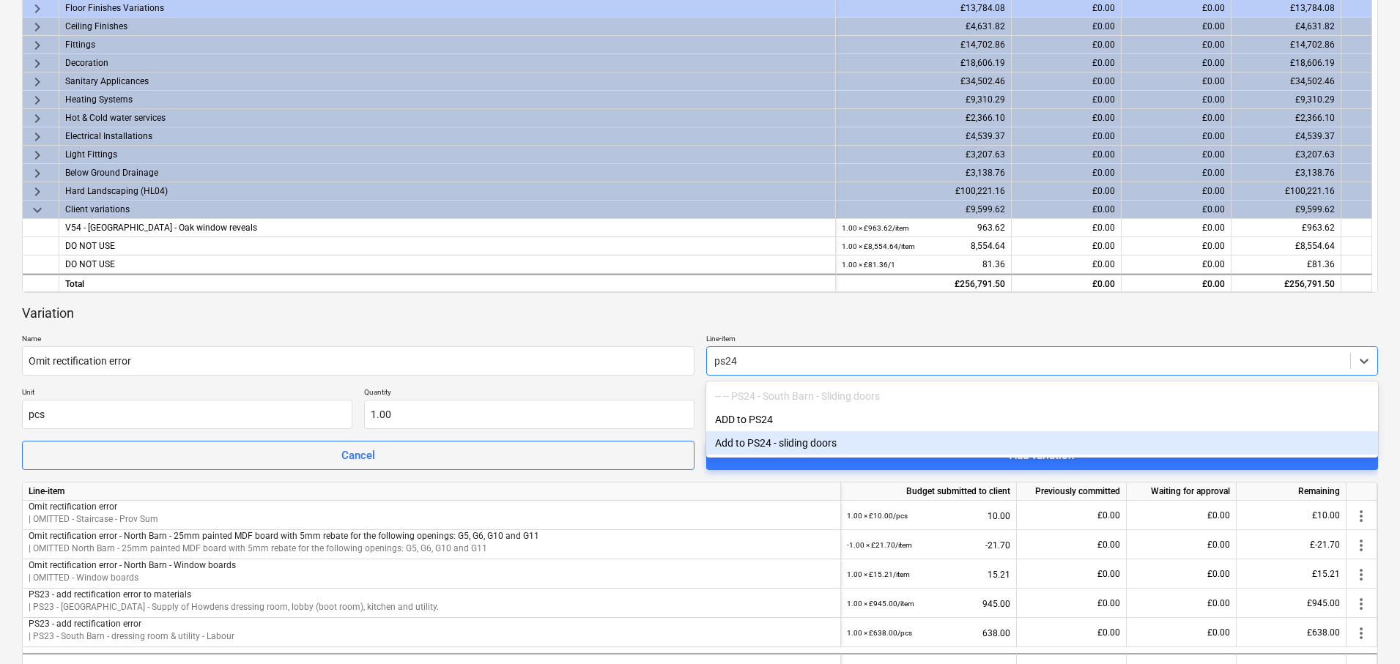
click at [798, 442] on div "Add to PS24 - sliding doors" at bounding box center [1042, 442] width 673 height 23
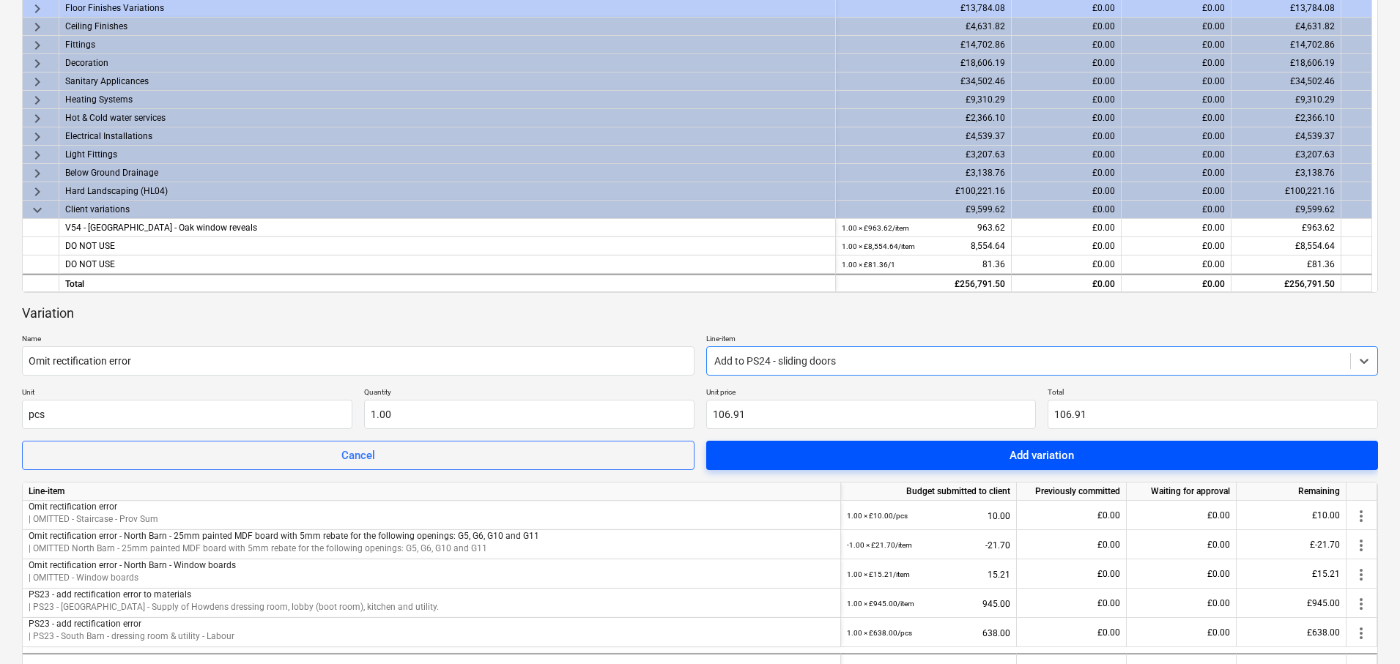
click at [854, 457] on span "Add variation" at bounding box center [1042, 455] width 637 height 19
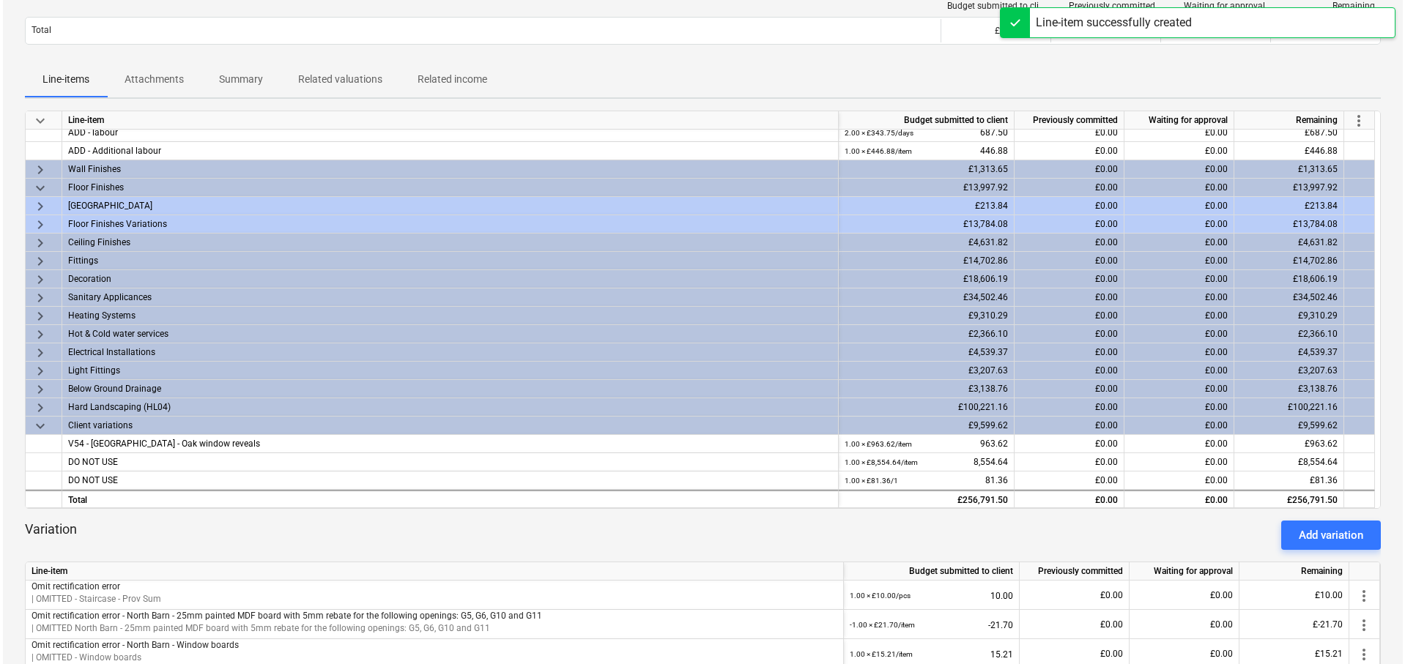
scroll to position [0, 0]
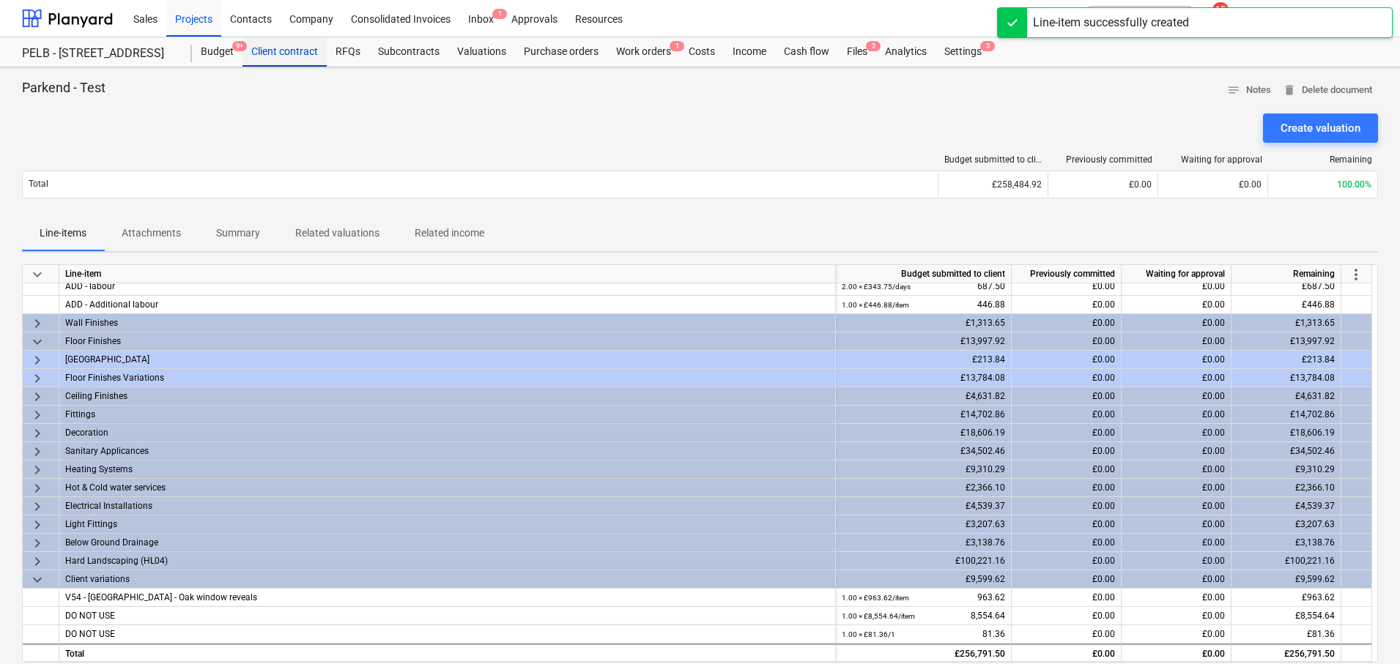
click at [282, 51] on div "Client contract" at bounding box center [284, 51] width 84 height 29
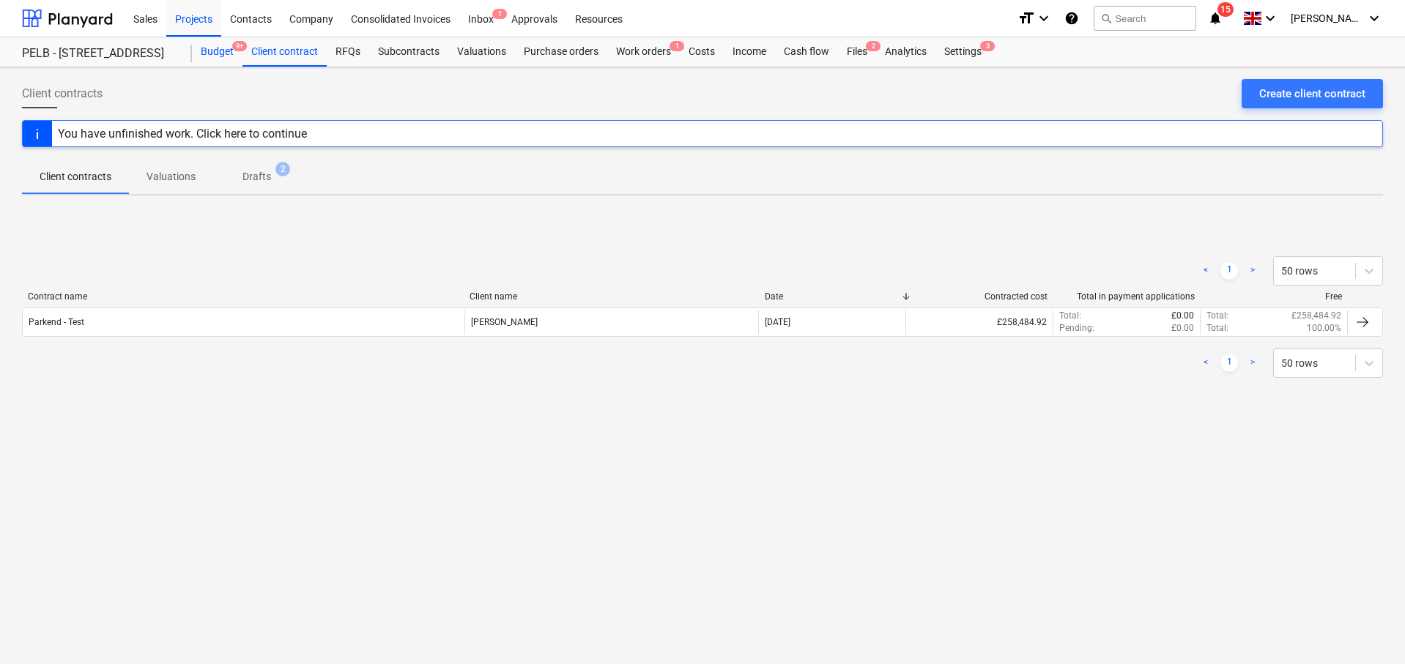
click at [204, 55] on div "Budget 9+" at bounding box center [217, 51] width 51 height 29
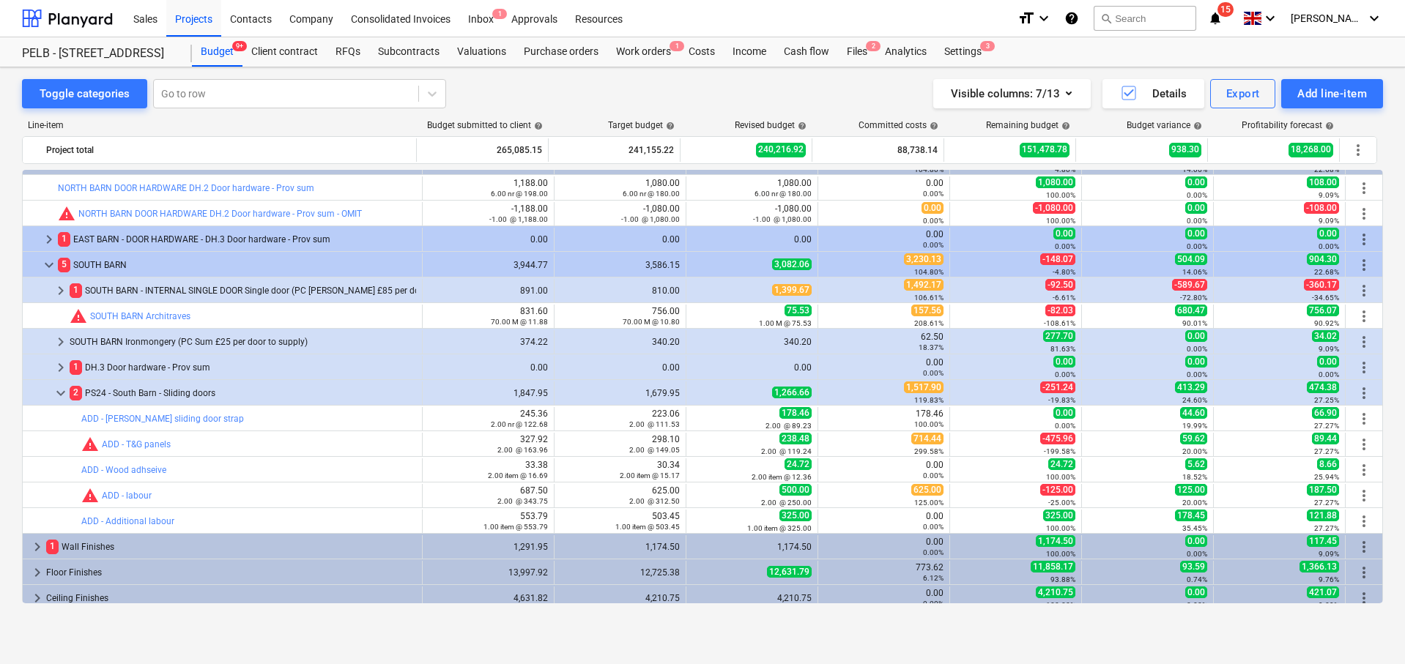
scroll to position [281, 0]
